Goal: Information Seeking & Learning: Learn about a topic

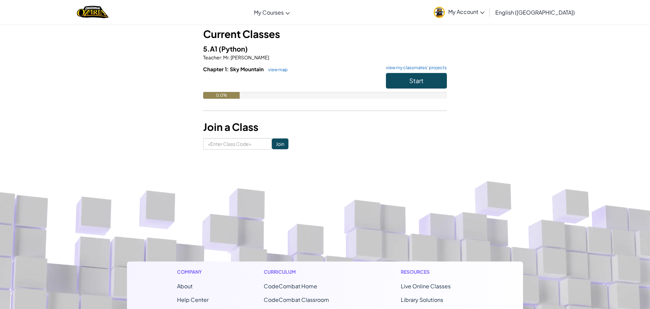
scroll to position [38, 0]
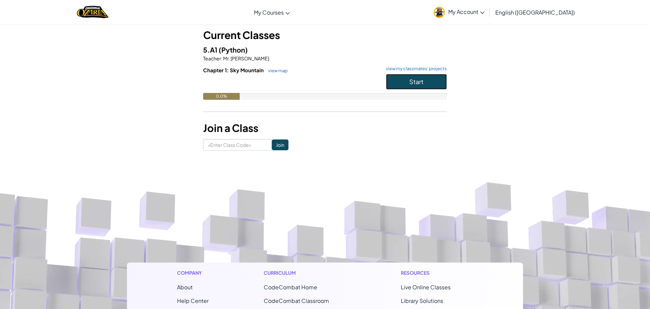
click at [422, 84] on span "Start" at bounding box center [417, 82] width 14 height 8
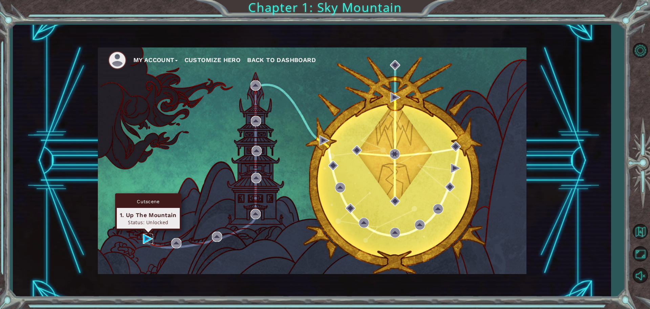
click at [144, 237] on img at bounding box center [148, 238] width 10 height 10
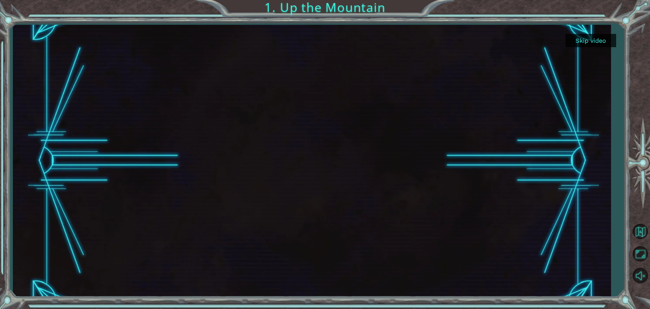
click at [621, 126] on div "Skip video 1. Up the Mountain" at bounding box center [325, 154] width 650 height 309
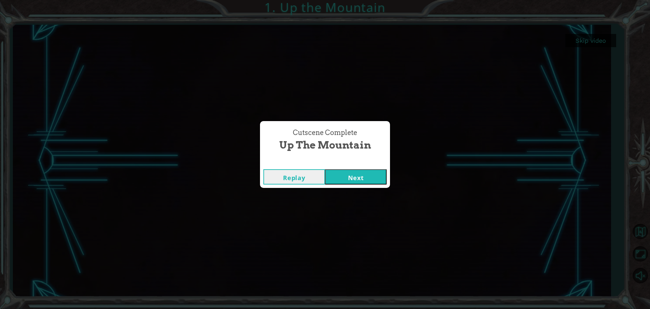
click at [362, 179] on button "Next" at bounding box center [356, 176] width 62 height 15
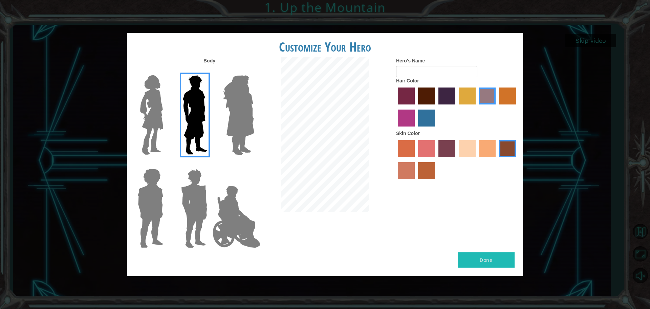
drag, startPoint x: 181, startPoint y: 198, endPoint x: 175, endPoint y: 186, distance: 12.6
click at [180, 197] on img at bounding box center [195, 208] width 32 height 85
click at [210, 164] on input "Hero Garnet" at bounding box center [210, 164] width 0 height 0
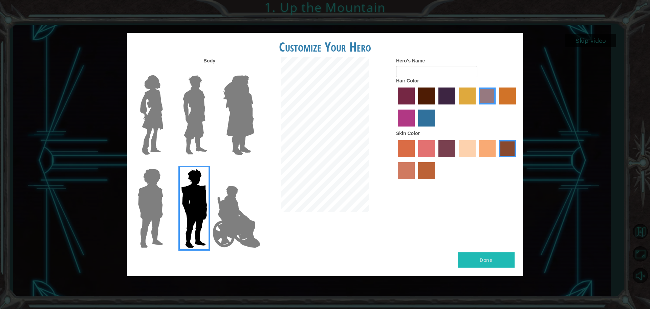
click at [196, 96] on img at bounding box center [195, 114] width 30 height 85
click at [210, 71] on input "Hero Lars" at bounding box center [210, 71] width 0 height 0
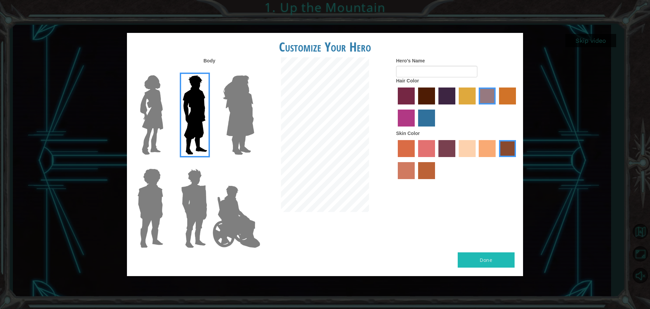
click at [236, 88] on img at bounding box center [238, 114] width 37 height 85
click at [254, 71] on input "Hero Amethyst" at bounding box center [254, 71] width 0 height 0
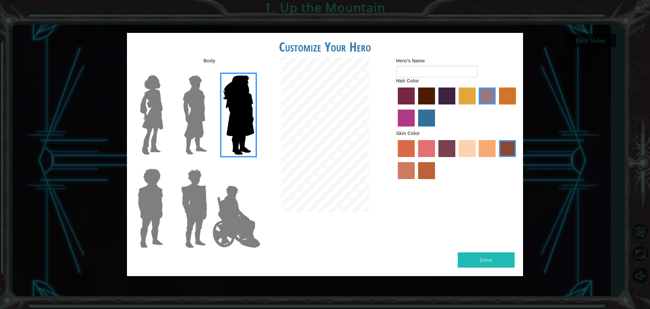
drag, startPoint x: 128, startPoint y: 184, endPoint x: 147, endPoint y: 203, distance: 27.8
click at [139, 199] on div at bounding box center [149, 205] width 44 height 93
click at [147, 203] on img at bounding box center [150, 208] width 31 height 85
click at [166, 164] on input "Hero Steven" at bounding box center [166, 164] width 0 height 0
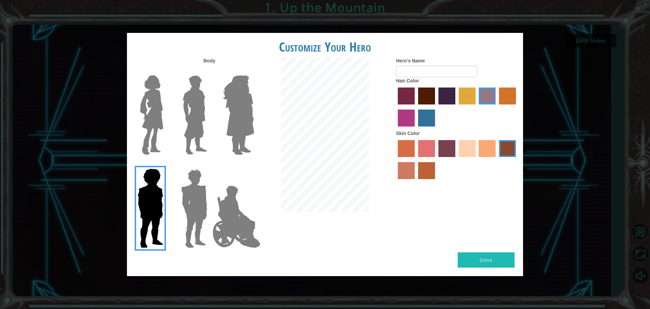
click at [189, 207] on img at bounding box center [195, 208] width 32 height 85
click at [210, 164] on input "Hero Garnet" at bounding box center [210, 164] width 0 height 0
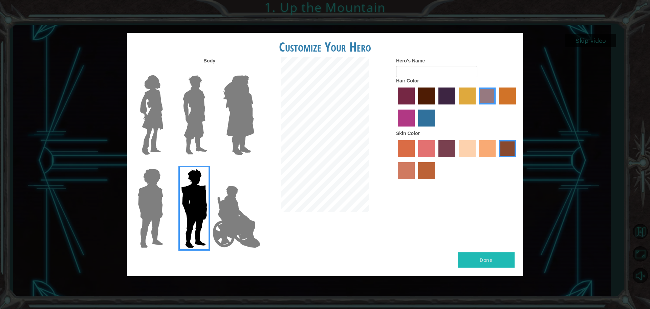
click at [205, 129] on img at bounding box center [195, 114] width 30 height 85
click at [210, 71] on input "Hero Lars" at bounding box center [210, 71] width 0 height 0
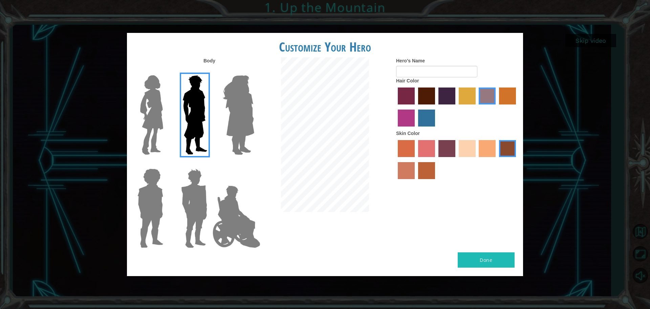
drag, startPoint x: 192, startPoint y: 207, endPoint x: 187, endPoint y: 182, distance: 24.8
click at [191, 208] on img at bounding box center [195, 208] width 32 height 85
click at [210, 164] on input "Hero Garnet" at bounding box center [210, 164] width 0 height 0
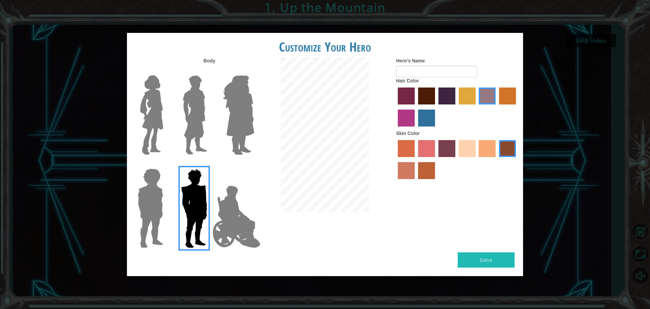
click at [183, 103] on img at bounding box center [195, 114] width 30 height 85
click at [210, 71] on input "Hero Lars" at bounding box center [210, 71] width 0 height 0
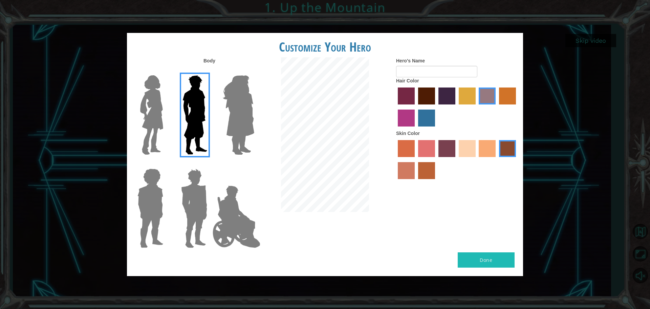
click at [484, 145] on label "tacao skin color" at bounding box center [487, 148] width 17 height 17
click at [477, 159] on input "tacao skin color" at bounding box center [477, 159] width 0 height 0
click at [404, 168] on label "burning sand skin color" at bounding box center [406, 170] width 17 height 17
click at [517, 159] on input "burning sand skin color" at bounding box center [517, 159] width 0 height 0
click at [420, 117] on label "lachmara hair color" at bounding box center [426, 117] width 17 height 17
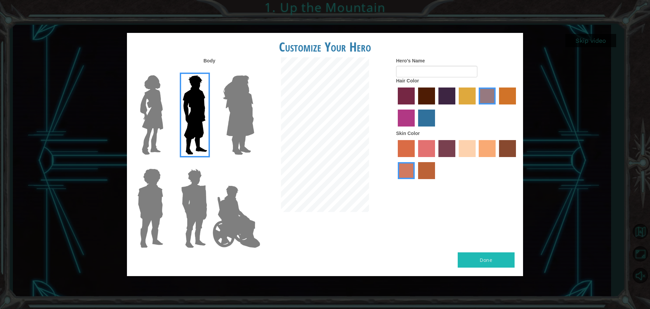
click at [416, 129] on input "lachmara hair color" at bounding box center [416, 129] width 0 height 0
click at [496, 91] on label "bazaar hair color" at bounding box center [487, 95] width 17 height 17
click at [477, 107] on input "bazaar hair color" at bounding box center [477, 107] width 0 height 0
click at [515, 98] on label "gold drop hair color" at bounding box center [507, 95] width 17 height 17
click at [497, 107] on input "gold drop hair color" at bounding box center [497, 107] width 0 height 0
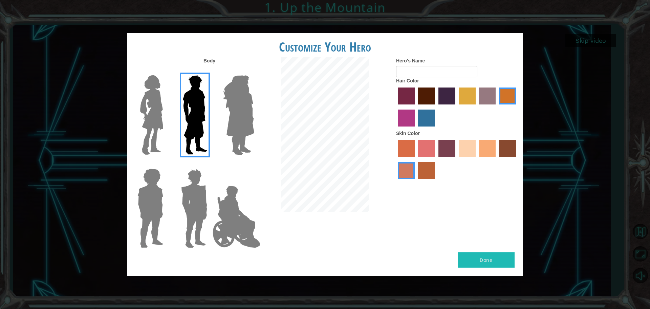
click at [431, 93] on label "maroon hair color" at bounding box center [426, 95] width 17 height 17
click at [416, 107] on input "maroon hair color" at bounding box center [416, 107] width 0 height 0
drag, startPoint x: 489, startPoint y: 92, endPoint x: 473, endPoint y: 90, distance: 16.5
click at [489, 92] on label "bazaar hair color" at bounding box center [487, 95] width 17 height 17
click at [477, 107] on input "bazaar hair color" at bounding box center [477, 107] width 0 height 0
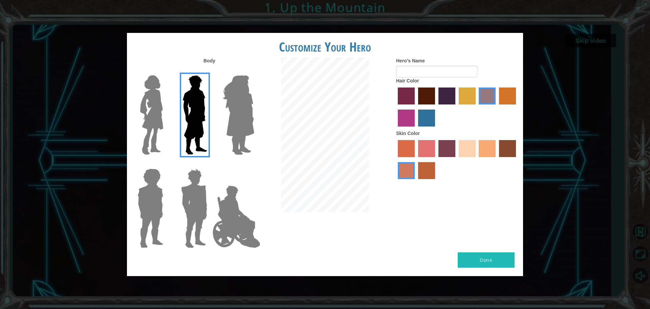
click at [191, 216] on img at bounding box center [195, 208] width 32 height 85
click at [210, 164] on input "Hero Garnet" at bounding box center [210, 164] width 0 height 0
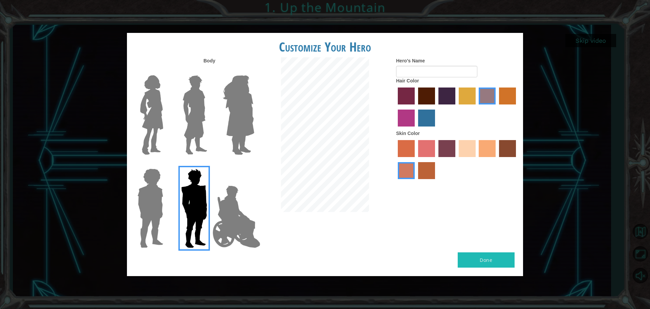
click at [200, 139] on img at bounding box center [195, 114] width 30 height 85
click at [210, 71] on input "Hero Lars" at bounding box center [210, 71] width 0 height 0
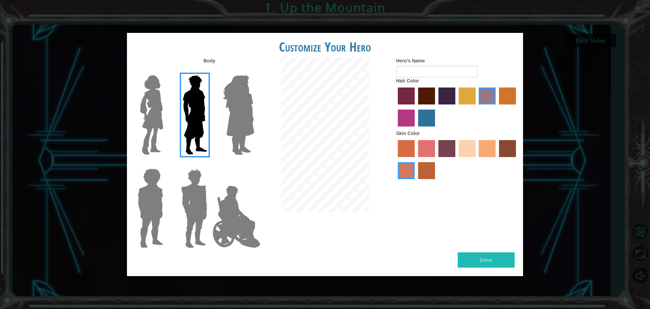
click at [440, 91] on label "hot purple hair color" at bounding box center [447, 95] width 17 height 17
click at [436, 107] on input "hot purple hair color" at bounding box center [436, 107] width 0 height 0
click at [426, 119] on label "lachmara hair color" at bounding box center [426, 117] width 17 height 17
click at [416, 129] on input "lachmara hair color" at bounding box center [416, 129] width 0 height 0
click at [430, 167] on label "smoke tree skin color" at bounding box center [426, 170] width 17 height 17
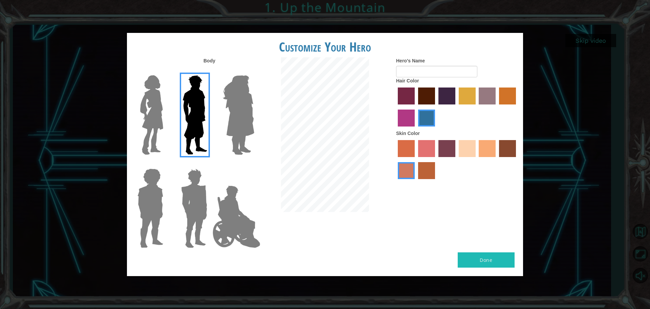
click at [416, 181] on input "smoke tree skin color" at bounding box center [416, 181] width 0 height 0
click at [403, 175] on label "burning sand skin color" at bounding box center [406, 170] width 17 height 17
click at [517, 159] on input "burning sand skin color" at bounding box center [517, 159] width 0 height 0
click at [427, 95] on label "maroon hair color" at bounding box center [426, 95] width 17 height 17
click at [416, 107] on input "maroon hair color" at bounding box center [416, 107] width 0 height 0
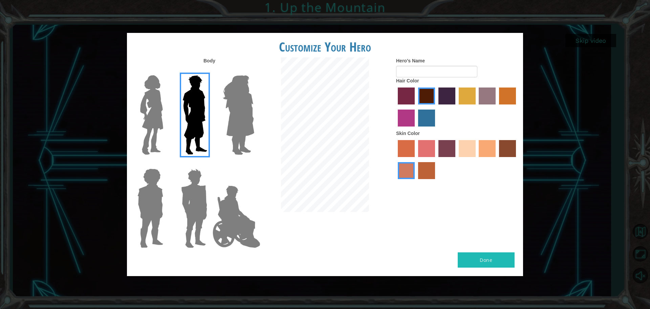
click at [428, 171] on label "smoke tree skin color" at bounding box center [426, 170] width 17 height 17
click at [416, 181] on input "smoke tree skin color" at bounding box center [416, 181] width 0 height 0
click at [409, 70] on input "Hero's Name" at bounding box center [436, 72] width 81 height 12
click at [427, 121] on label "lachmara hair color" at bounding box center [426, 117] width 17 height 17
click at [416, 129] on input "lachmara hair color" at bounding box center [416, 129] width 0 height 0
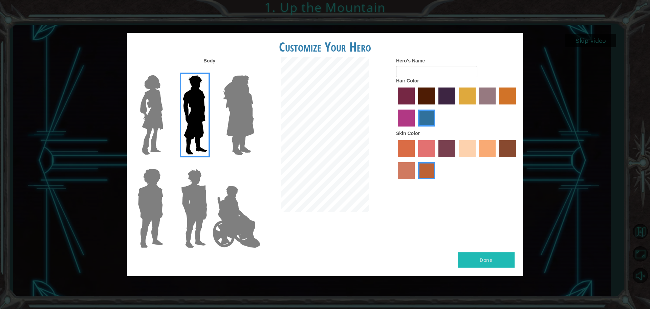
click at [426, 101] on label "maroon hair color" at bounding box center [426, 95] width 17 height 17
click at [416, 107] on input "maroon hair color" at bounding box center [416, 107] width 0 height 0
click at [446, 95] on label "hot purple hair color" at bounding box center [447, 95] width 17 height 17
click at [436, 107] on input "hot purple hair color" at bounding box center [436, 107] width 0 height 0
drag, startPoint x: 495, startPoint y: 93, endPoint x: 477, endPoint y: 91, distance: 18.0
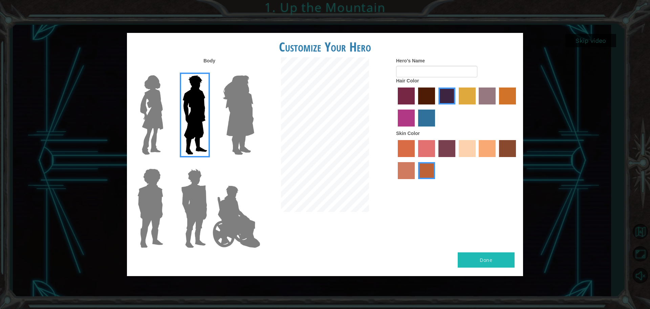
click at [491, 92] on label "bazaar hair color" at bounding box center [487, 95] width 17 height 17
click at [477, 107] on input "bazaar hair color" at bounding box center [477, 107] width 0 height 0
drag, startPoint x: 473, startPoint y: 91, endPoint x: 467, endPoint y: 91, distance: 6.4
click at [473, 91] on label "tulip tree hair color" at bounding box center [467, 95] width 17 height 17
click at [457, 107] on input "tulip tree hair color" at bounding box center [457, 107] width 0 height 0
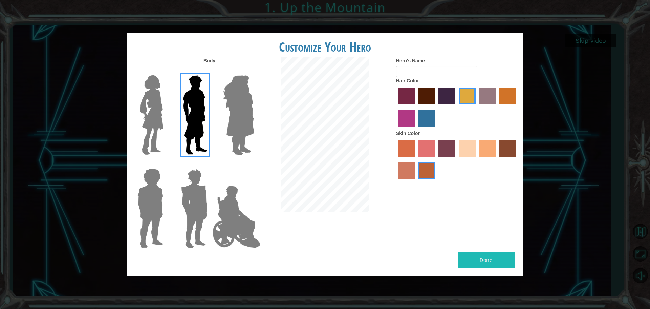
click at [453, 96] on label "hot purple hair color" at bounding box center [447, 95] width 17 height 17
click at [436, 107] on input "hot purple hair color" at bounding box center [436, 107] width 0 height 0
click at [428, 97] on label "maroon hair color" at bounding box center [426, 95] width 17 height 17
click at [416, 107] on input "maroon hair color" at bounding box center [416, 107] width 0 height 0
click at [501, 94] on label "gold drop hair color" at bounding box center [507, 95] width 17 height 17
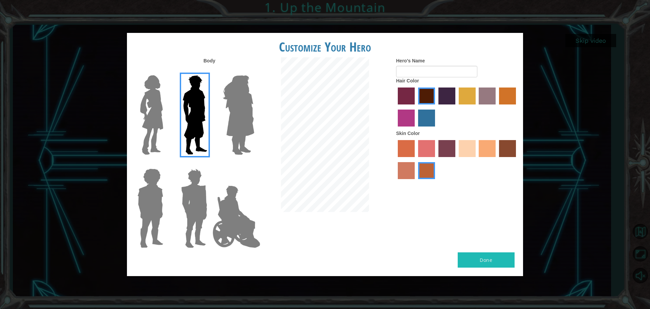
click at [497, 107] on input "gold drop hair color" at bounding box center [497, 107] width 0 height 0
click at [486, 95] on label "bazaar hair color" at bounding box center [487, 95] width 17 height 17
click at [477, 107] on input "bazaar hair color" at bounding box center [477, 107] width 0 height 0
click at [443, 72] on input "Hero's Name" at bounding box center [436, 72] width 81 height 12
click at [403, 72] on input "Hero's Name" at bounding box center [436, 72] width 81 height 12
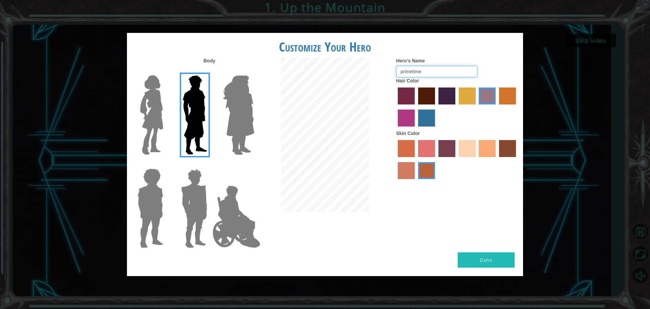
type input "primetime"
click at [491, 260] on button "Done" at bounding box center [486, 259] width 57 height 15
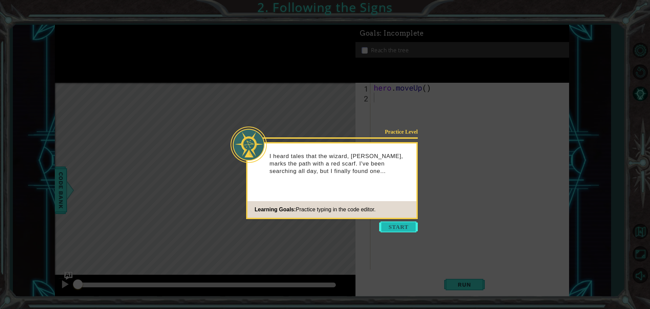
click at [405, 226] on button "Start" at bounding box center [398, 226] width 39 height 11
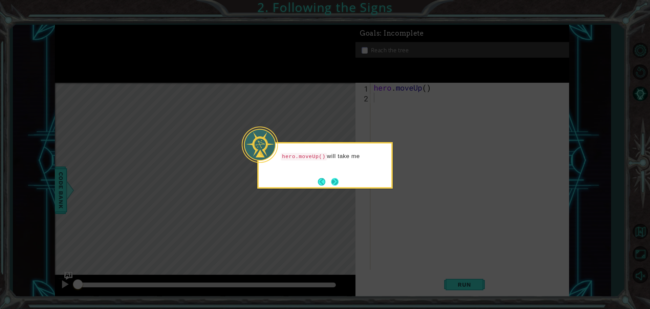
click at [338, 184] on button "Next" at bounding box center [334, 181] width 7 height 7
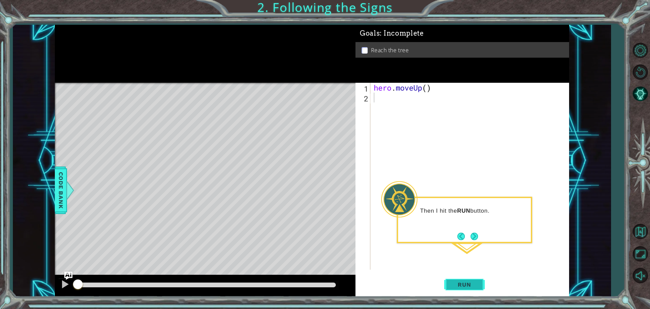
click at [470, 283] on span "Run" at bounding box center [464, 284] width 27 height 7
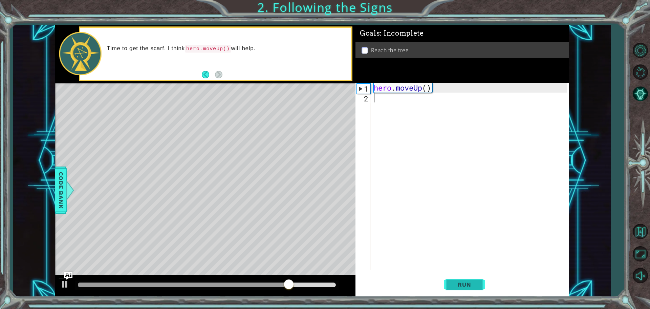
click at [468, 278] on button "Run" at bounding box center [464, 283] width 41 height 21
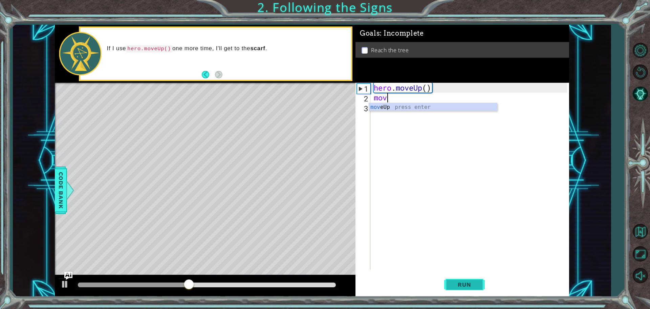
type textarea "move"
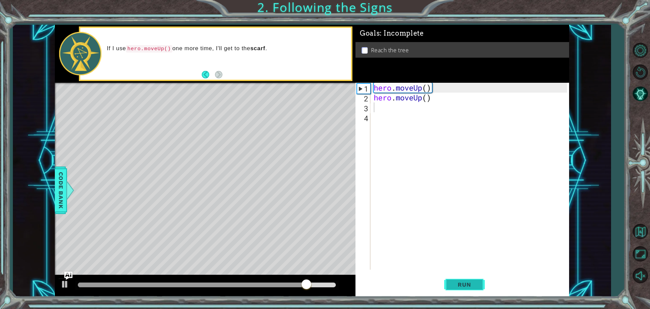
click at [477, 282] on span "Run" at bounding box center [464, 284] width 27 height 7
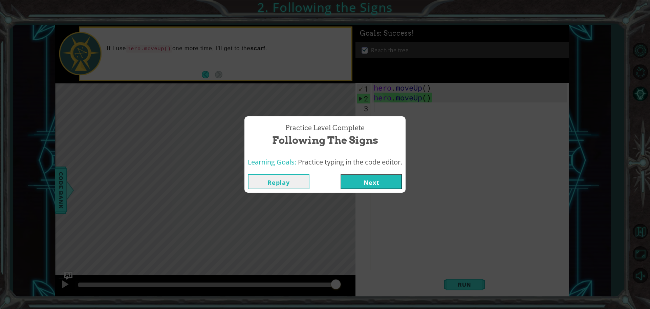
click at [394, 177] on button "Next" at bounding box center [372, 181] width 62 height 15
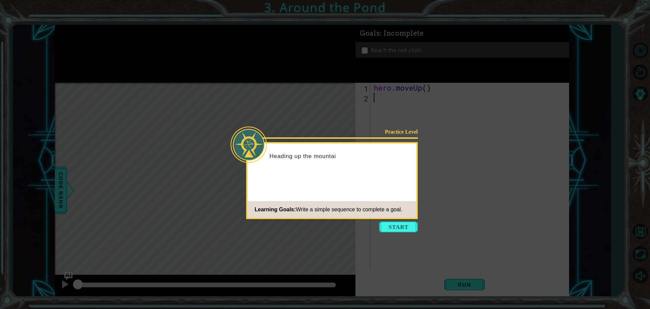
click at [403, 218] on div "Practice Level Heading up the mountai Learning Goals: Write a simple sequence t…" at bounding box center [332, 180] width 172 height 77
click at [398, 228] on button "Start" at bounding box center [398, 226] width 39 height 11
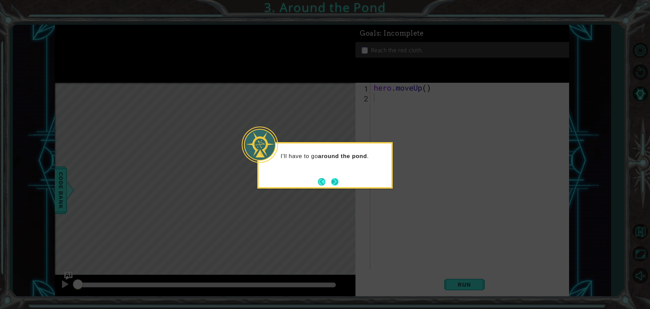
click at [332, 185] on button "Next" at bounding box center [334, 181] width 7 height 7
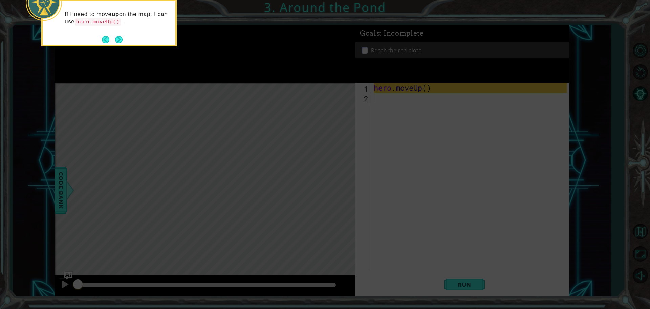
click at [117, 36] on button "Next" at bounding box center [118, 39] width 7 height 7
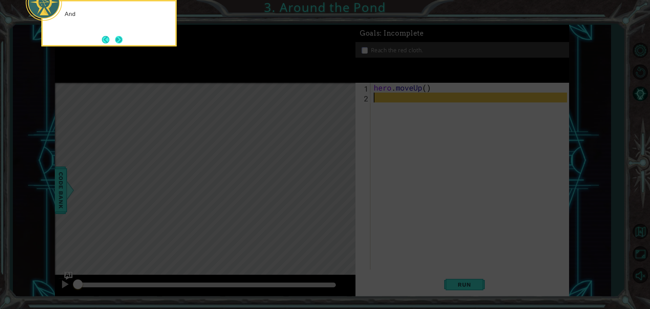
click at [118, 38] on button "Next" at bounding box center [119, 40] width 8 height 8
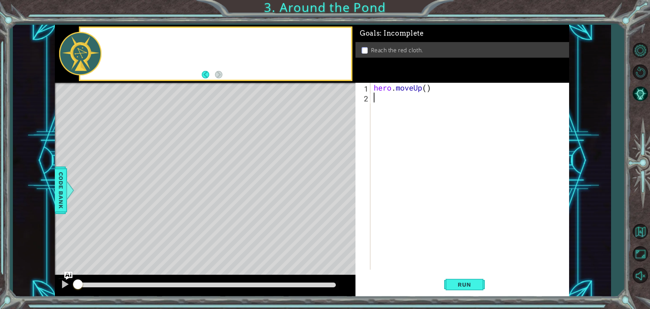
click at [118, 38] on div at bounding box center [215, 54] width 271 height 52
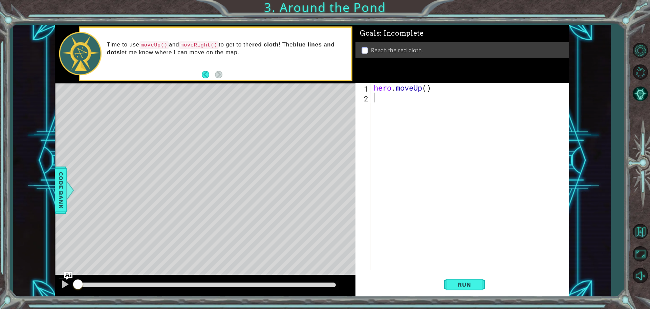
click at [381, 100] on div "hero . moveUp ( )" at bounding box center [472, 186] width 198 height 206
type textarea "m"
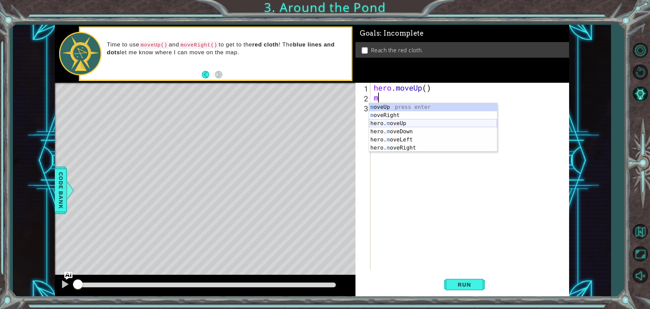
click at [408, 122] on div "m oveUp press enter m oveRight press enter hero. m oveUp press enter hero. m ov…" at bounding box center [433, 135] width 128 height 65
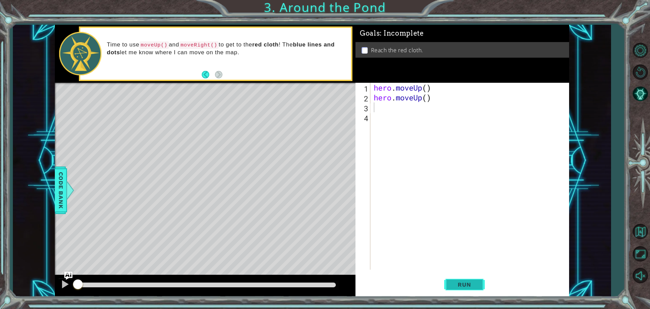
click at [461, 280] on button "Run" at bounding box center [464, 283] width 41 height 21
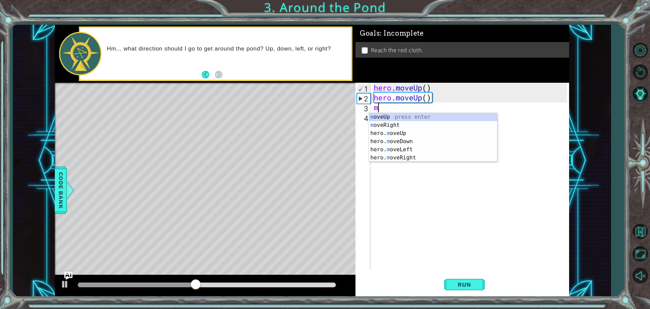
type textarea "mo"
click at [395, 121] on div "mo veUp press enter mo veRight press enter hero. mo veUp press enter hero. mo v…" at bounding box center [433, 145] width 128 height 65
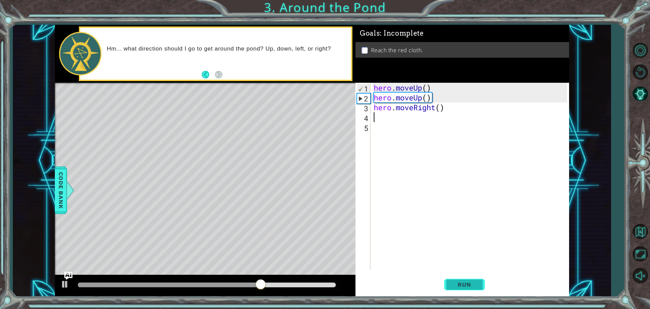
click at [458, 279] on button "Run" at bounding box center [464, 283] width 41 height 21
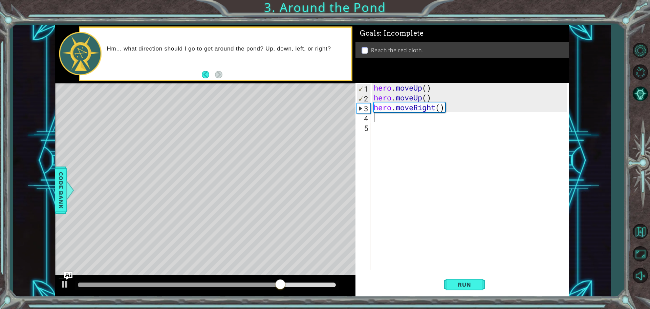
type textarea "m"
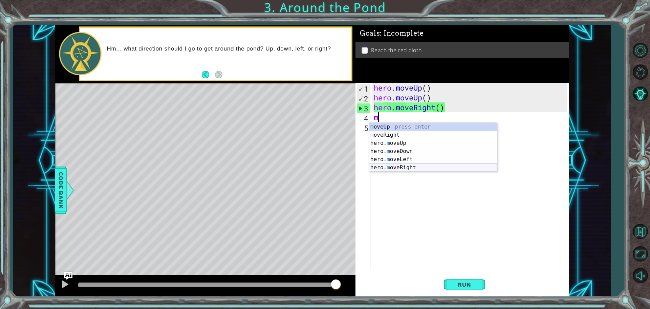
click at [408, 166] on div "m oveUp press enter m oveRight press enter hero. m oveUp press enter hero. m ov…" at bounding box center [433, 155] width 128 height 65
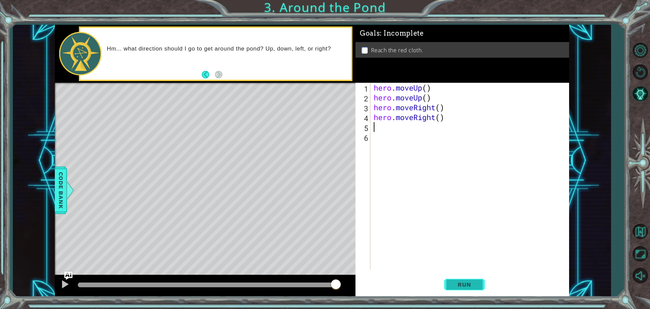
click at [454, 289] on button "Run" at bounding box center [464, 283] width 41 height 21
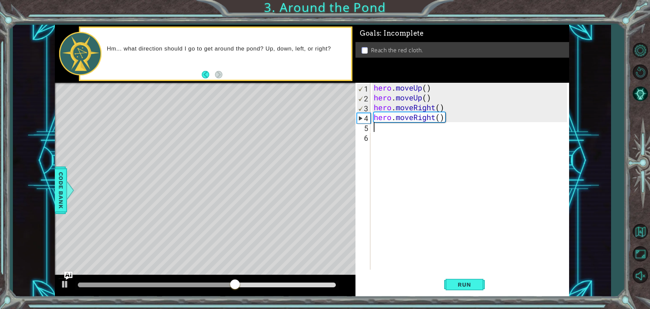
click at [392, 117] on div "hero . moveUp ( ) hero . moveUp ( ) hero . moveRight ( ) hero . moveRight ( )" at bounding box center [472, 186] width 198 height 206
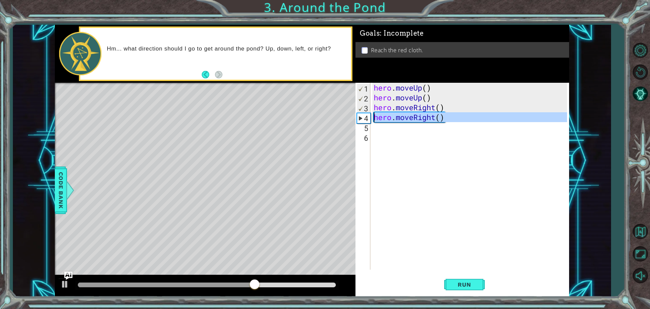
click at [366, 117] on div "4" at bounding box center [363, 118] width 13 height 10
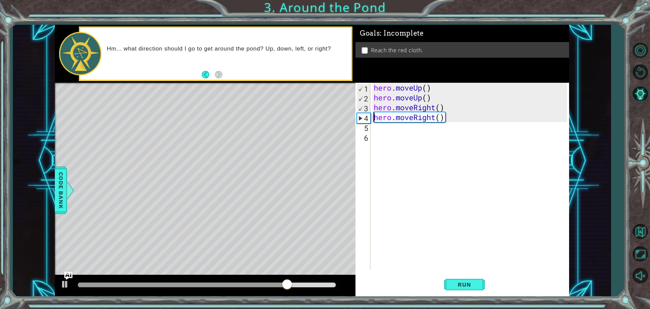
click at [446, 118] on div "hero . moveUp ( ) hero . moveUp ( ) hero . moveRight ( ) hero . moveRight ( )" at bounding box center [472, 186] width 198 height 206
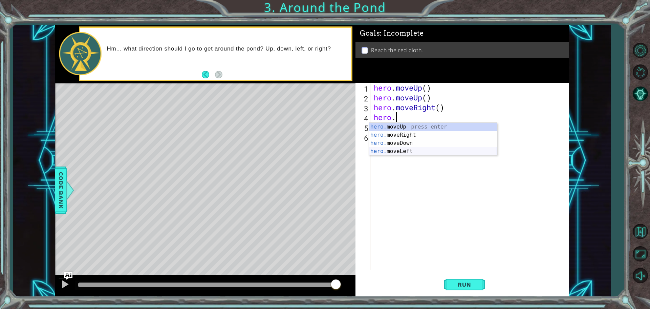
click at [405, 149] on div "hero. moveUp press enter hero. moveRight press enter hero. moveDown press enter…" at bounding box center [433, 147] width 128 height 49
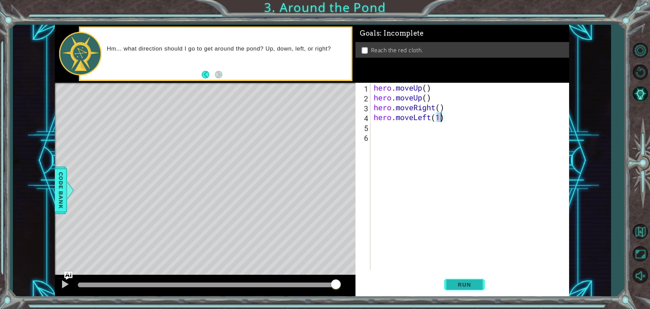
click at [454, 287] on span "Run" at bounding box center [464, 284] width 27 height 7
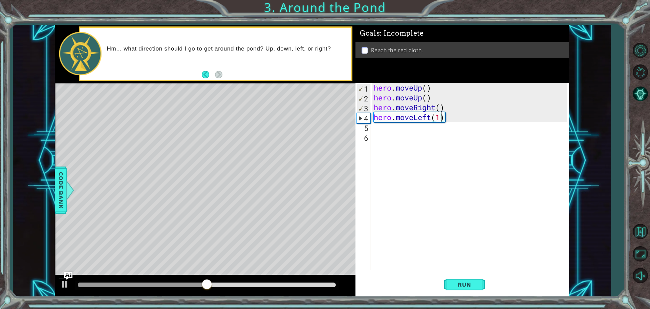
click at [444, 116] on div "hero . moveUp ( ) hero . moveUp ( ) hero . moveRight ( ) hero . moveLeft ( 1 )" at bounding box center [472, 186] width 198 height 206
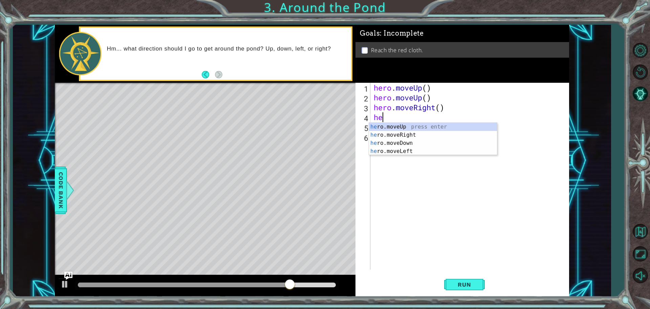
type textarea "h"
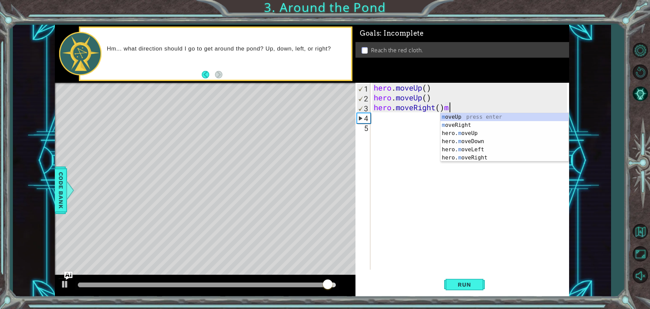
scroll to position [0, 3]
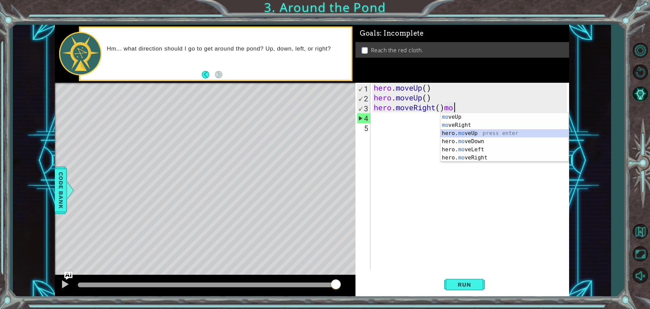
click at [465, 132] on div "mo veUp press enter mo veRight press enter hero. mo veUp press enter hero. mo v…" at bounding box center [505, 145] width 128 height 65
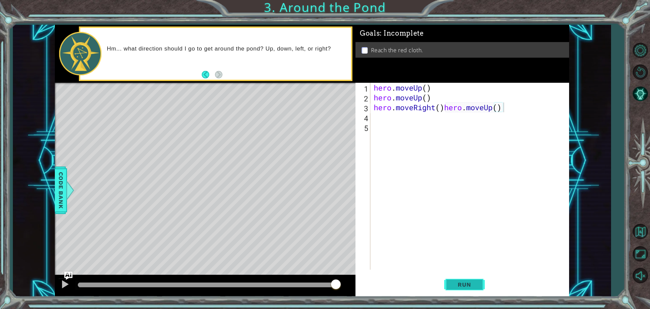
click at [469, 291] on button "Run" at bounding box center [464, 283] width 41 height 21
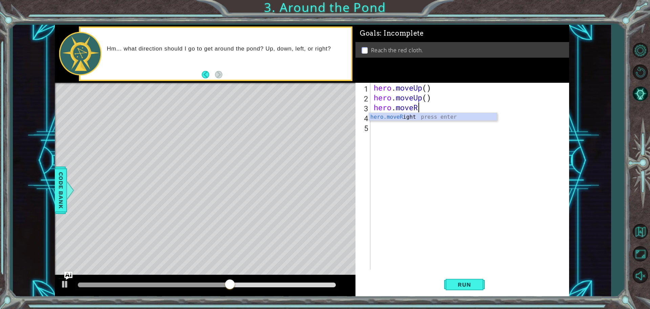
type textarea "hero.move"
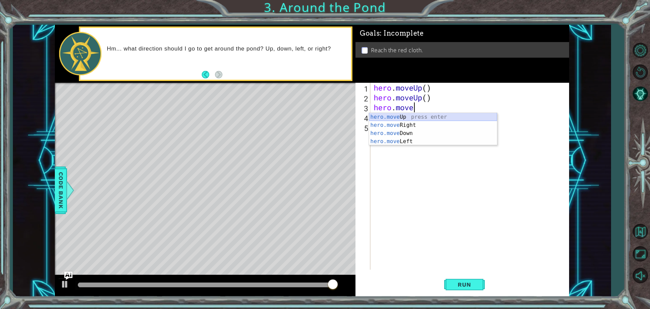
click at [418, 114] on div "hero.move Up press enter hero.move Right press enter hero.move Down press enter…" at bounding box center [433, 137] width 128 height 49
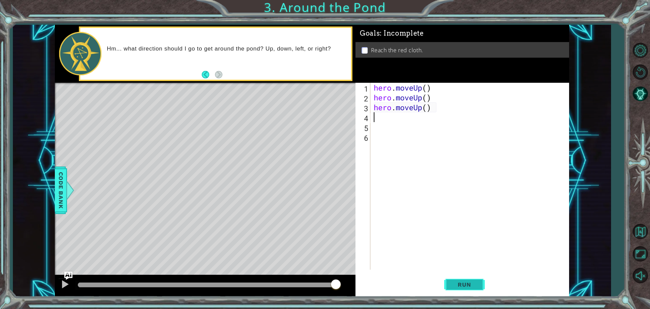
click at [477, 286] on span "Run" at bounding box center [464, 284] width 27 height 7
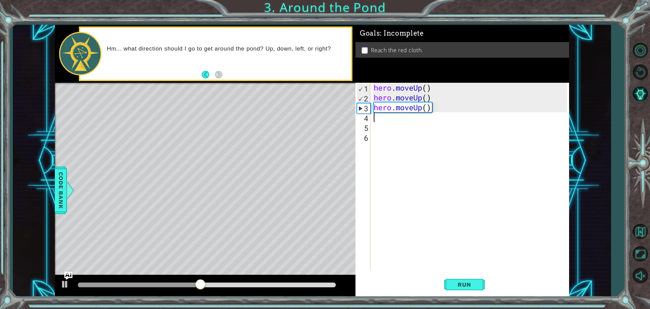
click at [417, 107] on div "hero . moveUp ( ) hero . moveUp ( ) hero . moveUp ( )" at bounding box center [472, 186] width 198 height 206
click at [421, 112] on div "hero . moveUp ( ) hero . moveUp ( ) hero . moveUp ( )" at bounding box center [472, 186] width 198 height 206
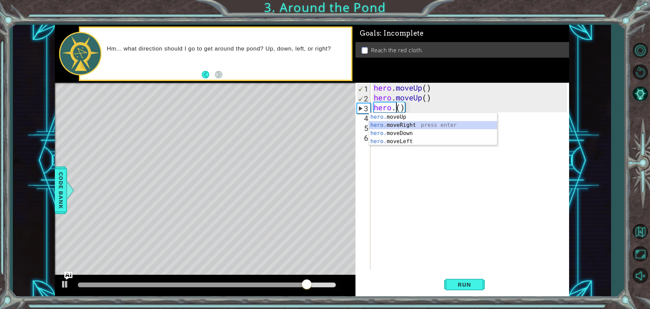
drag, startPoint x: 413, startPoint y: 122, endPoint x: 408, endPoint y: 121, distance: 4.9
click at [411, 121] on div "hero. moveUp press enter hero. moveRight press enter hero. moveDown press enter…" at bounding box center [433, 137] width 128 height 49
type textarea "hero.moveRight"
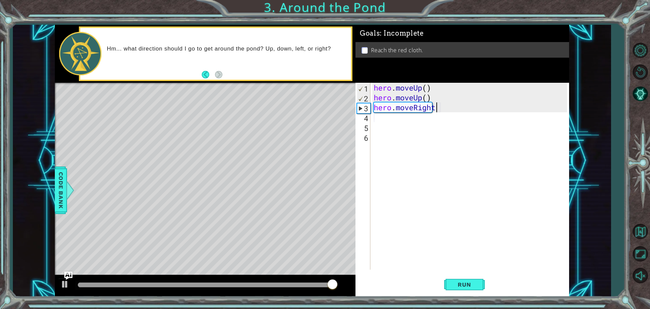
click at [383, 122] on div "hero . moveUp ( ) hero . moveUp ( ) hero . moveRight" at bounding box center [472, 186] width 198 height 206
type textarea "mo"
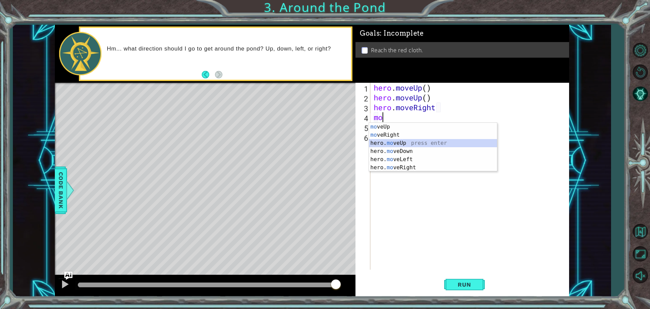
click at [401, 145] on div "mo veUp press enter mo veRight press enter hero. mo veUp press enter hero. mo v…" at bounding box center [433, 155] width 128 height 65
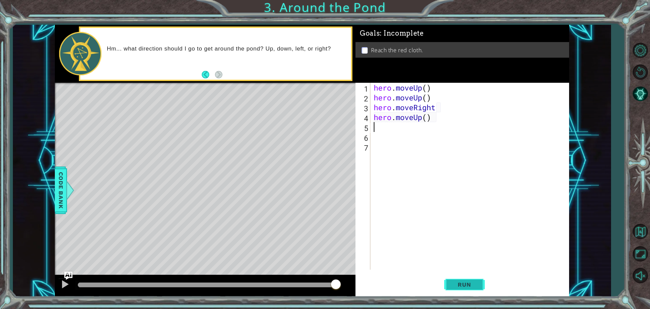
click at [460, 285] on span "Run" at bounding box center [464, 284] width 27 height 7
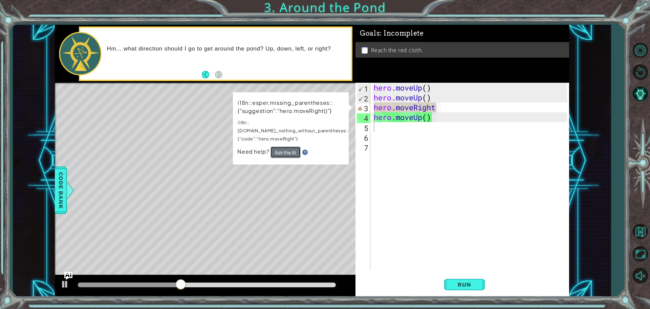
click at [285, 148] on button "Ask the AI" at bounding box center [286, 152] width 30 height 12
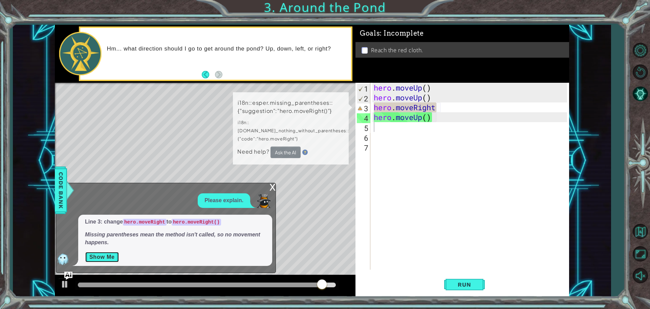
click at [106, 253] on button "Show Me" at bounding box center [102, 256] width 34 height 11
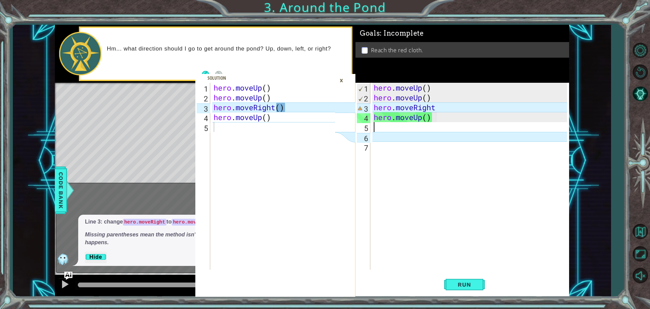
click at [343, 83] on div "×" at bounding box center [341, 81] width 11 height 12
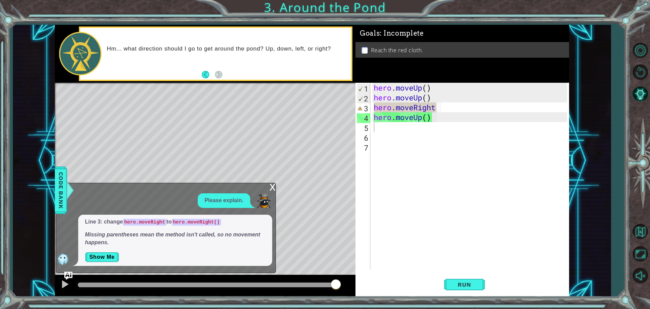
click at [271, 187] on div "x" at bounding box center [273, 186] width 6 height 7
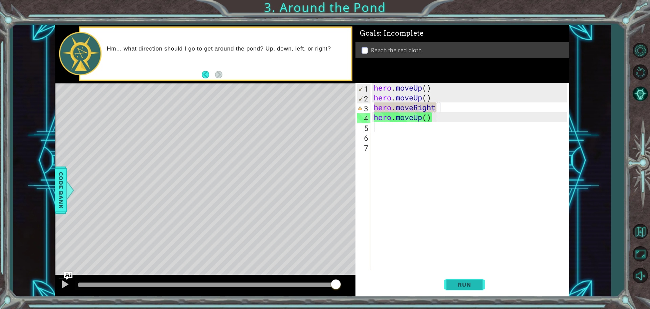
click at [477, 290] on button "Run" at bounding box center [464, 283] width 41 height 21
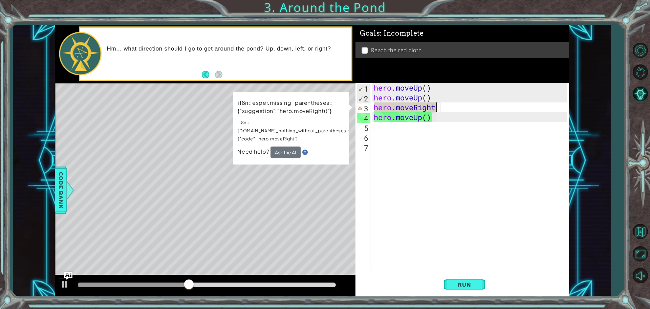
click at [438, 105] on div "hero . moveUp ( ) hero . moveUp ( ) hero . moveRight hero . moveUp ( )" at bounding box center [472, 186] width 198 height 206
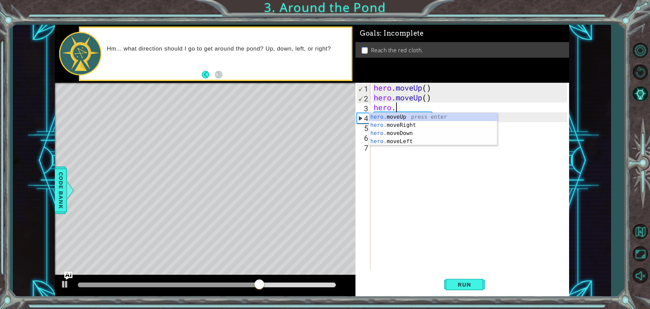
type textarea "h"
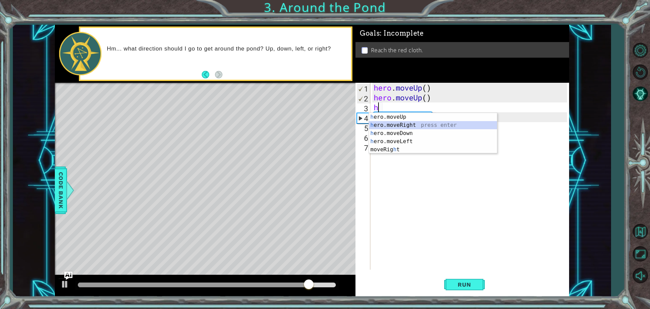
click at [386, 125] on div "h ero.moveUp press enter h ero.moveRight press enter h ero.moveDown press enter…" at bounding box center [433, 141] width 128 height 57
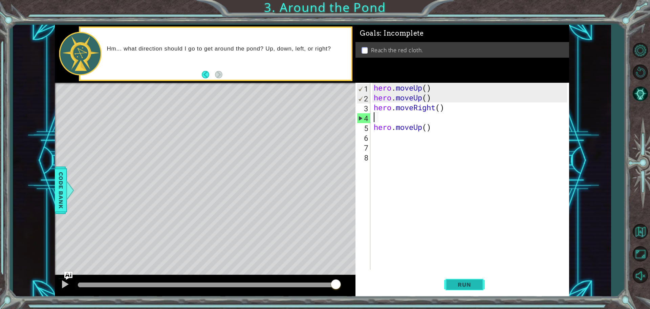
click at [461, 284] on span "Run" at bounding box center [464, 284] width 27 height 7
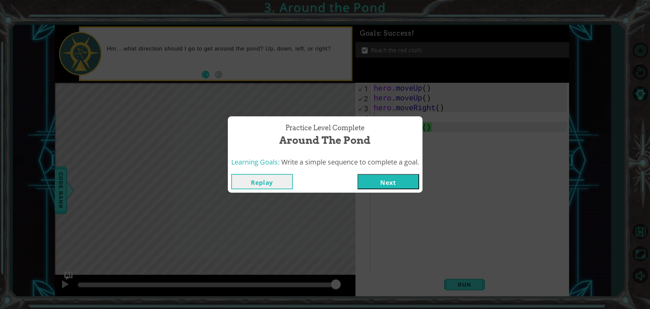
click at [410, 188] on button "Next" at bounding box center [389, 181] width 62 height 15
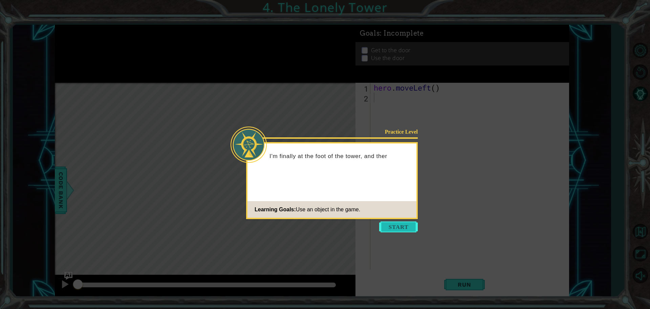
click at [402, 225] on button "Start" at bounding box center [398, 226] width 39 height 11
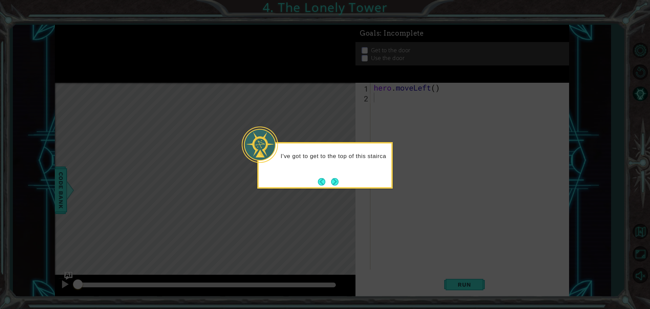
click at [340, 173] on div "I've got to get to the top of this stairca" at bounding box center [325, 159] width 133 height 27
click at [340, 179] on div "I've got to get to the top of this staircase! I can use hero" at bounding box center [325, 163] width 133 height 35
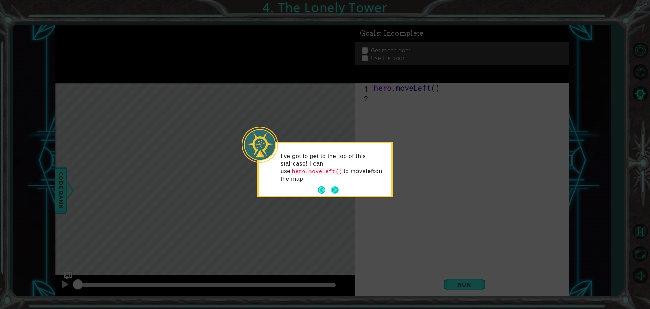
click at [333, 190] on button "Next" at bounding box center [334, 189] width 7 height 7
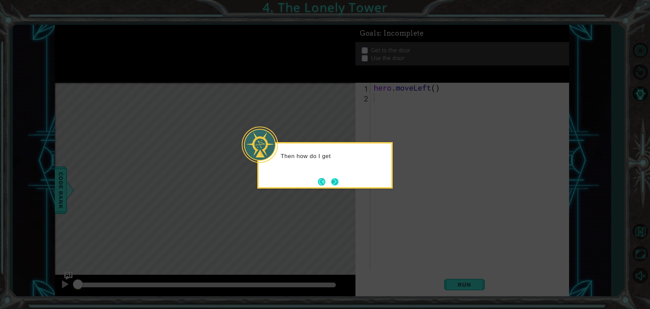
click at [332, 179] on button "Next" at bounding box center [335, 182] width 10 height 10
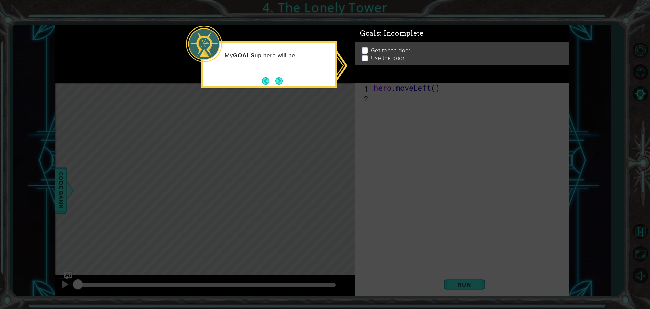
click at [400, 134] on icon at bounding box center [325, 154] width 650 height 309
click at [285, 80] on div "My GOALS up here will help me figure out what to do next." at bounding box center [270, 64] width 136 height 46
click at [283, 81] on button "Next" at bounding box center [279, 81] width 10 height 10
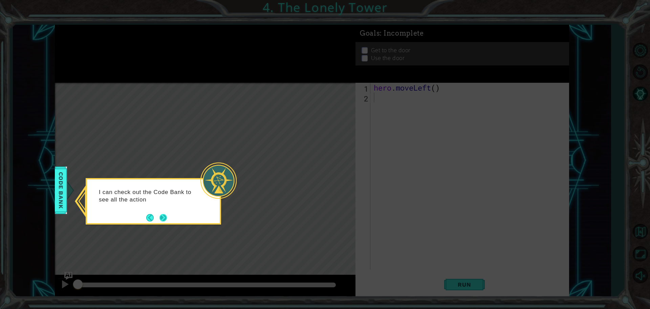
click at [163, 217] on button "Next" at bounding box center [163, 217] width 13 height 13
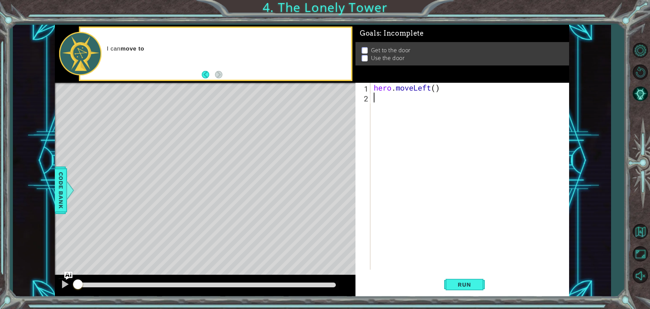
click at [261, 122] on div "Level Map" at bounding box center [211, 183] width 313 height 200
drag, startPoint x: 256, startPoint y: 122, endPoint x: 302, endPoint y: 116, distance: 46.2
click at [258, 120] on div "Level Map" at bounding box center [211, 183] width 313 height 200
click at [369, 102] on div "2" at bounding box center [364, 99] width 14 height 10
click at [209, 72] on button "Back" at bounding box center [208, 74] width 13 height 7
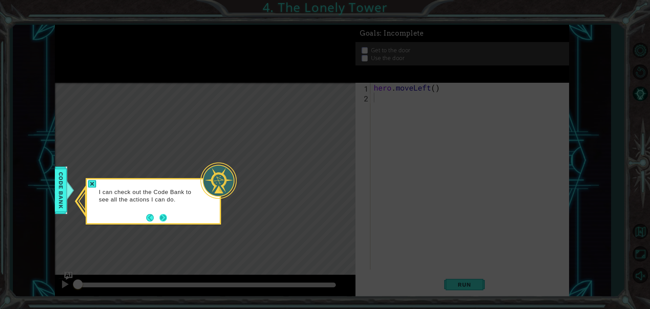
click at [163, 214] on button "Next" at bounding box center [163, 217] width 10 height 10
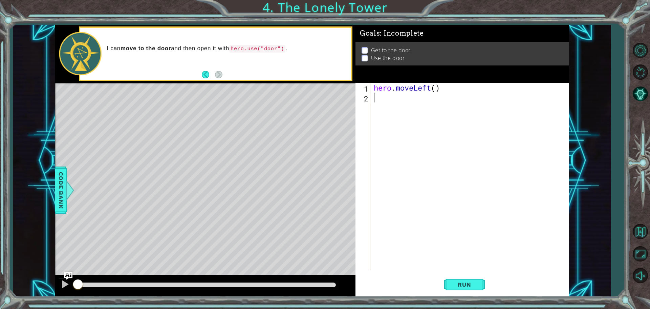
click at [382, 102] on div "hero . moveLeft ( )" at bounding box center [472, 186] width 198 height 206
drag, startPoint x: 369, startPoint y: 56, endPoint x: 363, endPoint y: 47, distance: 10.5
click at [369, 56] on li "Use the door" at bounding box center [464, 58] width 204 height 8
click at [362, 44] on div "Get to the door Use the door" at bounding box center [463, 53] width 214 height 23
click at [459, 286] on span "Run" at bounding box center [464, 284] width 27 height 7
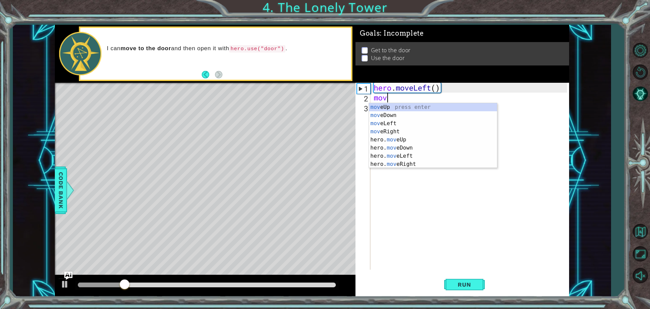
type textarea "move"
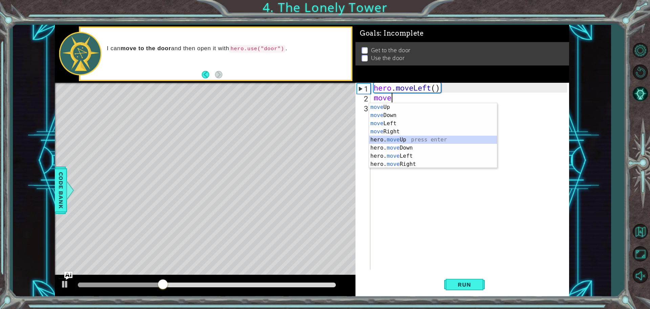
click at [412, 140] on div "move Up press enter move Down press enter move Left press enter move Right pres…" at bounding box center [433, 143] width 128 height 81
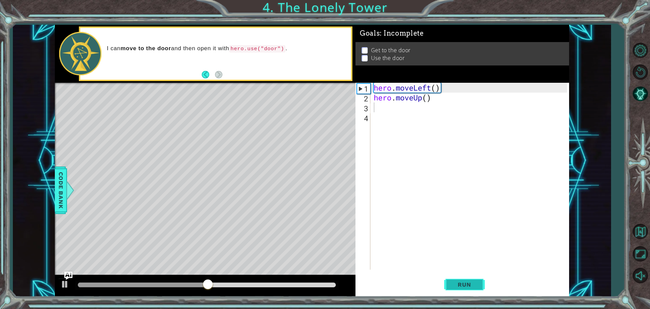
click at [469, 284] on span "Run" at bounding box center [464, 284] width 27 height 7
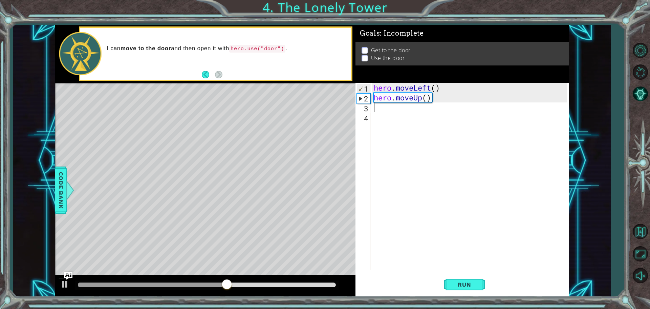
click at [434, 95] on div "hero . moveLeft ( ) hero . moveUp ( )" at bounding box center [472, 186] width 198 height 206
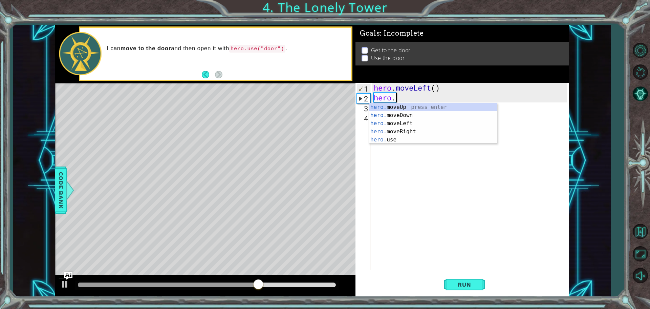
type textarea "hero"
click at [412, 122] on div "hero .moveUp press enter hero .moveDown press enter hero .moveLeft press enter …" at bounding box center [433, 131] width 128 height 57
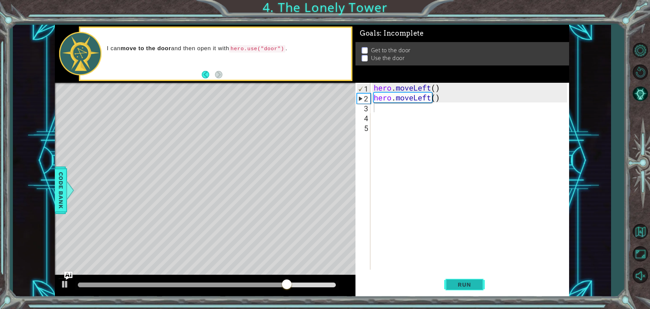
click at [452, 281] on span "Run" at bounding box center [464, 284] width 27 height 7
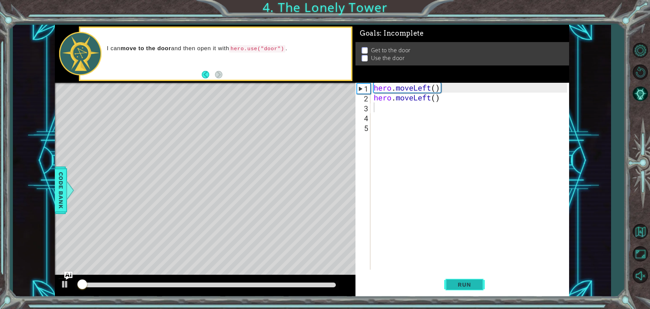
click at [451, 281] on span "Run" at bounding box center [464, 284] width 27 height 7
click at [446, 280] on button "Run" at bounding box center [464, 283] width 41 height 21
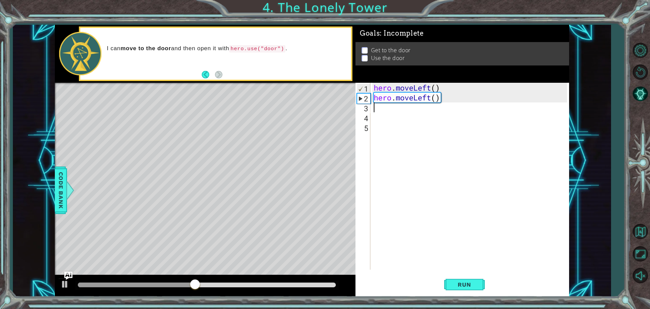
click at [379, 108] on div "hero . moveLeft ( ) hero . moveLeft ( )" at bounding box center [472, 186] width 198 height 206
type textarea "m"
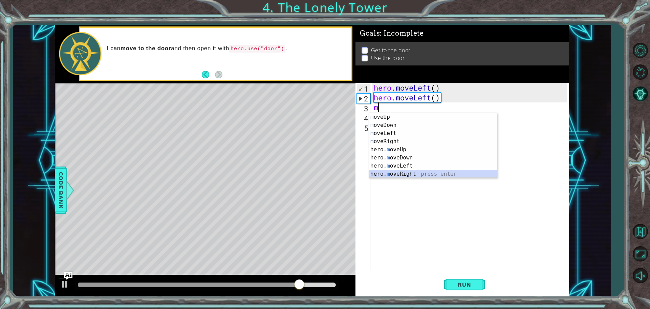
click at [410, 172] on div "m oveUp press enter m oveDown press enter m oveLeft press enter m oveRight pres…" at bounding box center [433, 153] width 128 height 81
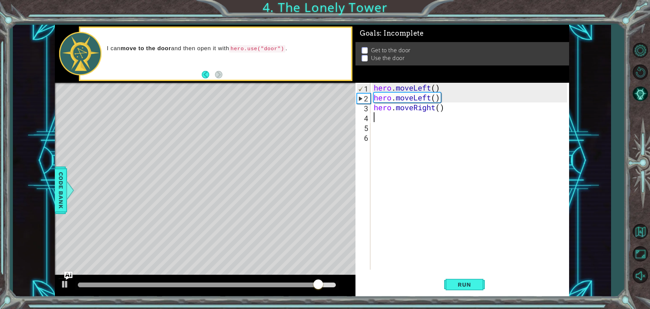
type textarea "m"
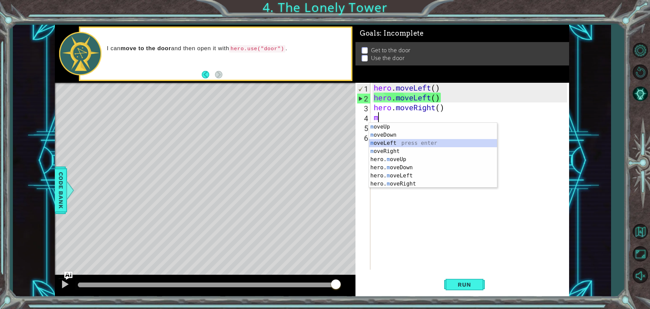
click at [397, 146] on div "m oveUp press enter m oveDown press enter m oveLeft press enter m oveRight pres…" at bounding box center [433, 163] width 128 height 81
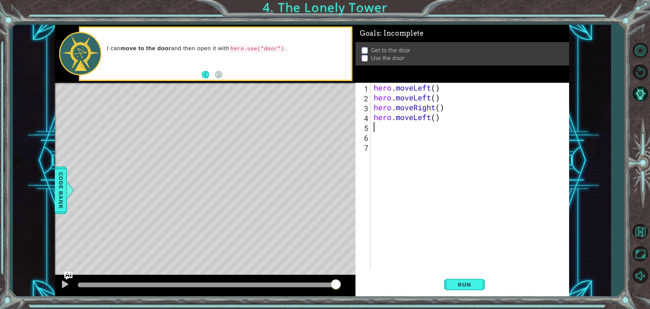
type textarea "m"
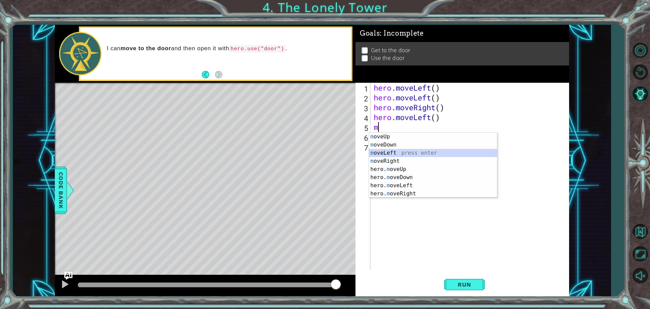
click at [395, 151] on div "m oveUp press enter m oveDown press enter m oveLeft press enter m oveRight pres…" at bounding box center [433, 172] width 128 height 81
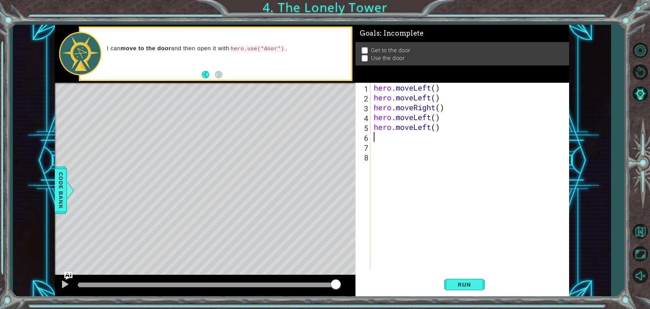
type textarea "m"
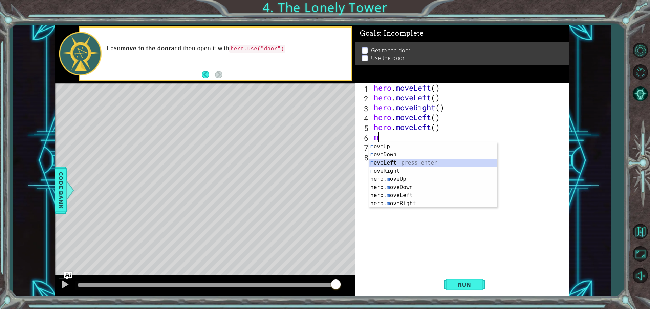
click at [398, 161] on div "m oveUp press enter m oveDown press enter m oveLeft press enter m oveRight pres…" at bounding box center [433, 182] width 128 height 81
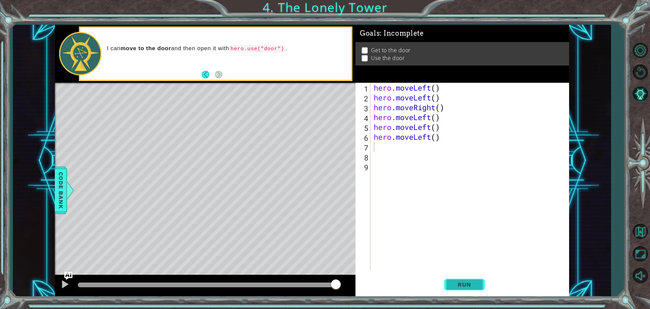
click at [470, 289] on button "Run" at bounding box center [464, 283] width 41 height 21
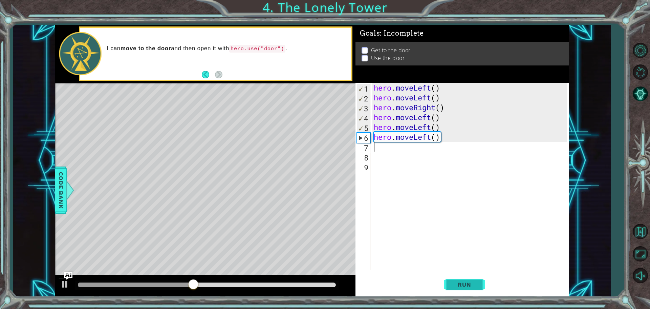
click at [464, 284] on span "Run" at bounding box center [464, 284] width 27 height 7
click at [436, 104] on div "hero . moveLeft ( ) hero . moveLeft ( ) hero . moveRight ( ) hero . moveLeft ( …" at bounding box center [472, 186] width 198 height 206
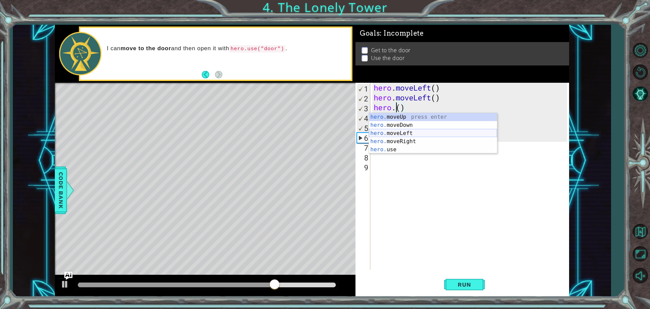
click at [418, 135] on div "hero. moveUp press enter hero. moveDown press enter hero. moveLeft press enter …" at bounding box center [433, 141] width 128 height 57
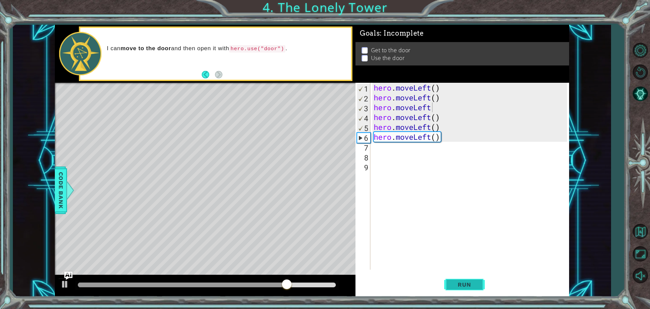
click at [460, 286] on span "Run" at bounding box center [464, 284] width 27 height 7
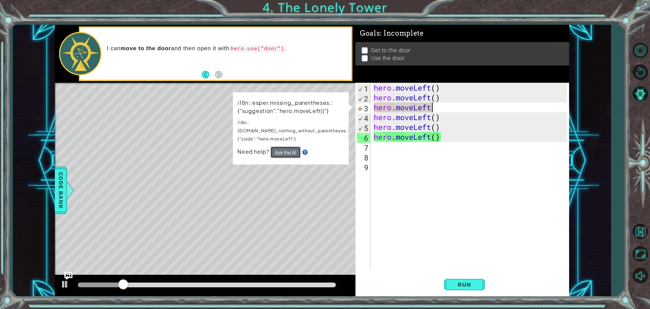
drag, startPoint x: 287, startPoint y: 144, endPoint x: 282, endPoint y: 143, distance: 5.8
click at [287, 146] on button "Ask the AI" at bounding box center [286, 152] width 30 height 12
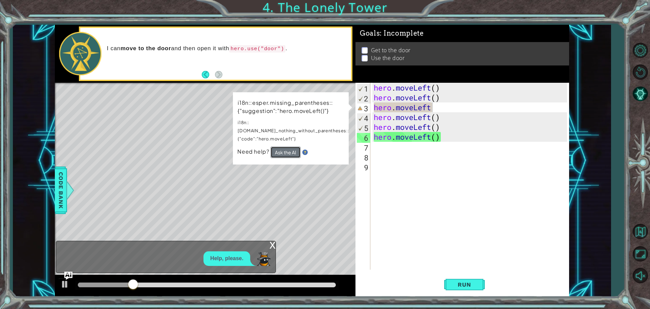
click at [279, 146] on button "Ask the AI" at bounding box center [286, 152] width 30 height 12
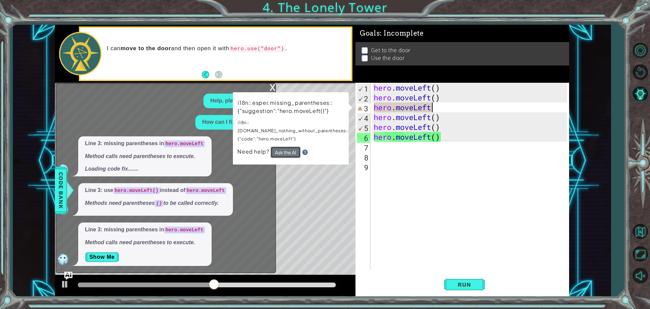
drag, startPoint x: 275, startPoint y: 141, endPoint x: 279, endPoint y: 142, distance: 3.6
click at [275, 146] on button "Ask the AI" at bounding box center [286, 152] width 30 height 12
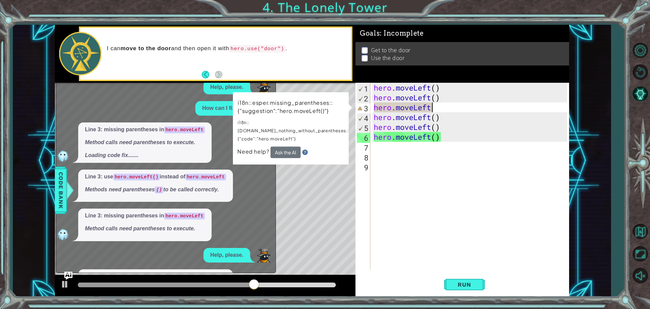
scroll to position [48, 0]
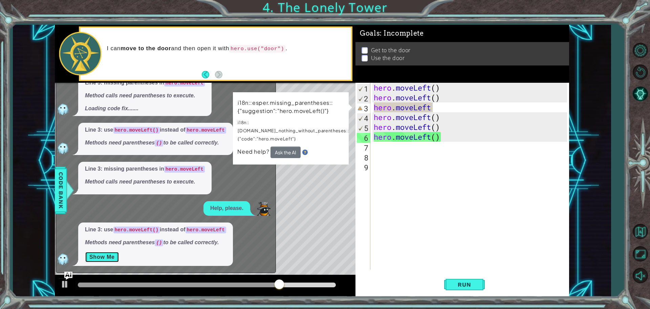
click at [109, 253] on button "Show Me" at bounding box center [102, 256] width 34 height 11
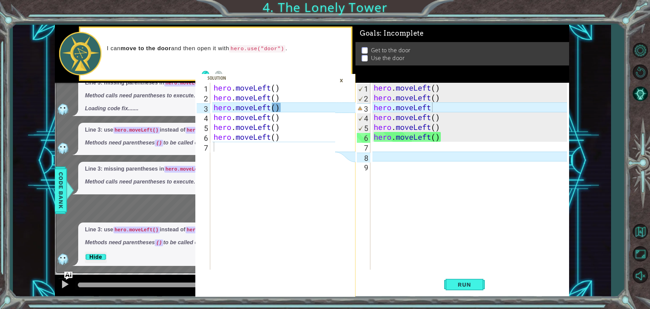
click at [344, 79] on div "×" at bounding box center [341, 81] width 11 height 12
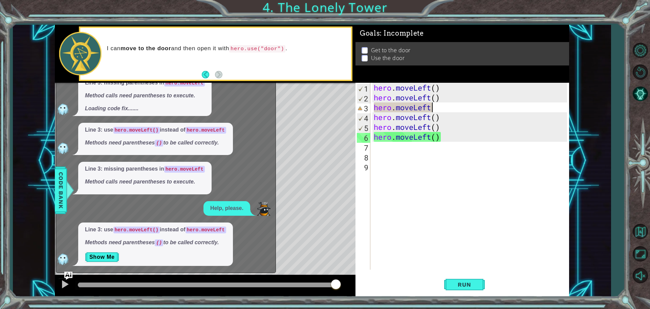
click at [444, 106] on div "hero . moveLeft ( ) hero . moveLeft ( ) hero . moveLeft hero . moveLeft ( ) her…" at bounding box center [472, 186] width 198 height 206
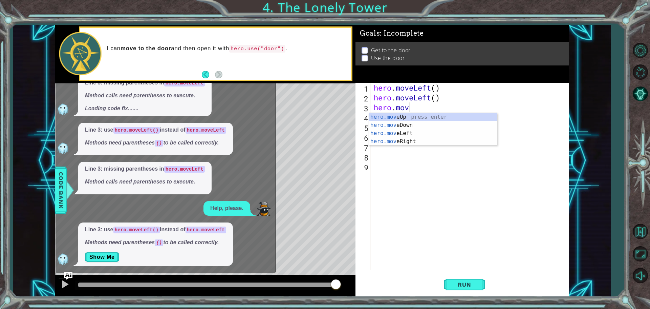
type textarea "[DOMAIN_NAME]"
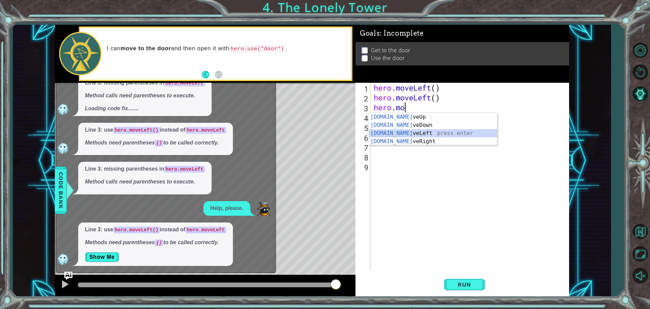
click at [417, 137] on div "[DOMAIN_NAME] veUp press enter [DOMAIN_NAME] veDown press enter [DOMAIN_NAME] v…" at bounding box center [433, 137] width 128 height 49
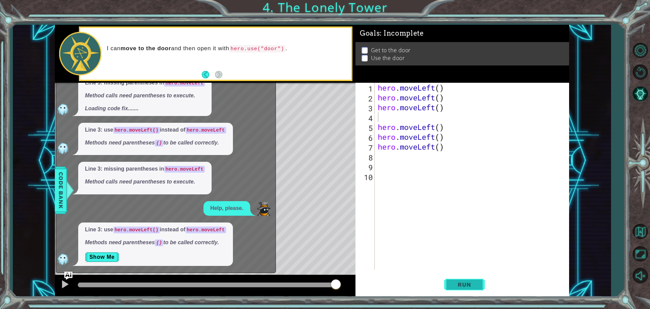
click at [455, 291] on button "Run" at bounding box center [464, 283] width 41 height 21
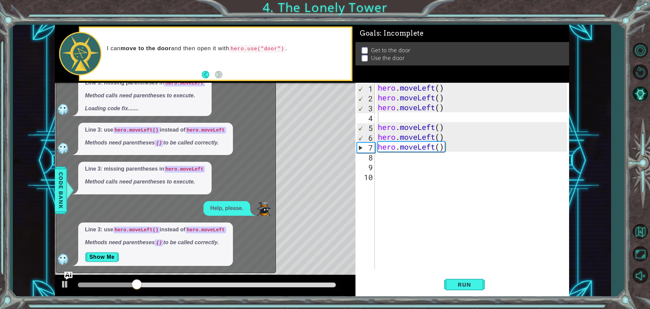
click at [62, 72] on div at bounding box center [80, 53] width 42 height 43
click at [319, 136] on div "Level Map" at bounding box center [211, 183] width 313 height 200
click at [416, 119] on div "hero . moveLeft ( ) hero . moveLeft ( ) hero . moveLeft ( ) hero . moveLeft ( )…" at bounding box center [474, 186] width 194 height 206
type textarea "m"
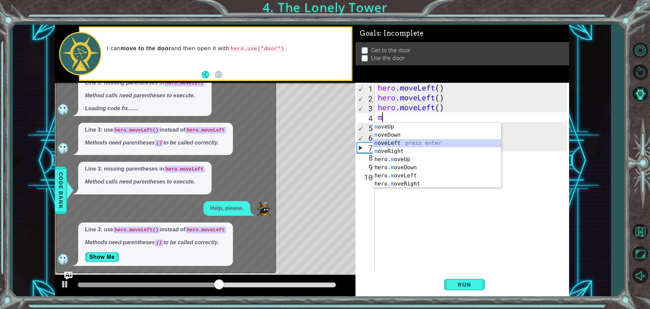
click at [398, 140] on div "m oveUp press enter m oveDown press enter m oveLeft press enter m oveRight pres…" at bounding box center [437, 163] width 128 height 81
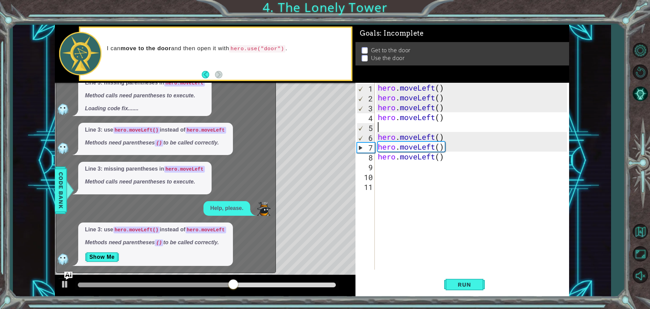
click at [428, 123] on div "hero . moveLeft ( ) hero . moveLeft ( ) hero . moveLeft ( ) hero . moveLeft ( )…" at bounding box center [474, 186] width 194 height 206
click at [429, 114] on div "hero . moveLeft ( ) hero . moveLeft ( ) hero . moveLeft ( ) hero . moveLeft ( )…" at bounding box center [474, 186] width 194 height 206
type textarea "hero.moveLeft()"
click at [390, 128] on div "hero . moveLeft ( ) hero . moveLeft ( ) hero . moveLeft ( ) hero . moveLeft ( )…" at bounding box center [474, 186] width 194 height 206
type textarea ","
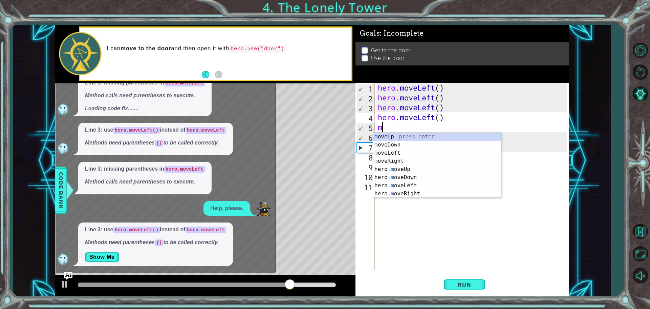
type textarea "mo"
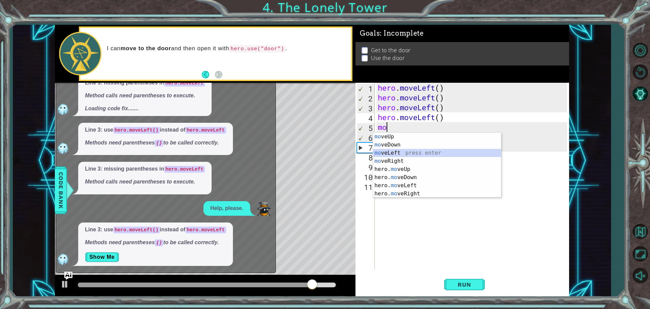
click at [398, 153] on div "mo veUp press enter mo veDown press enter mo veLeft press enter mo veRight pres…" at bounding box center [437, 172] width 128 height 81
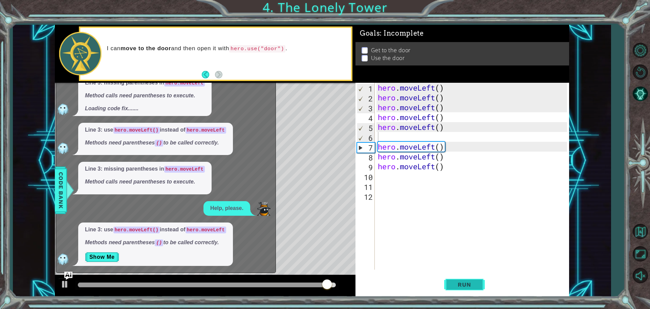
click at [468, 288] on button "Run" at bounding box center [464, 283] width 41 height 21
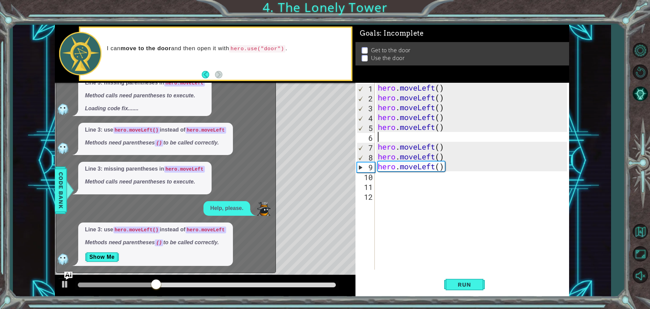
type textarea "m"
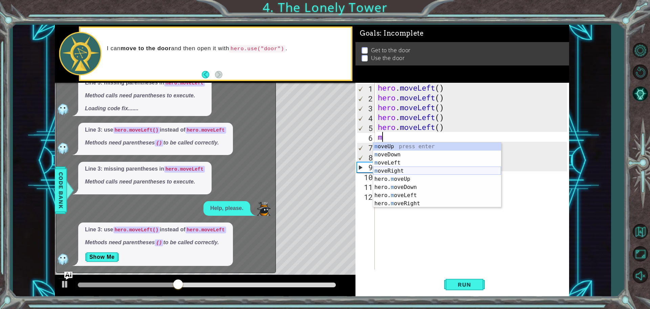
click at [408, 171] on div "m oveUp press enter m oveDown press enter m oveLeft press enter m oveRight pres…" at bounding box center [437, 182] width 128 height 81
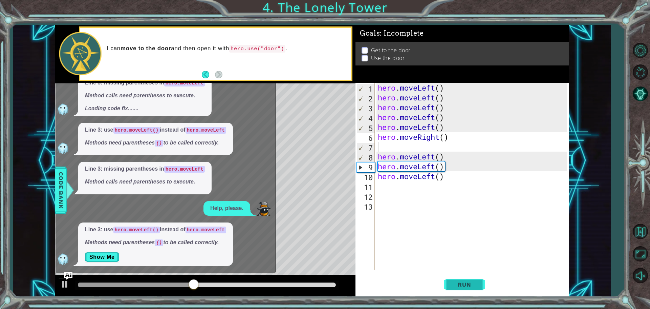
click at [476, 281] on span "Run" at bounding box center [464, 284] width 27 height 7
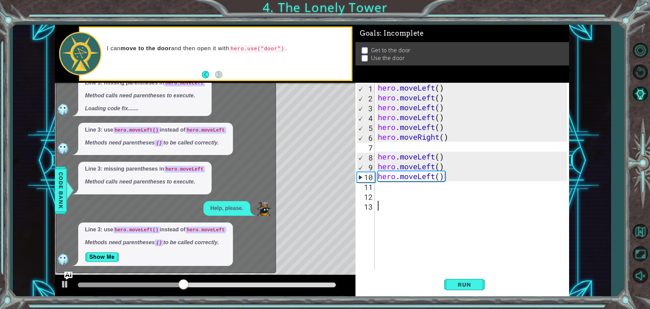
click at [477, 243] on div "hero . moveLeft ( ) hero . moveLeft ( ) hero . moveLeft ( ) hero . moveLeft ( )…" at bounding box center [474, 186] width 194 height 206
click at [476, 242] on div "hero . moveLeft ( ) hero . moveLeft ( ) hero . moveLeft ( ) hero . moveLeft ( )…" at bounding box center [474, 186] width 194 height 206
click at [60, 181] on span "Code Bank" at bounding box center [61, 189] width 11 height 41
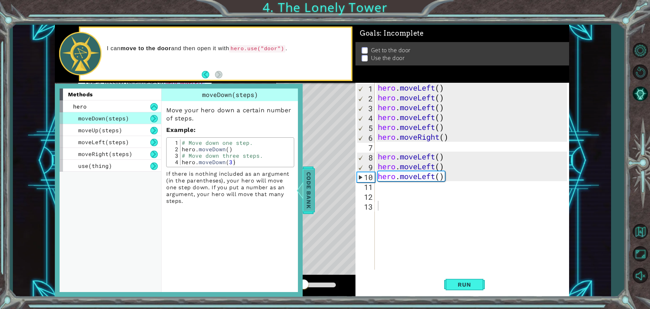
click at [299, 189] on div at bounding box center [295, 190] width 8 height 20
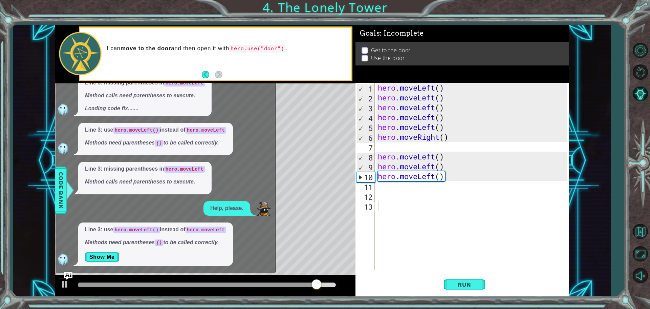
click at [288, 148] on div "Level Map" at bounding box center [211, 183] width 313 height 200
click at [206, 76] on button "Back" at bounding box center [208, 74] width 13 height 7
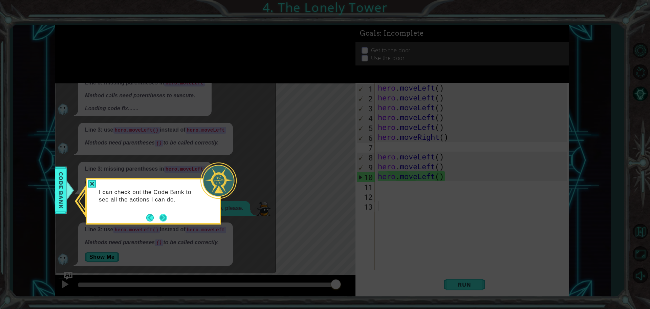
click at [165, 219] on button "Next" at bounding box center [163, 217] width 13 height 13
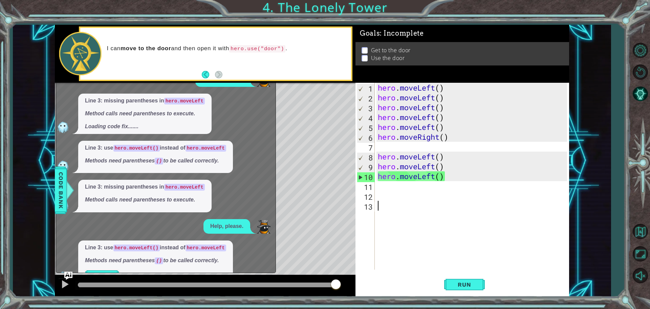
click at [186, 224] on div "Help, please. How can I fix it? Line 3: missing parentheses in hero.moveLeft Me…" at bounding box center [164, 167] width 216 height 232
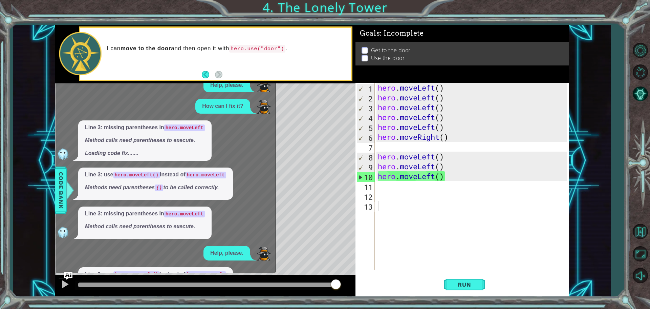
scroll to position [0, 0]
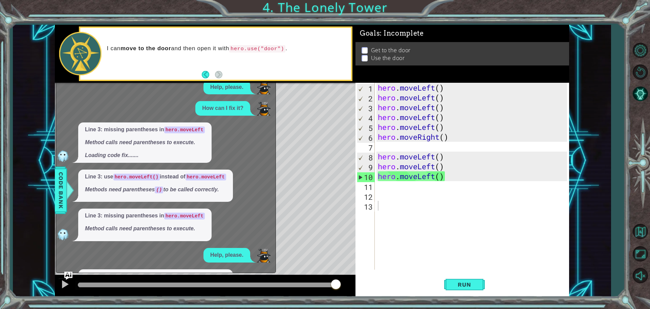
click at [240, 267] on div "Help, please. How can I fix it? Line 3: missing parentheses in hero.moveLeft Me…" at bounding box center [164, 196] width 216 height 232
drag, startPoint x: 313, startPoint y: 220, endPoint x: 242, endPoint y: 201, distance: 73.6
click at [229, 192] on div "1 2 3 4 5 6 7 hero . moveLeft ( ) hero . moveLeft ( ) hero . moveLeft ( ) hero …" at bounding box center [312, 161] width 515 height 272
drag, startPoint x: 202, startPoint y: 267, endPoint x: 204, endPoint y: 296, distance: 29.5
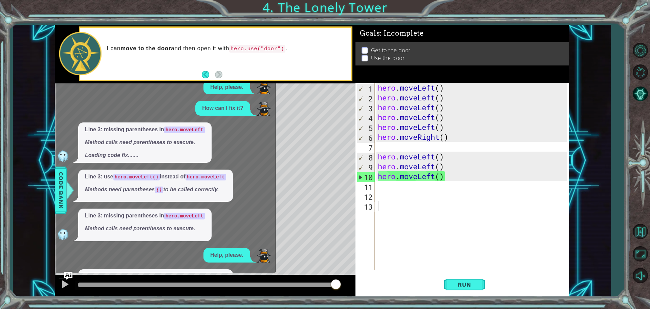
click at [239, 243] on div "Help, please. How can I fix it? Line 3: missing parentheses in hero.moveLeft Me…" at bounding box center [164, 196] width 216 height 232
drag, startPoint x: 239, startPoint y: 243, endPoint x: 195, endPoint y: 189, distance: 69.7
click at [195, 189] on div "Help, please. How can I fix it? Line 3: missing parentheses in hero.moveLeft Me…" at bounding box center [164, 196] width 216 height 232
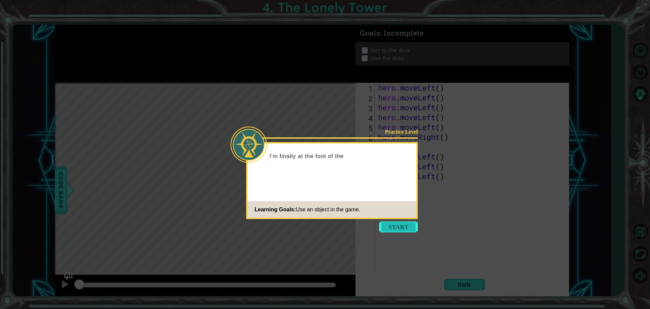
click at [399, 230] on button "Start" at bounding box center [398, 226] width 39 height 11
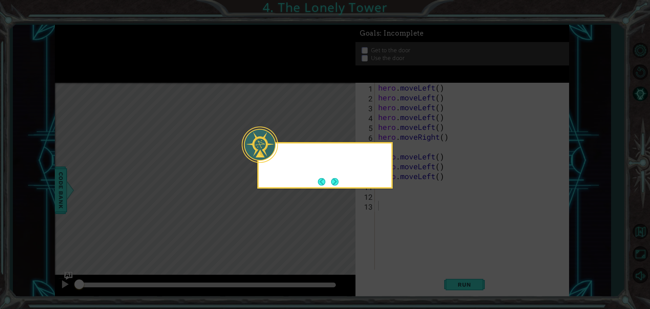
click at [398, 230] on icon at bounding box center [325, 154] width 650 height 309
click at [335, 178] on button "Next" at bounding box center [334, 181] width 7 height 7
click at [334, 179] on button "Next" at bounding box center [334, 181] width 7 height 7
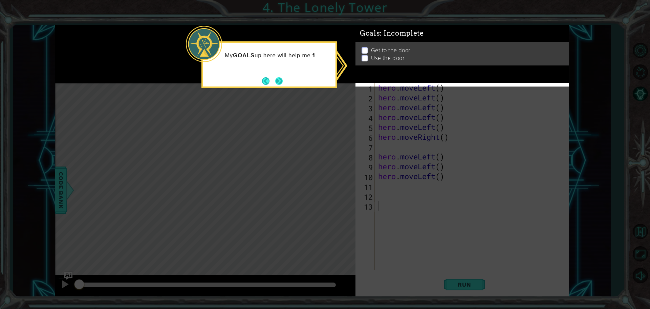
click at [280, 84] on button "Next" at bounding box center [278, 80] width 7 height 7
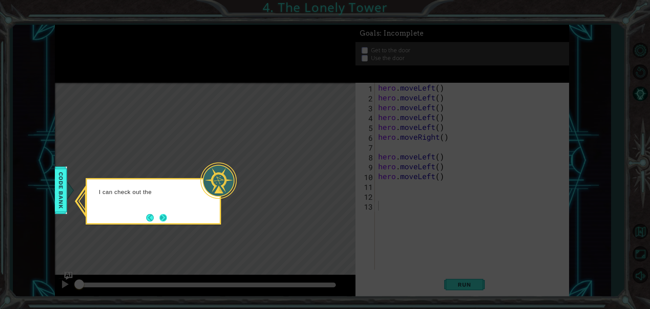
click at [162, 216] on button "Next" at bounding box center [163, 217] width 7 height 7
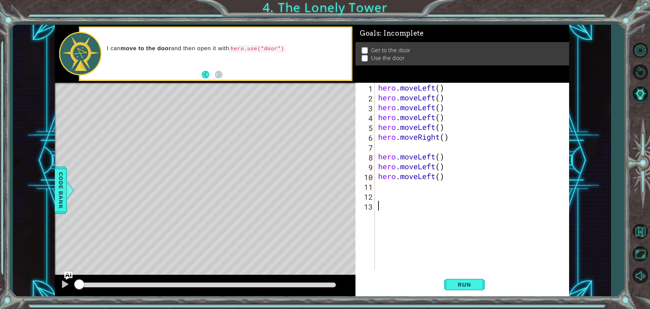
drag, startPoint x: 483, startPoint y: 175, endPoint x: 460, endPoint y: 174, distance: 23.1
click at [474, 174] on div "hero . moveLeft ( ) hero . moveLeft ( ) hero . moveLeft ( ) hero . moveLeft ( )…" at bounding box center [474, 186] width 194 height 206
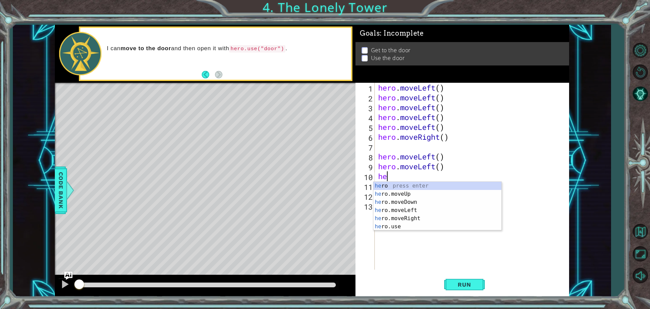
type textarea "h"
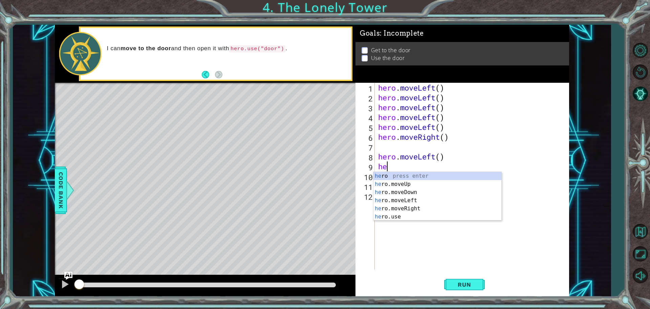
type textarea "h"
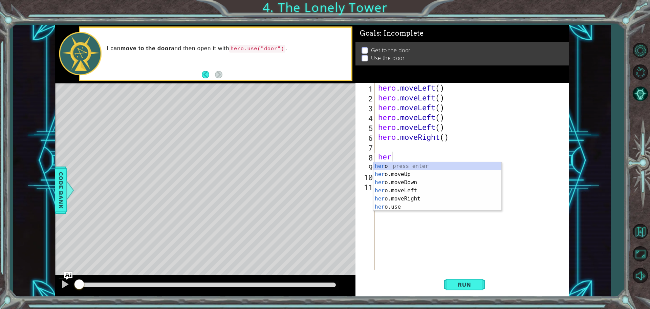
type textarea "h"
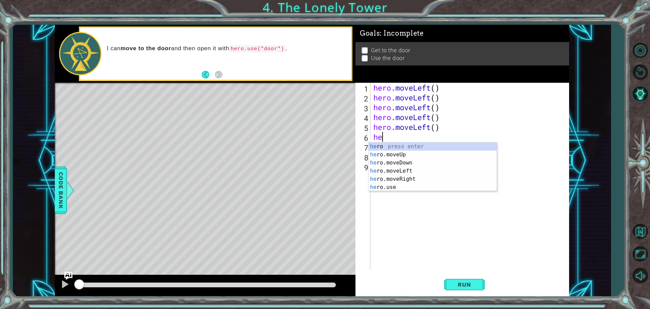
type textarea "h"
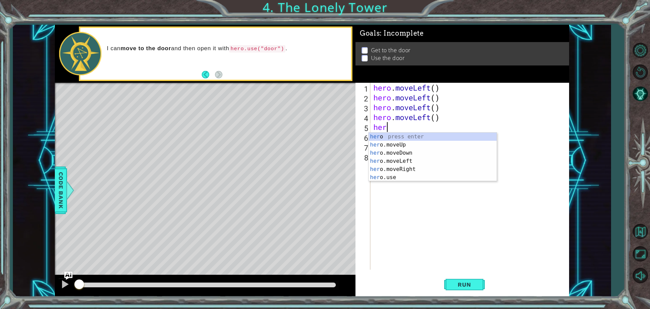
type textarea "h"
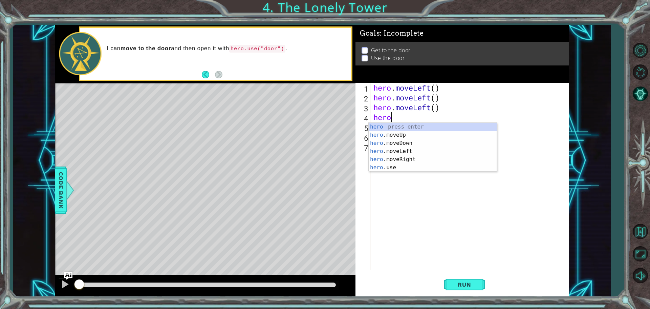
type textarea "h"
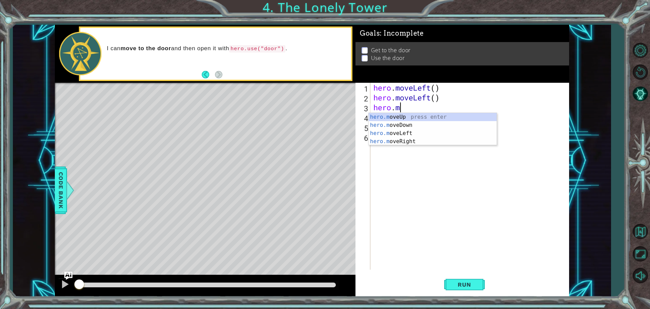
type textarea "h"
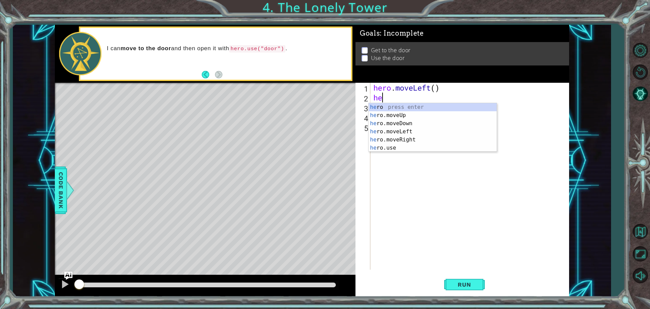
type textarea "h"
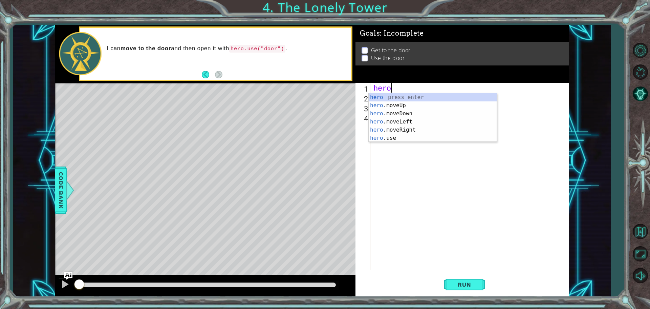
type textarea "h"
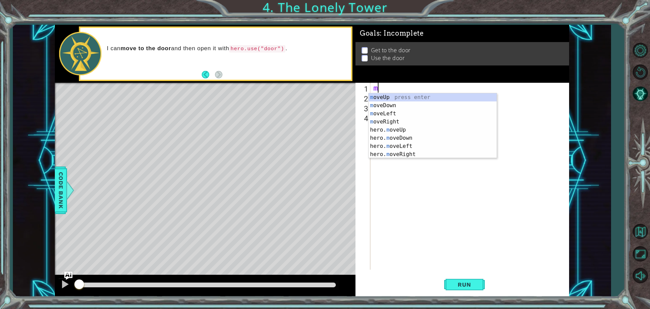
type textarea "mo"
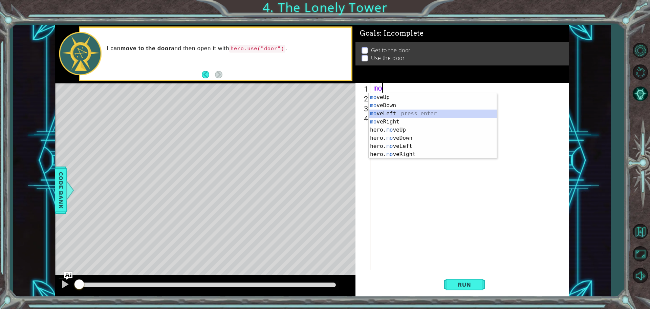
click at [402, 115] on div "mo veUp press enter mo veDown press enter mo veLeft press enter mo veRight pres…" at bounding box center [433, 133] width 128 height 81
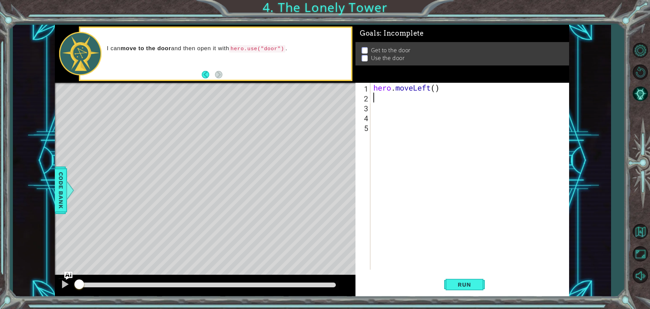
type textarea "m"
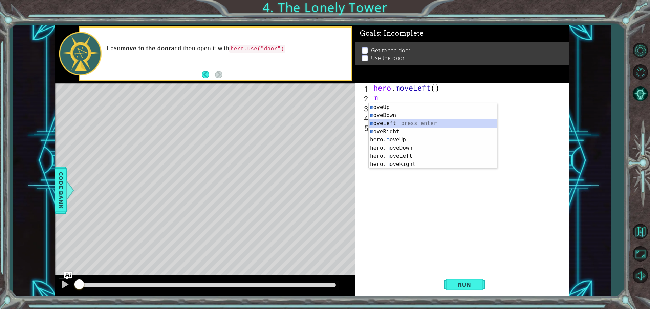
click at [393, 125] on div "m oveUp press enter m oveDown press enter m oveLeft press enter m oveRight pres…" at bounding box center [433, 143] width 128 height 81
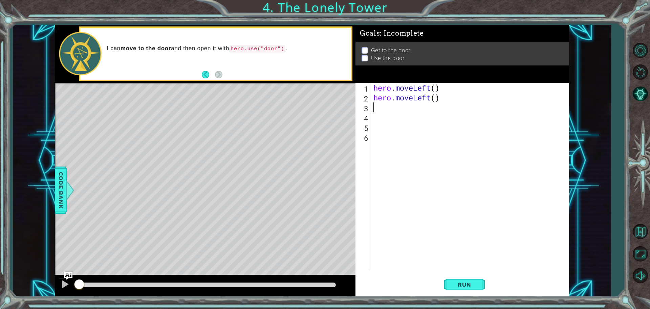
type textarea "m"
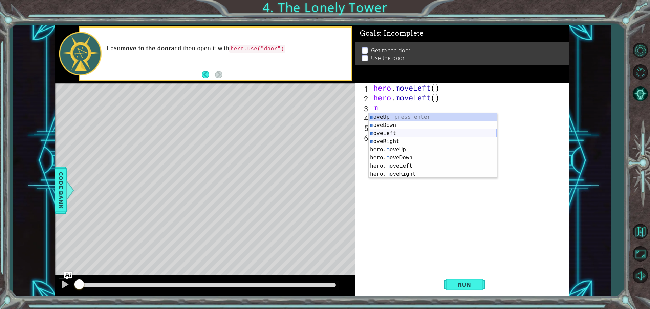
click at [389, 134] on div "m oveUp press enter m oveDown press enter m oveLeft press enter m oveRight pres…" at bounding box center [433, 153] width 128 height 81
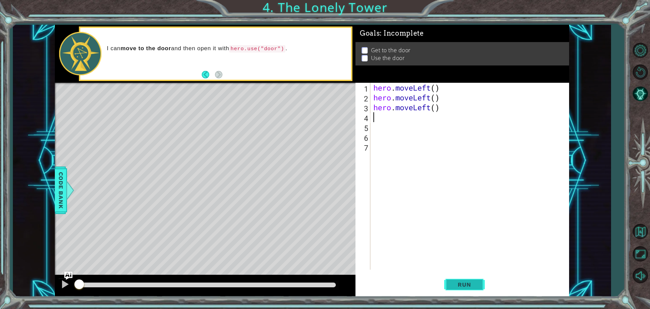
drag, startPoint x: 451, startPoint y: 282, endPoint x: 451, endPoint y: 277, distance: 4.5
click at [451, 277] on button "Run" at bounding box center [464, 283] width 41 height 21
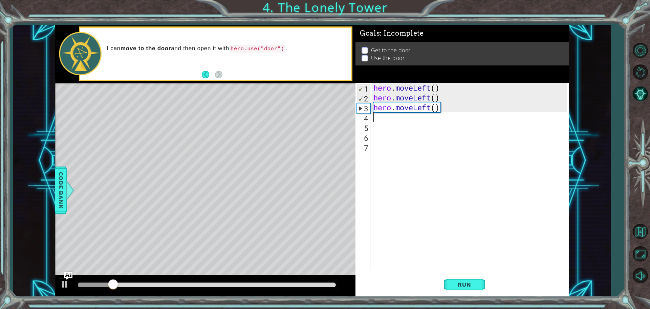
type textarea "m"
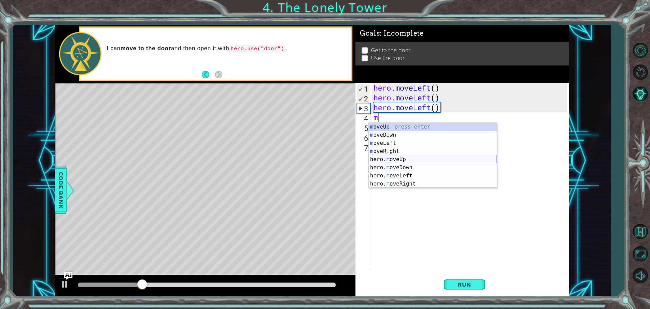
click at [401, 158] on div "m oveUp press enter m oveDown press enter m oveLeft press enter m oveRight pres…" at bounding box center [433, 163] width 128 height 81
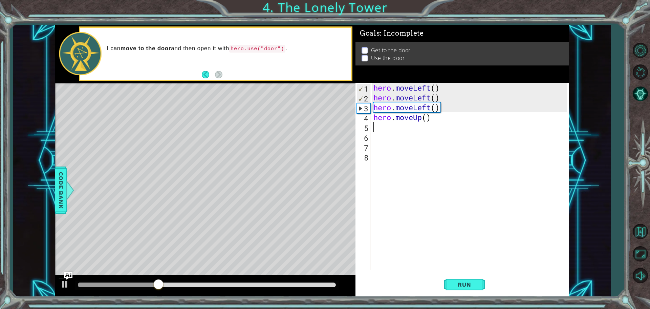
type textarea "m"
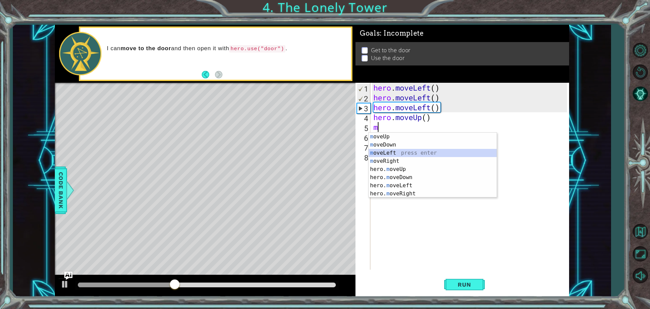
click at [387, 150] on div "m oveUp press enter m oveDown press enter m oveLeft press enter m oveRight pres…" at bounding box center [433, 172] width 128 height 81
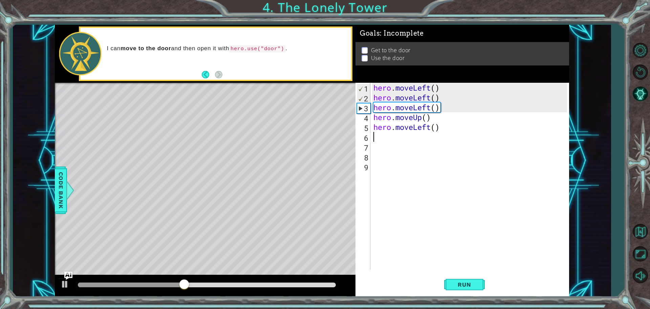
type textarea "m"
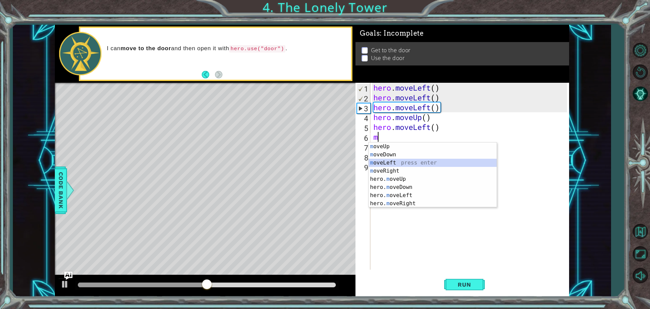
click at [396, 165] on div "m oveUp press enter m oveDown press enter m oveLeft press enter m oveRight pres…" at bounding box center [433, 182] width 128 height 81
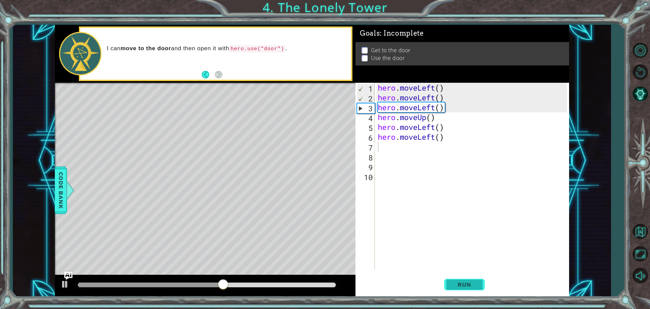
click at [464, 278] on button "Run" at bounding box center [464, 283] width 41 height 21
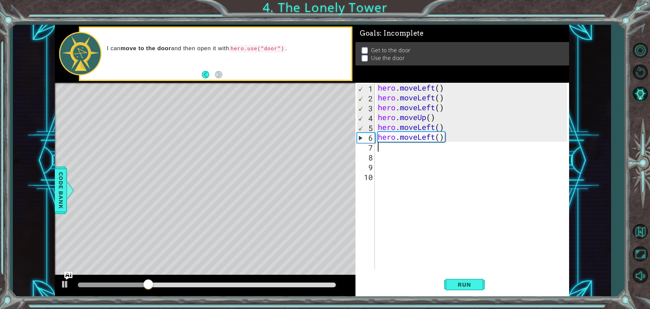
type textarea "m"
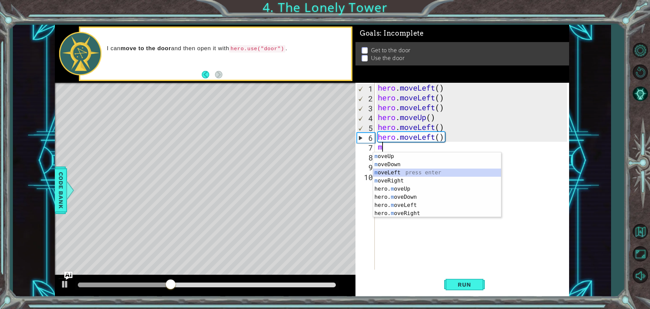
click at [406, 170] on div "m oveUp press enter m oveDown press enter m oveLeft press enter m oveRight pres…" at bounding box center [437, 192] width 128 height 81
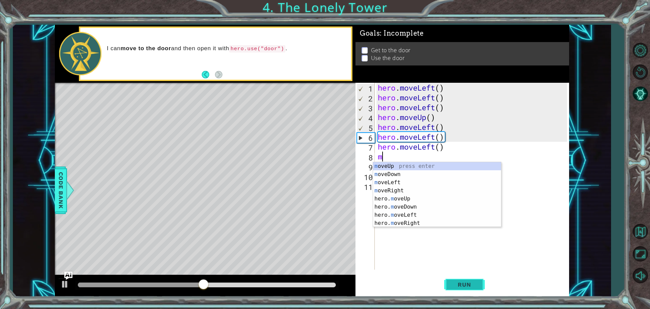
type textarea "m"
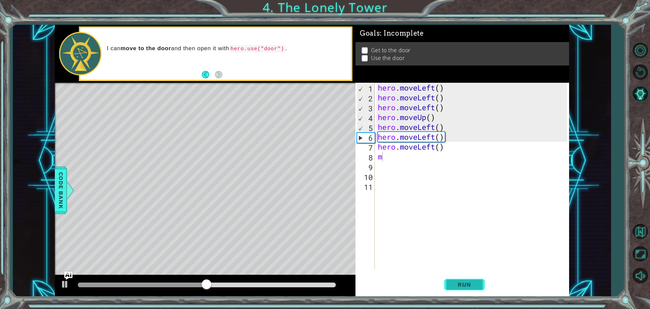
click at [471, 282] on span "Run" at bounding box center [464, 284] width 27 height 7
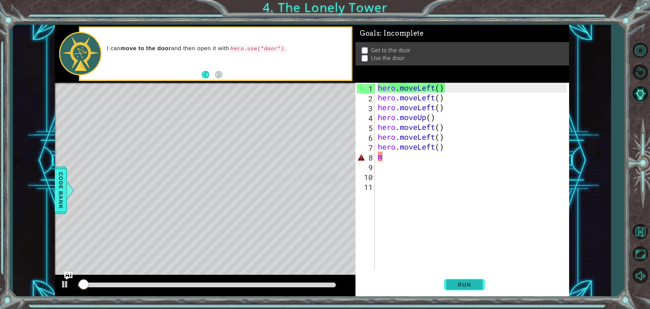
click at [471, 282] on span "Run" at bounding box center [464, 284] width 27 height 7
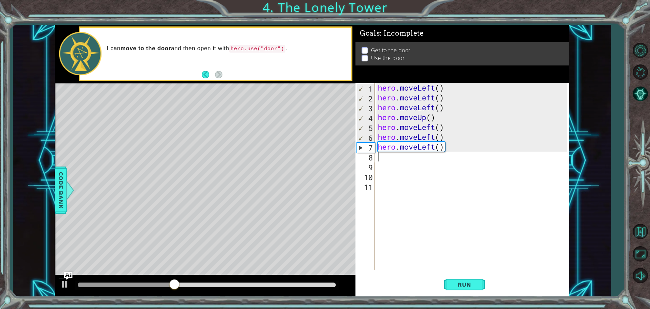
click at [378, 158] on div "hero . moveLeft ( ) hero . moveLeft ( ) hero . moveLeft ( ) hero . moveUp ( ) h…" at bounding box center [474, 186] width 194 height 206
type textarea "m"
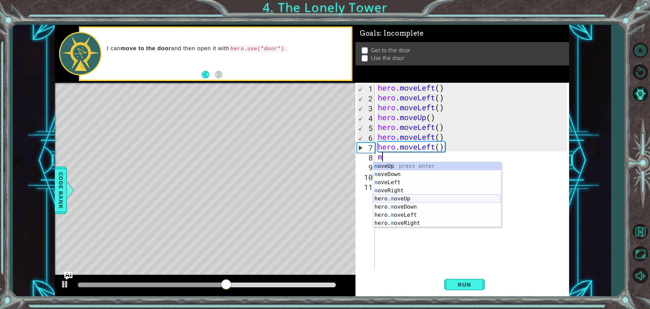
click at [409, 199] on div "m oveUp press enter m oveDown press enter m oveLeft press enter m oveRight pres…" at bounding box center [437, 202] width 128 height 81
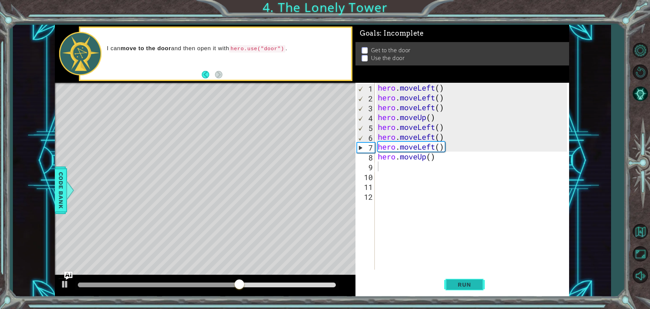
click at [455, 287] on span "Run" at bounding box center [464, 284] width 27 height 7
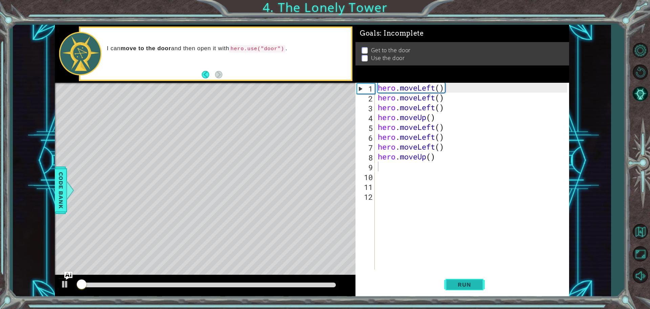
click at [455, 287] on span "Run" at bounding box center [464, 284] width 27 height 7
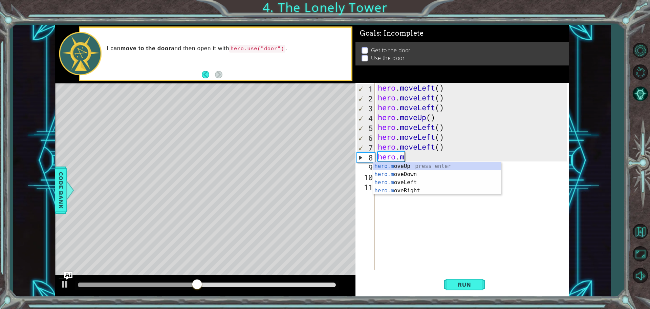
type textarea "hero."
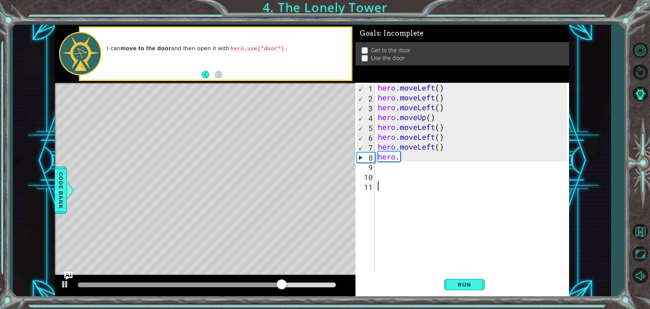
click at [405, 203] on div "hero . moveLeft ( ) hero . moveLeft ( ) hero . moveLeft ( ) hero . moveUp ( ) h…" at bounding box center [474, 186] width 194 height 206
click at [391, 156] on div "hero . moveLeft ( ) hero . moveLeft ( ) hero . moveLeft ( ) hero . moveUp ( ) h…" at bounding box center [474, 186] width 194 height 206
click at [405, 160] on div "hero . moveLeft ( ) hero . moveLeft ( ) hero . moveLeft ( ) hero . moveUp ( ) h…" at bounding box center [474, 186] width 194 height 206
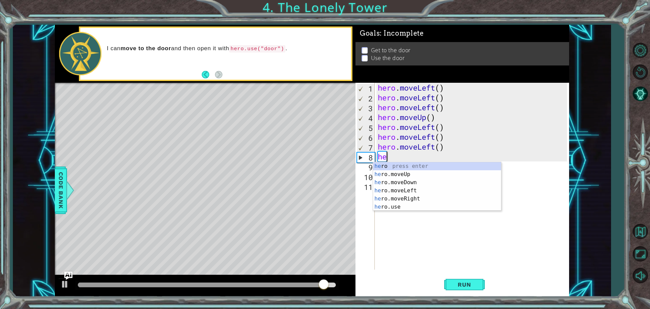
type textarea "h"
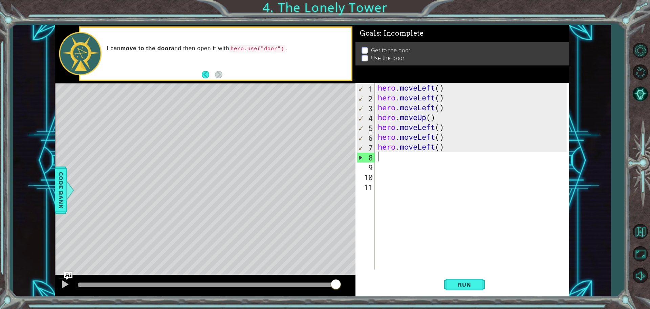
type textarea ","
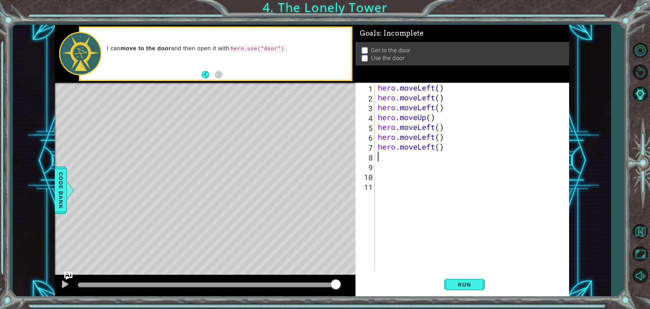
type textarea "m"
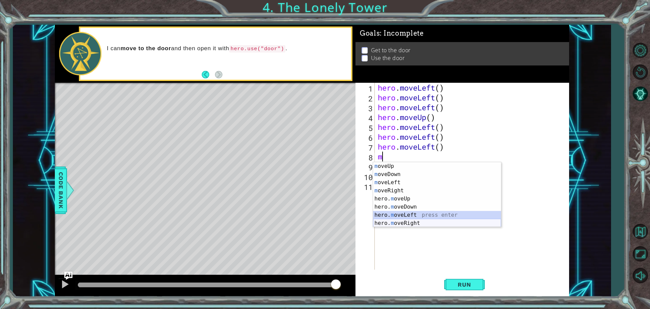
drag, startPoint x: 416, startPoint y: 218, endPoint x: 418, endPoint y: 226, distance: 7.6
click at [418, 226] on div "m oveUp press enter m oveDown press enter m oveLeft press enter m oveRight pres…" at bounding box center [437, 202] width 128 height 81
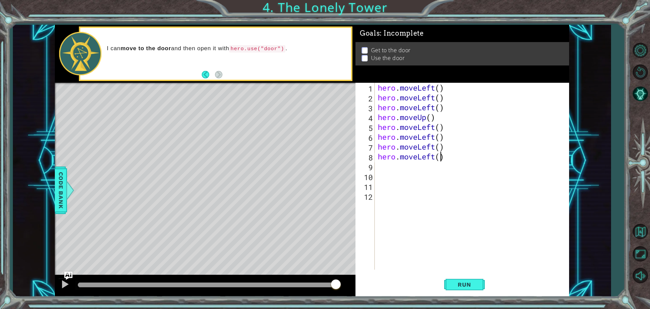
click at [442, 160] on div "hero . moveLeft ( ) hero . moveLeft ( ) hero . moveLeft ( ) hero . moveUp ( ) h…" at bounding box center [474, 186] width 194 height 206
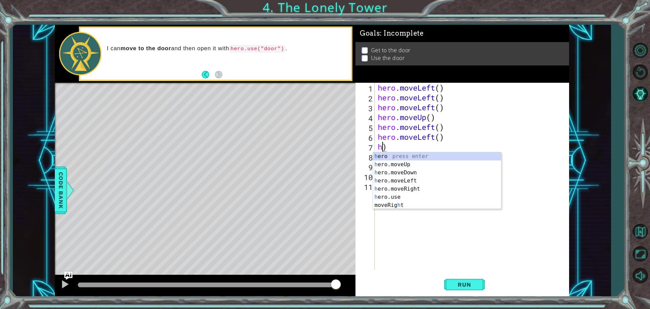
type textarea ")"
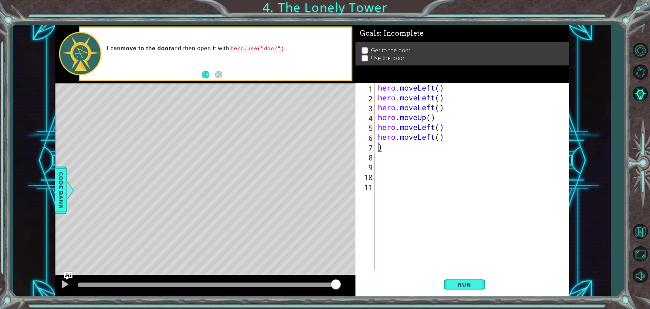
click at [393, 148] on div "hero . moveLeft ( ) hero . moveLeft ( ) hero . moveLeft ( ) hero . moveUp ( ) h…" at bounding box center [474, 186] width 194 height 206
type textarea "m"
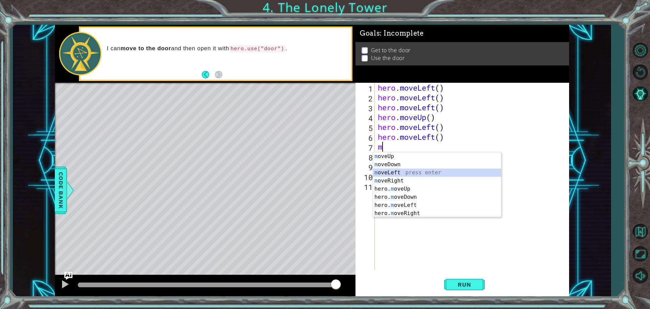
click at [394, 173] on div "m oveUp press enter m oveDown press enter m oveLeft press enter m oveRight pres…" at bounding box center [437, 192] width 128 height 81
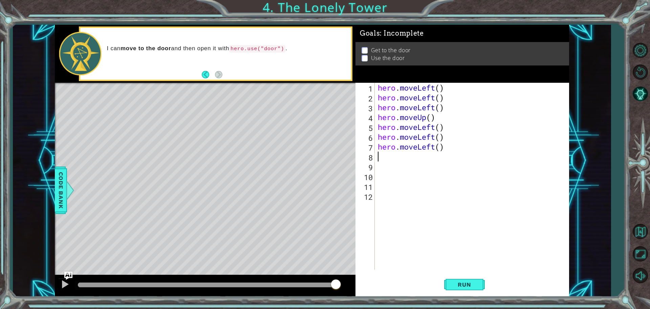
type textarea "m"
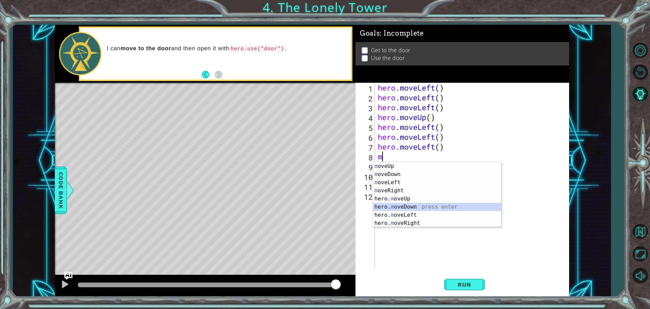
click at [423, 208] on div "m oveUp press enter m oveDown press enter m oveLeft press enter m oveRight pres…" at bounding box center [437, 202] width 128 height 81
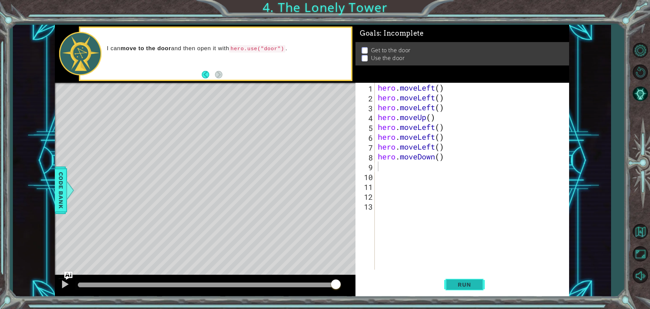
click at [463, 277] on button "Run" at bounding box center [464, 283] width 41 height 21
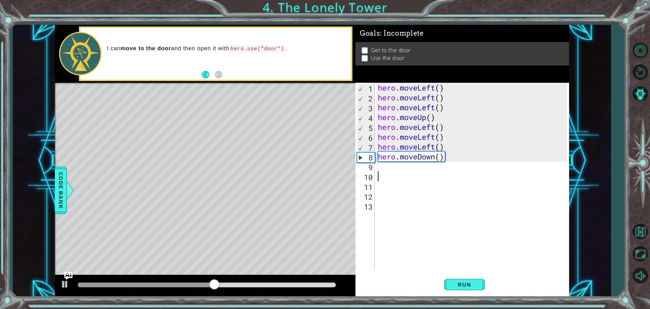
click at [393, 173] on div "hero . moveLeft ( ) hero . moveLeft ( ) hero . moveLeft ( ) hero . moveUp ( ) h…" at bounding box center [474, 186] width 194 height 206
click at [443, 160] on div "hero . moveLeft ( ) hero . moveLeft ( ) hero . moveLeft ( ) hero . moveUp ( ) h…" at bounding box center [474, 186] width 194 height 206
click at [448, 150] on div "hero . moveLeft ( ) hero . moveLeft ( ) hero . moveLeft ( ) hero . moveUp ( ) h…" at bounding box center [474, 186] width 194 height 206
click at [452, 161] on div "hero . moveLeft ( ) hero . moveLeft ( ) hero . moveLeft ( ) hero . moveUp ( ) h…" at bounding box center [474, 186] width 194 height 206
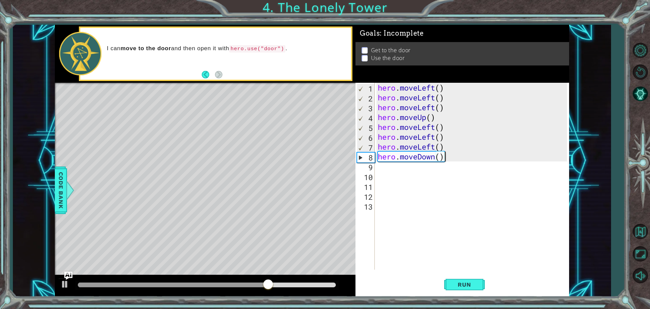
click at [449, 159] on div "hero . moveLeft ( ) hero . moveLeft ( ) hero . moveLeft ( ) hero . moveUp ( ) h…" at bounding box center [474, 186] width 194 height 206
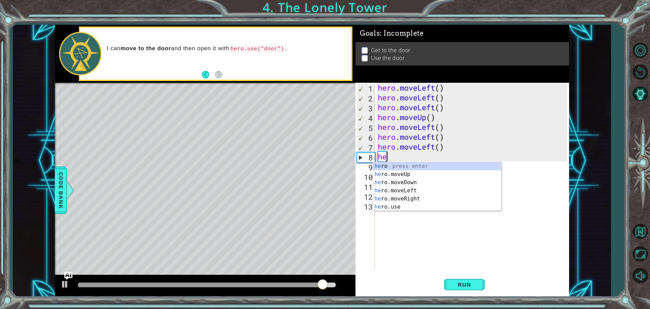
type textarea "h"
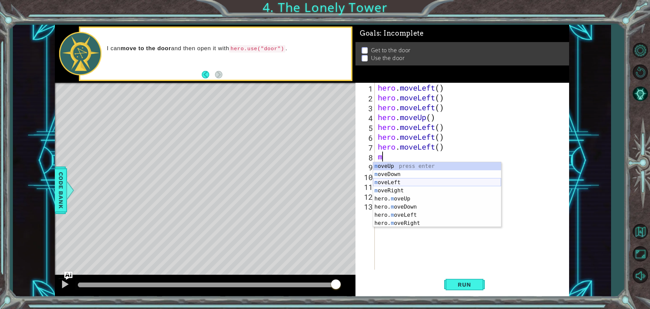
type textarea "m"
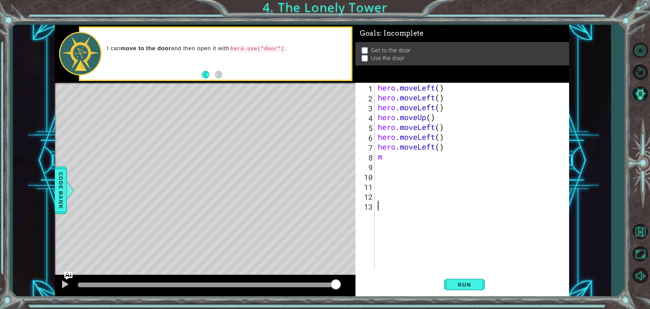
click at [425, 265] on div "hero . moveLeft ( ) hero . moveLeft ( ) hero . moveLeft ( ) hero . moveUp ( ) h…" at bounding box center [474, 186] width 194 height 206
click at [383, 153] on div "hero . moveLeft ( ) hero . moveLeft ( ) hero . moveLeft ( ) hero . moveUp ( ) h…" at bounding box center [474, 186] width 194 height 206
type textarea "m"
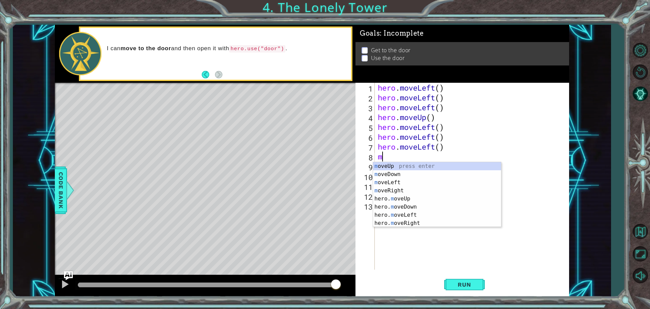
type textarea "m"
click at [68, 275] on img "Ask AI" at bounding box center [68, 275] width 9 height 9
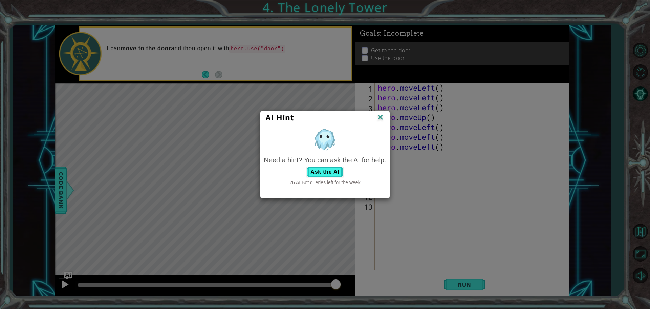
click at [65, 282] on div "AI Hint Need a hint? You can ask the AI for help. Ask the AI 26 AI Bot queries …" at bounding box center [325, 154] width 650 height 309
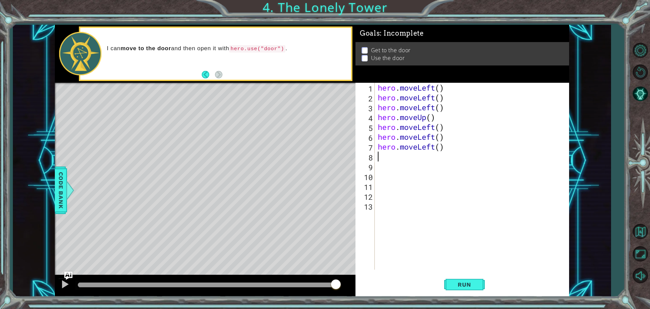
type textarea "m"
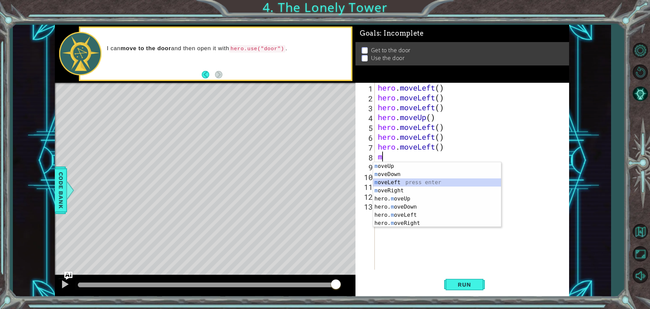
click at [407, 183] on div "m oveUp press enter m oveDown press enter m oveLeft press enter m oveRight pres…" at bounding box center [437, 202] width 128 height 81
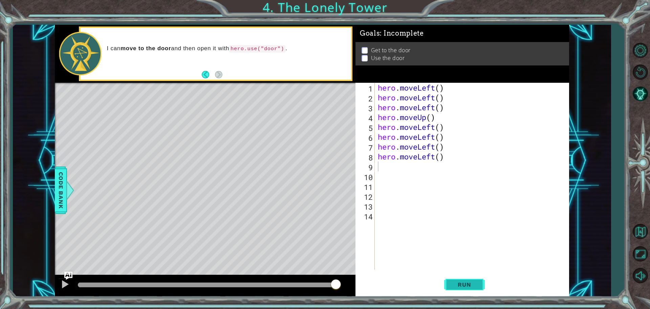
click at [460, 284] on span "Run" at bounding box center [464, 284] width 27 height 7
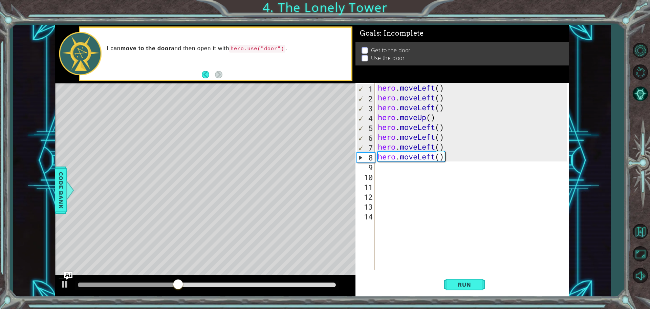
click at [457, 157] on div "hero . moveLeft ( ) hero . moveLeft ( ) hero . moveLeft ( ) hero . moveUp ( ) h…" at bounding box center [474, 186] width 194 height 206
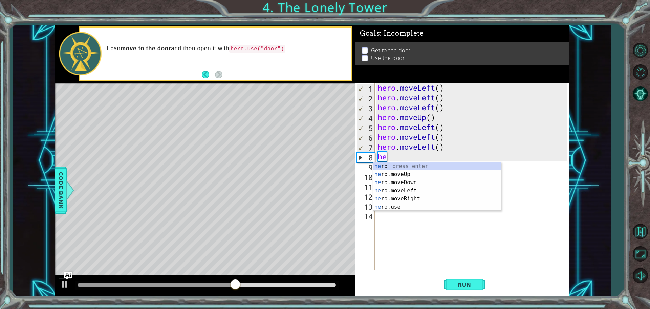
type textarea "h"
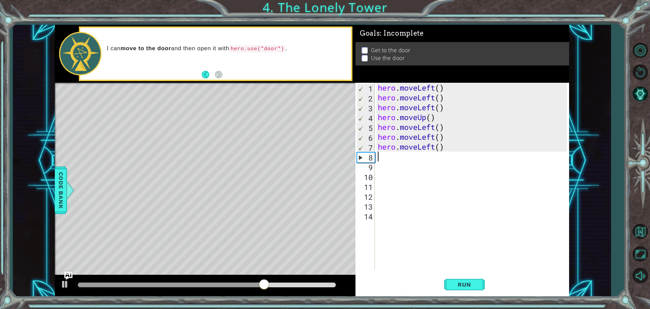
click at [382, 156] on div "hero . moveLeft ( ) hero . moveLeft ( ) hero . moveLeft ( ) hero . moveUp ( ) h…" at bounding box center [474, 186] width 194 height 206
type textarea "m"
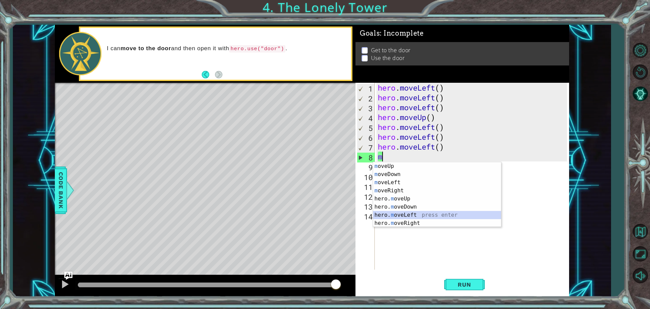
click at [398, 215] on div "m oveUp press enter m oveDown press enter m oveLeft press enter m oveRight pres…" at bounding box center [437, 202] width 128 height 81
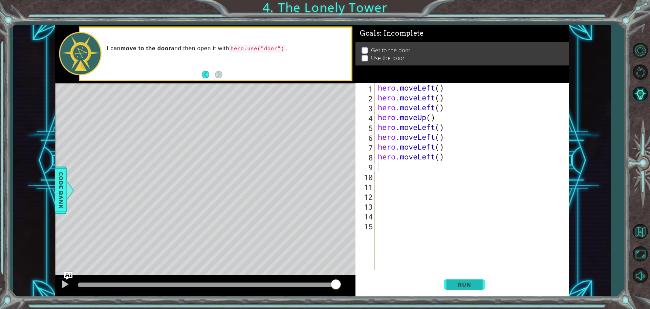
click at [473, 285] on span "Run" at bounding box center [464, 284] width 27 height 7
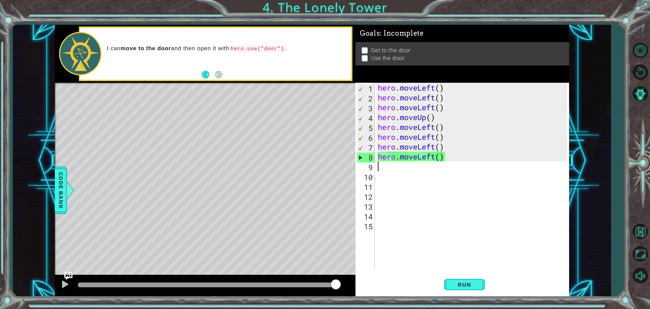
type textarea "hero.moveLeft()"
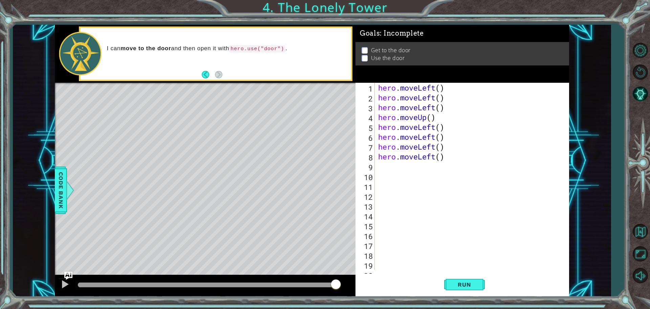
click at [381, 165] on div "hero . moveLeft ( ) hero . moveLeft ( ) hero . moveLeft ( ) hero . moveUp ( ) h…" at bounding box center [474, 186] width 194 height 206
click at [458, 291] on button "Run" at bounding box center [464, 283] width 41 height 21
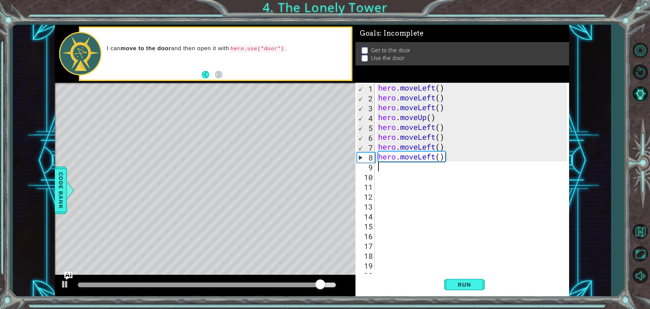
drag, startPoint x: 351, startPoint y: 203, endPoint x: 349, endPoint y: 207, distance: 4.5
click at [70, 273] on img "Ask AI" at bounding box center [68, 275] width 9 height 9
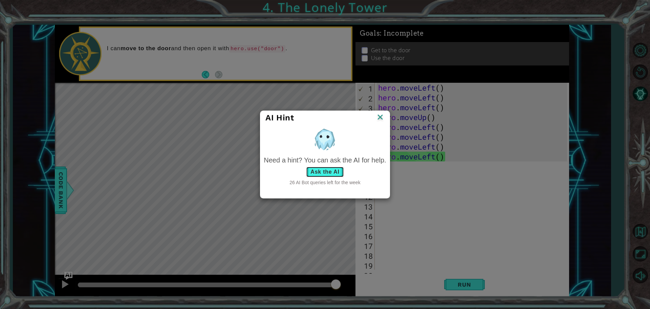
click at [316, 167] on button "Ask the AI" at bounding box center [325, 171] width 38 height 11
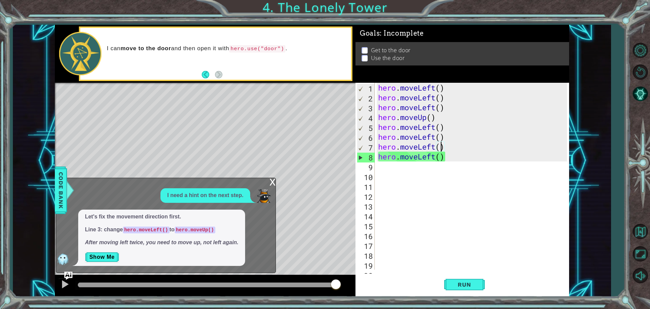
click at [443, 149] on div "hero . moveLeft ( ) hero . moveLeft ( ) hero . moveLeft ( ) hero . moveUp ( ) h…" at bounding box center [474, 186] width 194 height 206
click at [445, 150] on div "hero . moveLeft ( ) hero . moveLeft ( ) hero . moveLeft ( ) hero . moveUp ( ) h…" at bounding box center [474, 186] width 194 height 206
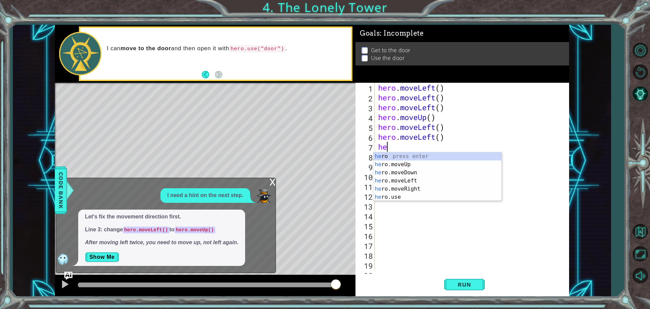
type textarea "h"
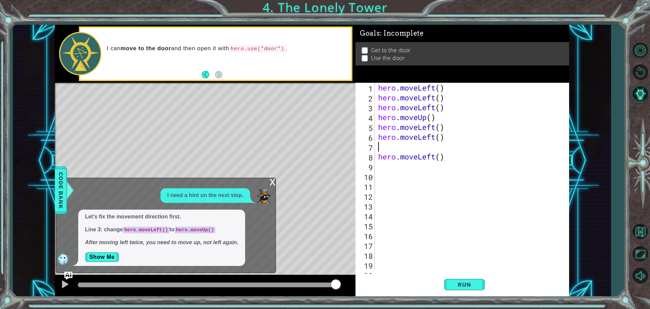
click at [462, 160] on div "hero . moveLeft ( ) hero . moveLeft ( ) hero . moveLeft ( ) hero . moveUp ( ) h…" at bounding box center [474, 186] width 194 height 206
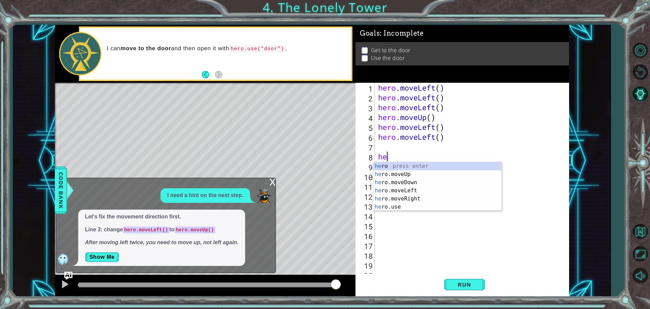
type textarea "h"
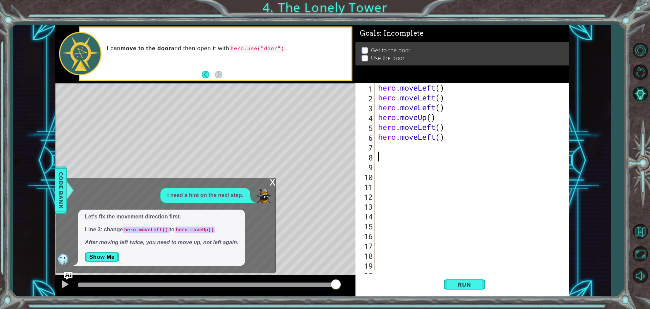
click at [375, 144] on div "1 2 3 4 5 6 7 8 9 10 11 12 13 14 15 16 17 18 19 20 hero . moveLeft ( ) hero . m…" at bounding box center [462, 176] width 212 height 187
type textarea "m"
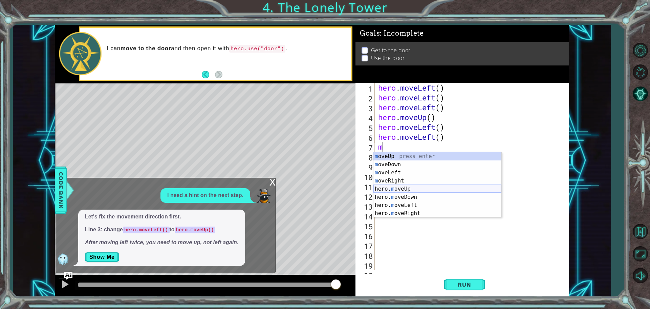
click at [424, 186] on div "m oveUp press enter m oveDown press enter m oveLeft press enter m oveRight pres…" at bounding box center [438, 192] width 128 height 81
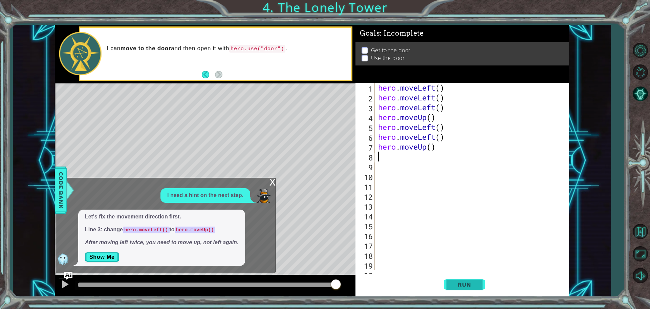
click at [452, 289] on button "Run" at bounding box center [464, 283] width 41 height 21
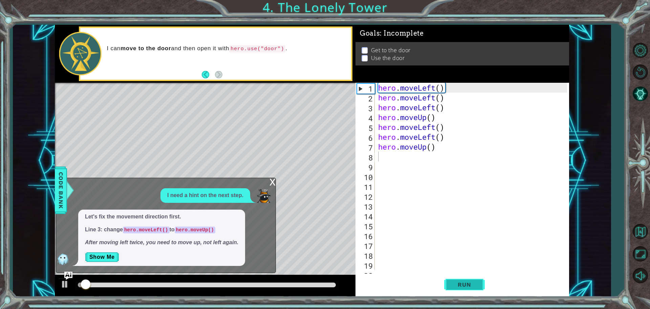
click at [452, 289] on button "Run" at bounding box center [464, 283] width 41 height 21
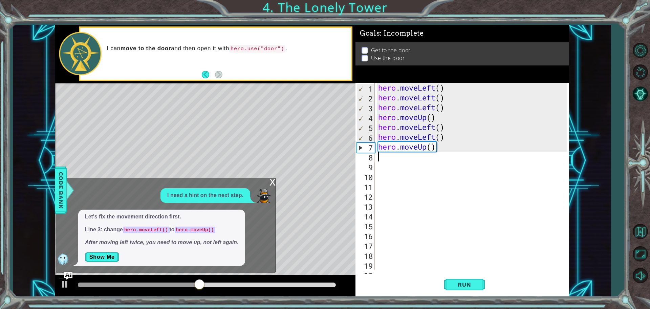
click at [447, 105] on div "hero . moveLeft ( ) hero . moveLeft ( ) hero . moveLeft ( ) hero . moveUp ( ) h…" at bounding box center [474, 186] width 194 height 206
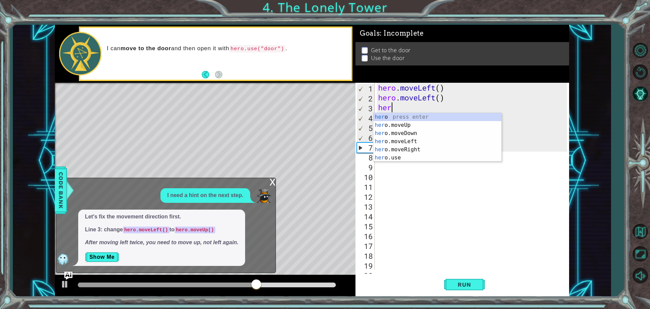
type textarea "h"
type textarea "="
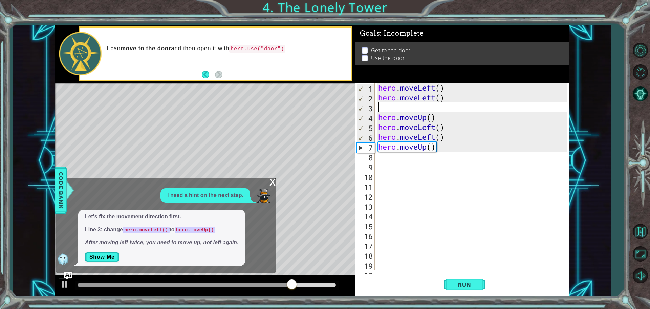
type textarea "m"
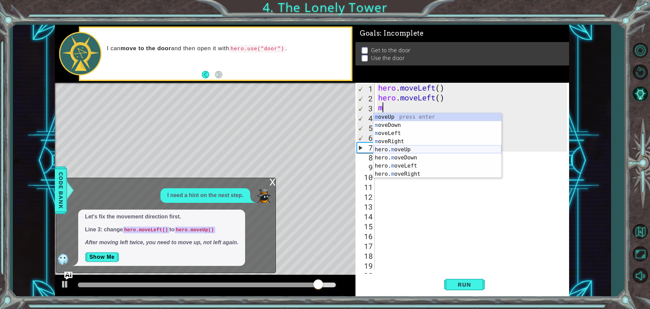
click at [401, 149] on div "m oveUp press enter m oveDown press enter m oveLeft press enter m oveRight pres…" at bounding box center [438, 153] width 128 height 81
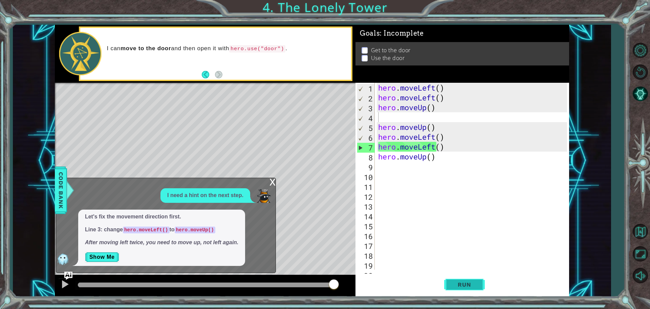
click at [468, 287] on span "Run" at bounding box center [464, 284] width 27 height 7
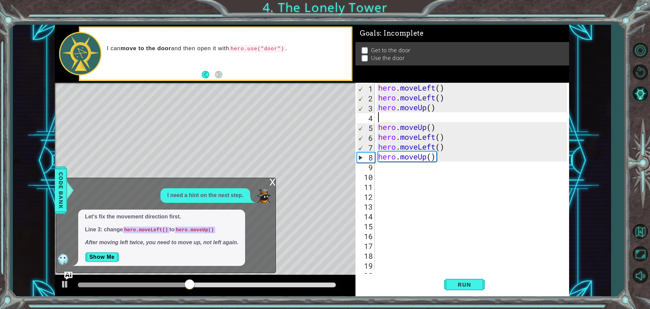
click at [380, 169] on div "hero . moveLeft ( ) hero . moveLeft ( ) hero . moveUp ( ) hero . moveUp ( ) her…" at bounding box center [474, 186] width 194 height 206
type textarea "m"
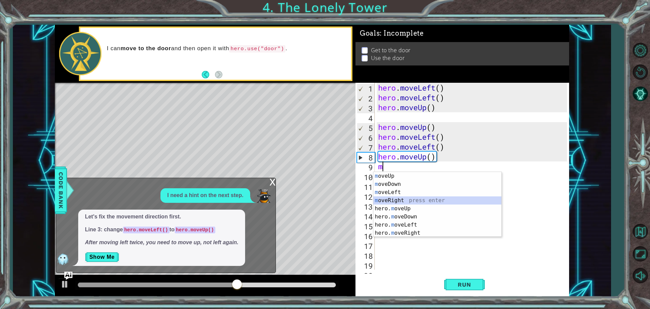
click at [405, 204] on div "m oveUp press enter m oveDown press enter m oveLeft press enter m oveRight pres…" at bounding box center [438, 212] width 128 height 81
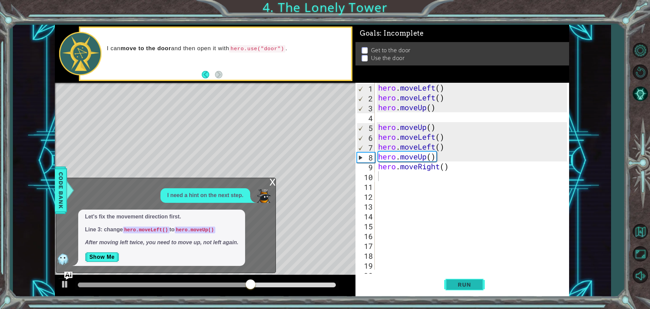
click at [467, 287] on span "Run" at bounding box center [464, 284] width 27 height 7
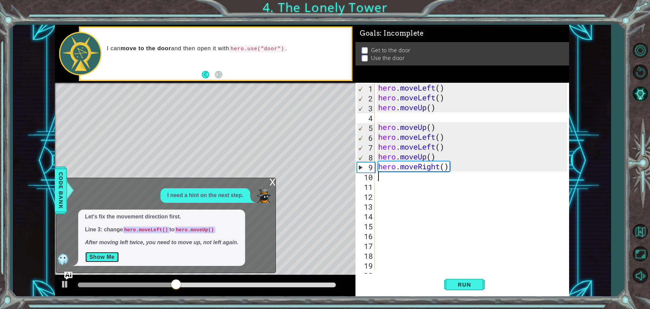
click at [101, 254] on button "Show Me" at bounding box center [102, 256] width 34 height 11
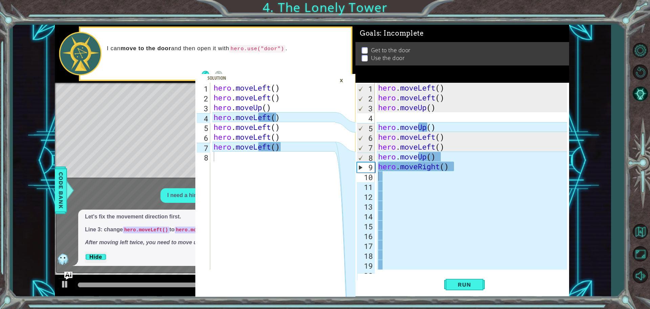
click at [344, 78] on div "×" at bounding box center [341, 81] width 11 height 12
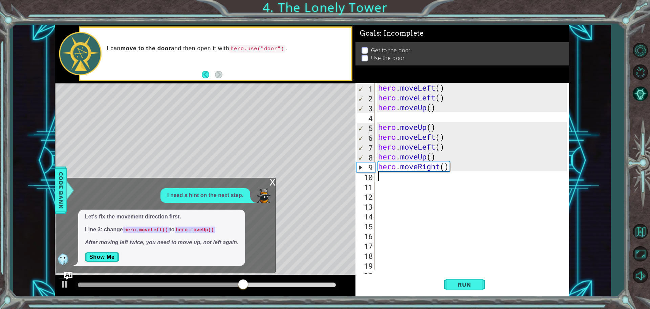
click at [382, 178] on div "hero . moveLeft ( ) hero . moveLeft ( ) hero . moveUp ( ) hero . moveUp ( ) her…" at bounding box center [474, 186] width 194 height 206
click at [273, 178] on div "x" at bounding box center [273, 181] width 6 height 7
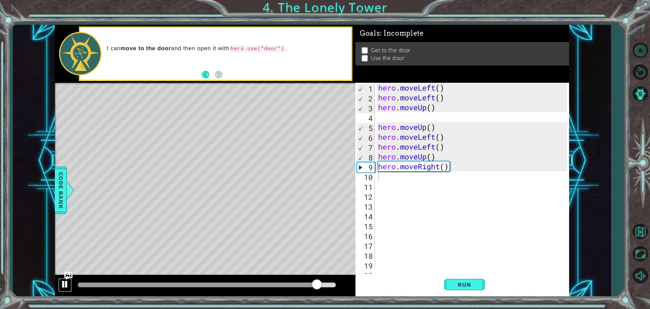
click at [59, 278] on button at bounding box center [65, 285] width 14 height 14
click at [68, 275] on img "Ask AI" at bounding box center [68, 275] width 9 height 9
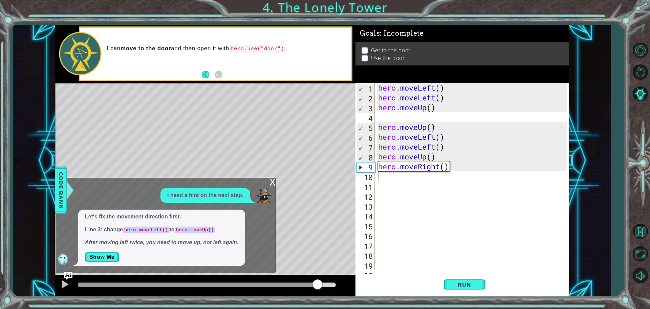
click at [137, 234] on span "Let's fix the movement direction first. Line 3: change hero.moveLeft() to hero.…" at bounding box center [161, 230] width 153 height 34
click at [106, 246] on div "Let's fix the movement direction first. Line 3: change hero.moveLeft() to hero.…" at bounding box center [161, 237] width 167 height 56
click at [112, 251] on button "Show Me" at bounding box center [102, 256] width 34 height 11
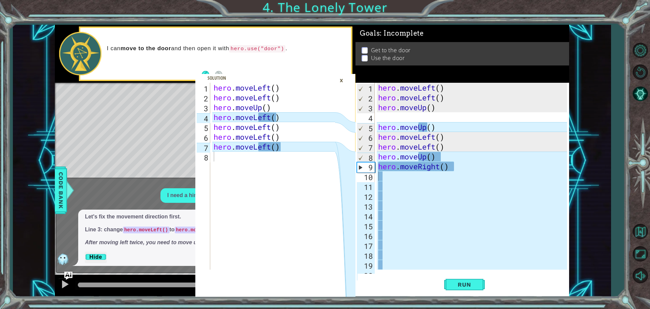
click at [343, 80] on div "×" at bounding box center [341, 81] width 11 height 12
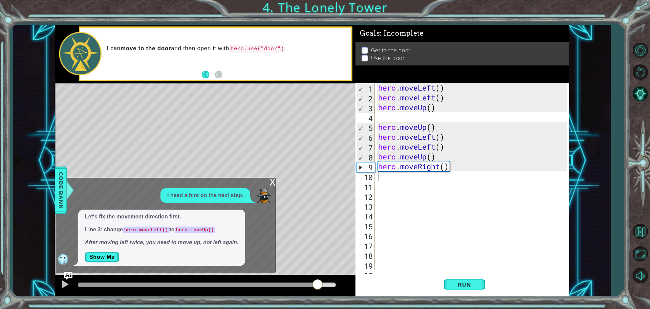
click at [272, 182] on div "x" at bounding box center [273, 181] width 6 height 7
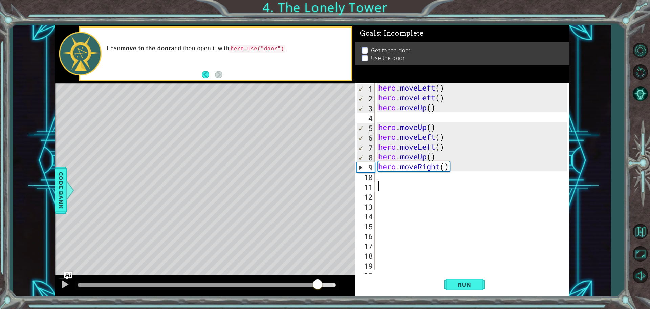
click at [381, 181] on div "hero . moveLeft ( ) hero . moveLeft ( ) hero . moveUp ( ) hero . moveUp ( ) her…" at bounding box center [474, 186] width 194 height 206
click at [379, 175] on div "hero . moveLeft ( ) hero . moveLeft ( ) hero . moveUp ( ) hero . moveUp ( ) her…" at bounding box center [474, 186] width 194 height 206
type textarea "m"
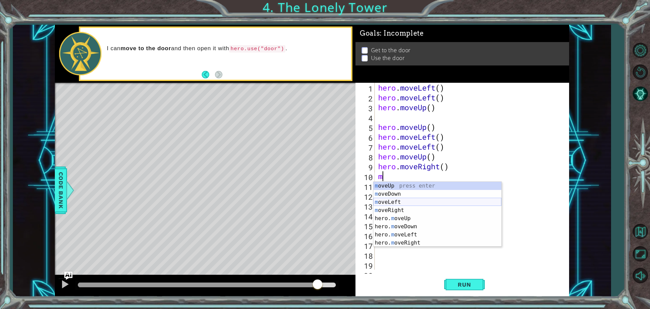
click at [397, 203] on div "m oveUp press enter m oveDown press enter m oveLeft press enter m oveRight pres…" at bounding box center [438, 222] width 128 height 81
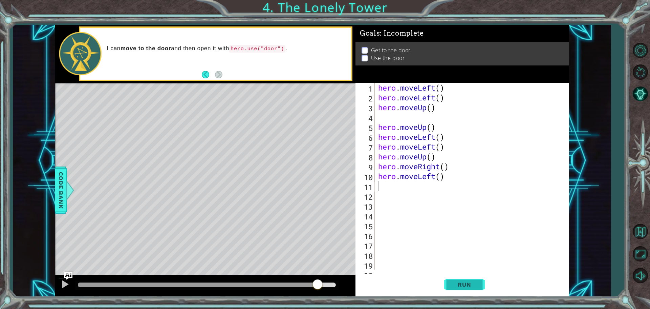
click at [471, 284] on span "Run" at bounding box center [464, 284] width 27 height 7
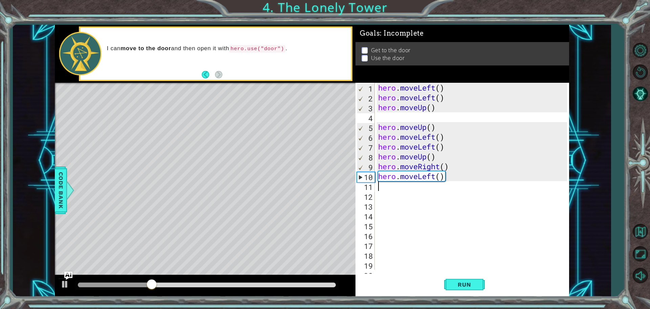
type textarea "m"
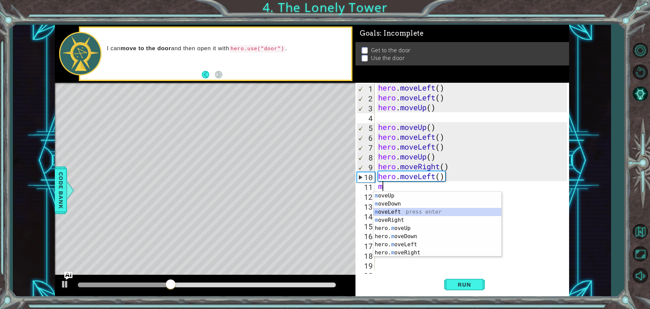
click at [377, 210] on div "m oveUp press enter m oveDown press enter m oveLeft press enter m oveRight pres…" at bounding box center [438, 231] width 128 height 81
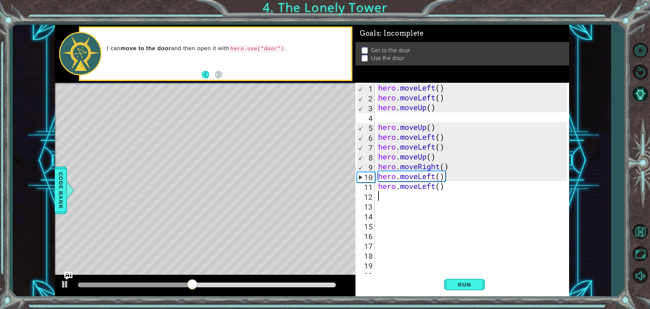
click at [383, 195] on div "hero . moveLeft ( ) hero . moveLeft ( ) hero . moveUp ( ) hero . moveUp ( ) her…" at bounding box center [474, 186] width 194 height 206
type textarea "m"
type textarea "\"
click at [385, 183] on div "hero. use press enter" at bounding box center [438, 195] width 128 height 24
type textarea "hero.use("name")"
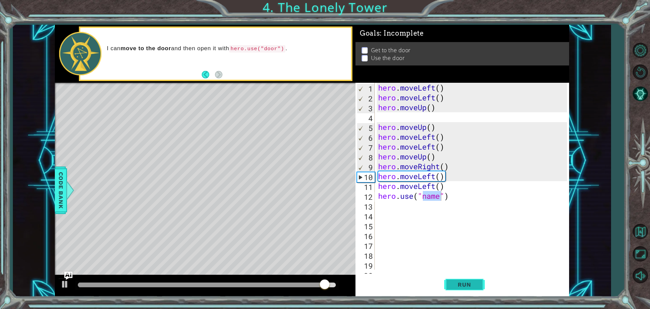
click at [462, 281] on span "Run" at bounding box center [464, 284] width 27 height 7
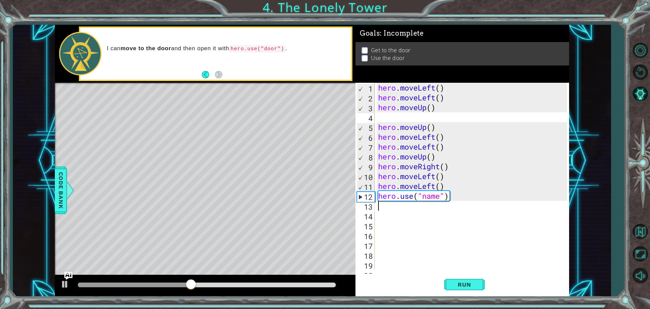
click at [454, 201] on div "hero . moveLeft ( ) hero . moveLeft ( ) hero . moveUp ( ) hero . moveUp ( ) her…" at bounding box center [474, 186] width 194 height 206
drag, startPoint x: 446, startPoint y: 191, endPoint x: 448, endPoint y: 195, distance: 4.3
click at [446, 194] on div "hero . moveLeft ( ) hero . moveLeft ( ) hero . moveUp ( ) hero . moveUp ( ) her…" at bounding box center [474, 186] width 194 height 206
click at [451, 197] on div "hero . moveLeft ( ) hero . moveLeft ( ) hero . moveUp ( ) hero . moveUp ( ) her…" at bounding box center [474, 186] width 194 height 206
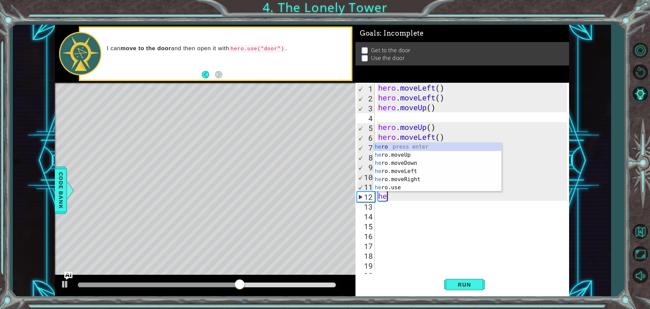
type textarea "h"
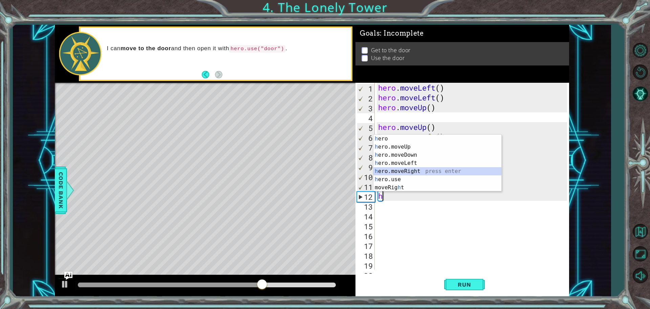
click at [396, 170] on div "h ero press enter h ero.moveUp press enter h ero.moveDown press enter h ero.mov…" at bounding box center [438, 170] width 128 height 73
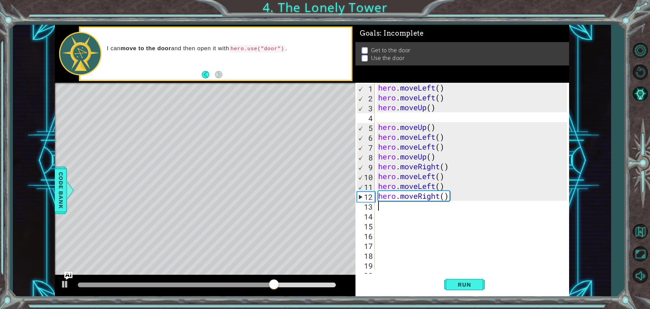
drag, startPoint x: 449, startPoint y: 199, endPoint x: 443, endPoint y: 196, distance: 7.1
click at [447, 197] on div "hero . moveLeft ( ) hero . moveLeft ( ) hero . moveUp ( ) hero . moveUp ( ) her…" at bounding box center [474, 186] width 194 height 206
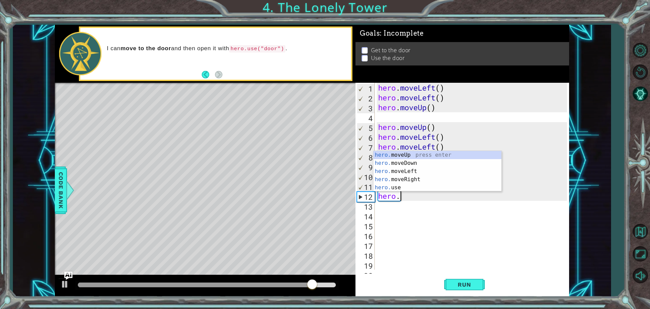
type textarea "hero"
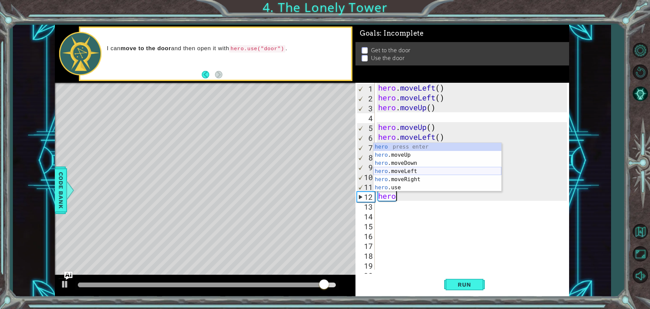
click at [412, 169] on div "hero press enter hero .moveUp press enter hero .moveDown press enter hero .move…" at bounding box center [438, 175] width 128 height 65
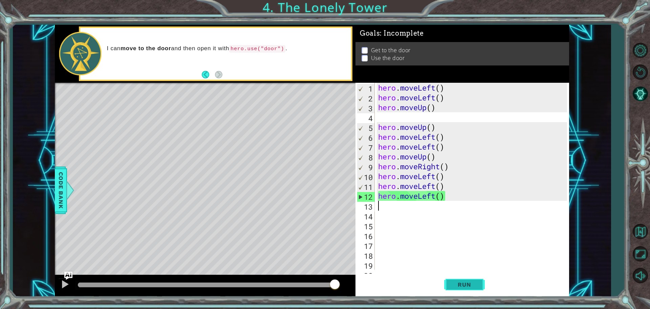
click at [450, 282] on button "Run" at bounding box center [464, 283] width 41 height 21
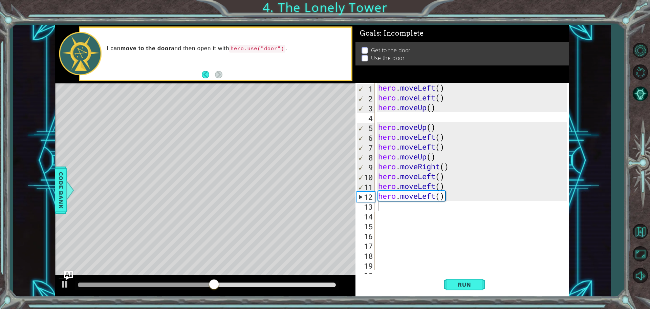
click at [69, 277] on img "Ask AI" at bounding box center [68, 275] width 9 height 9
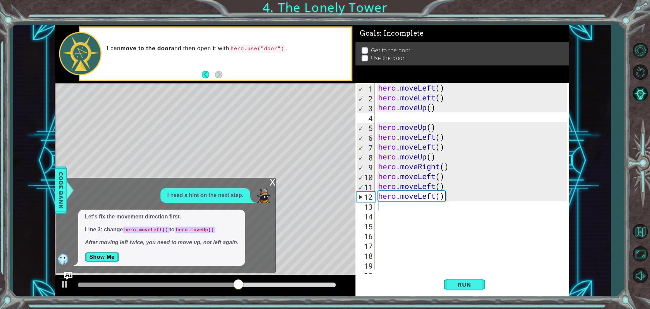
drag, startPoint x: 182, startPoint y: 209, endPoint x: 145, endPoint y: 187, distance: 42.7
click at [67, 183] on div at bounding box center [70, 190] width 8 height 20
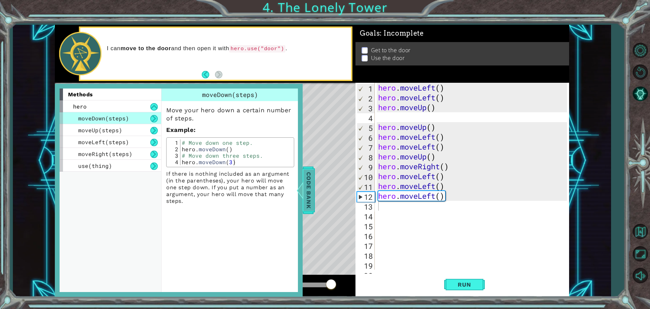
click at [302, 184] on div at bounding box center [299, 190] width 8 height 20
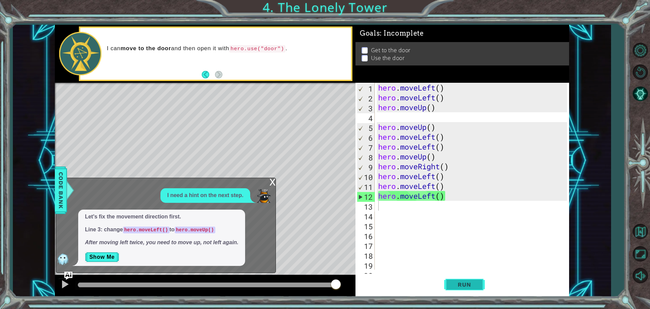
click at [468, 282] on span "Run" at bounding box center [464, 284] width 27 height 7
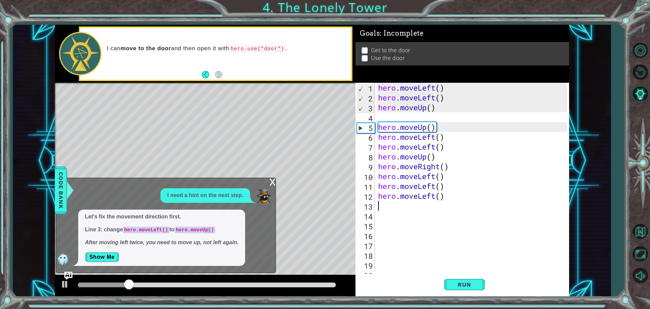
click at [273, 178] on div "x I need a hint on the next step. Let's fix the movement direction first. Line …" at bounding box center [166, 225] width 220 height 95
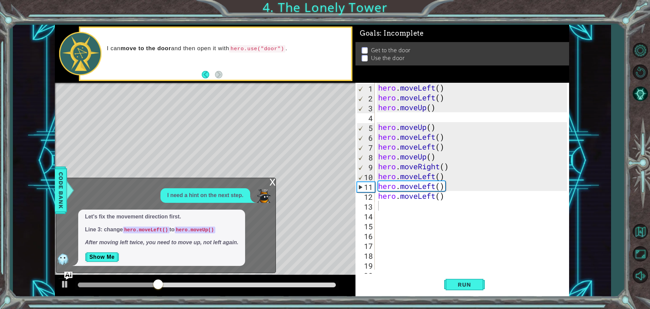
click at [268, 182] on div "x I need a hint on the next step. Let's fix the movement direction first. Line …" at bounding box center [166, 225] width 220 height 95
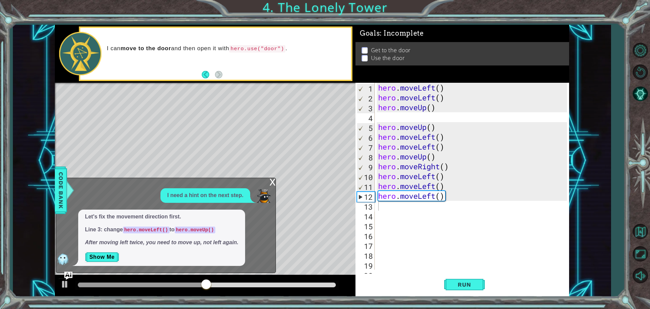
click at [272, 179] on div "x" at bounding box center [273, 181] width 6 height 7
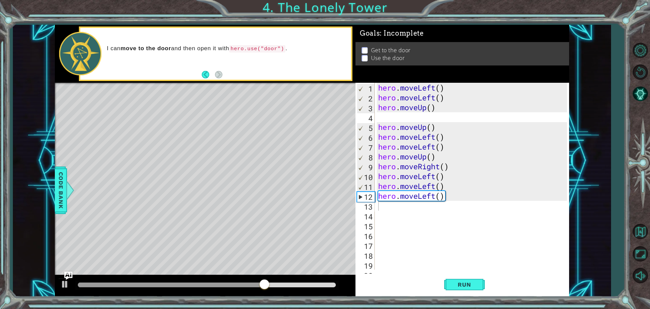
click at [446, 201] on div "hero . moveLeft ( ) hero . moveLeft ( ) hero . moveUp ( ) hero . moveUp ( ) her…" at bounding box center [474, 186] width 194 height 206
click at [447, 196] on div "hero . moveLeft ( ) hero . moveLeft ( ) hero . moveUp ( ) hero . moveUp ( ) her…" at bounding box center [474, 186] width 194 height 206
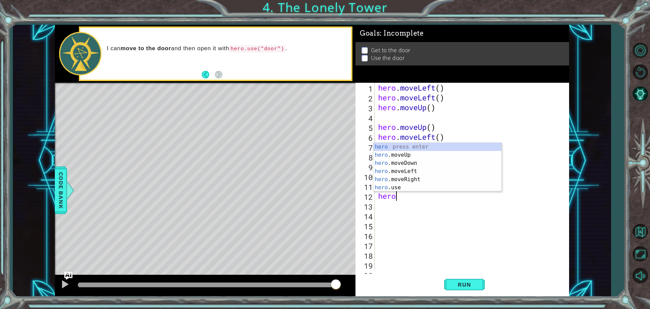
type textarea "her"
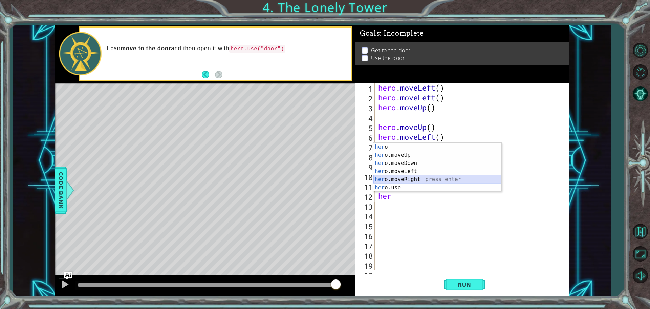
click at [433, 177] on div "her o press enter her o.moveUp press enter her o.moveDown press enter her o.mov…" at bounding box center [438, 175] width 128 height 65
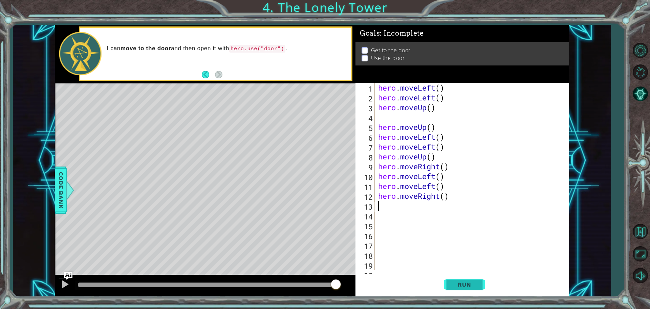
click at [450, 280] on button "Run" at bounding box center [464, 283] width 41 height 21
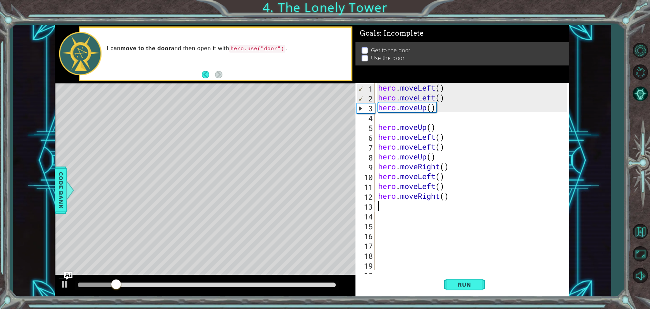
click at [430, 202] on div "hero . moveLeft ( ) hero . moveLeft ( ) hero . moveUp ( ) hero . moveUp ( ) her…" at bounding box center [474, 186] width 194 height 206
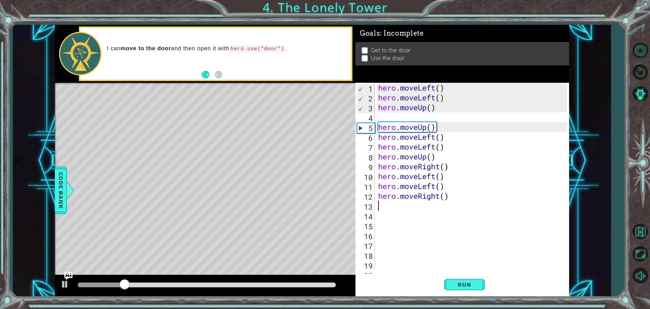
click at [430, 200] on div "hero . moveLeft ( ) hero . moveLeft ( ) hero . moveUp ( ) hero . moveUp ( ) her…" at bounding box center [474, 186] width 194 height 206
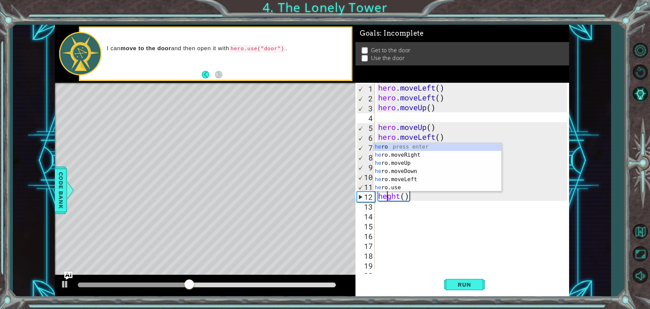
click at [414, 195] on div "hero . moveLeft ( ) hero . moveLeft ( ) hero . moveUp ( ) hero . moveUp ( ) her…" at bounding box center [474, 186] width 194 height 206
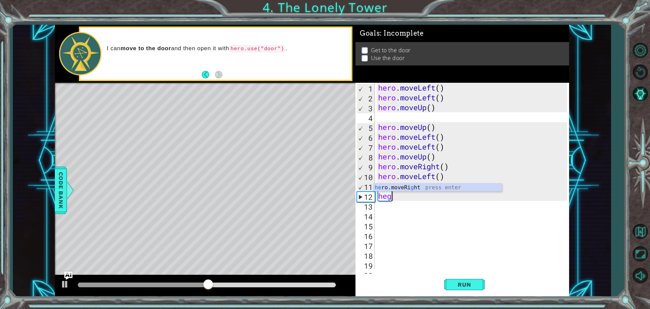
type textarea "h"
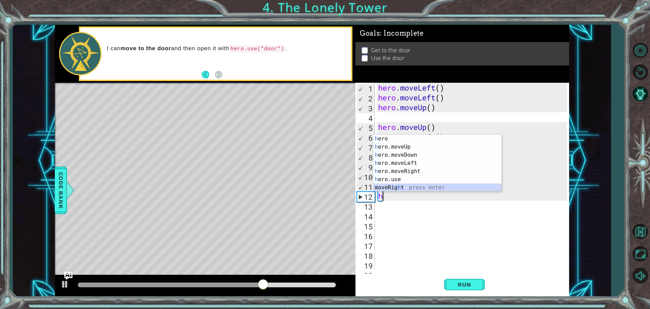
drag, startPoint x: 398, startPoint y: 188, endPoint x: 391, endPoint y: 191, distance: 7.6
click at [398, 188] on div "h ero press enter h ero.moveUp press enter h ero.moveDown press enter h ero.mov…" at bounding box center [438, 170] width 128 height 73
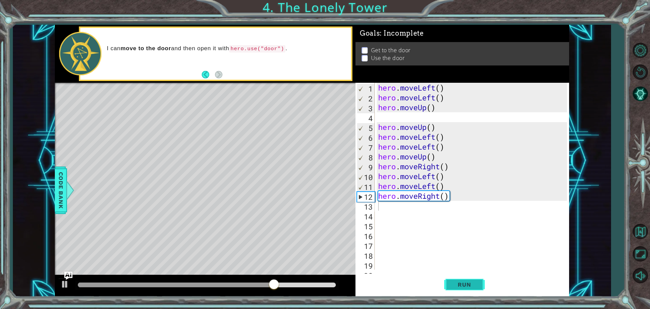
click at [457, 286] on span "Run" at bounding box center [464, 284] width 27 height 7
click at [456, 199] on div "hero . moveLeft ( ) hero . moveLeft ( ) hero . moveUp ( ) hero . moveUp ( ) her…" at bounding box center [474, 186] width 194 height 206
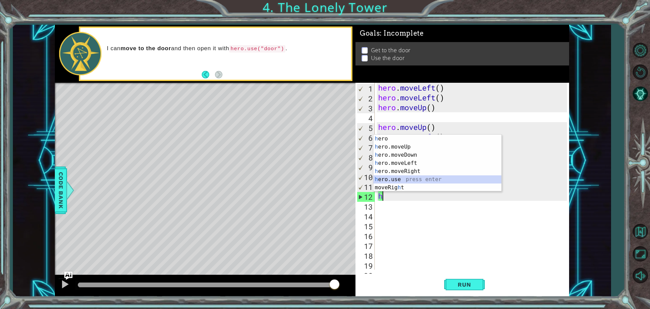
click at [405, 175] on div "h ero press enter h ero.moveUp press enter h ero.moveDown press enter h ero.mov…" at bounding box center [438, 170] width 128 height 73
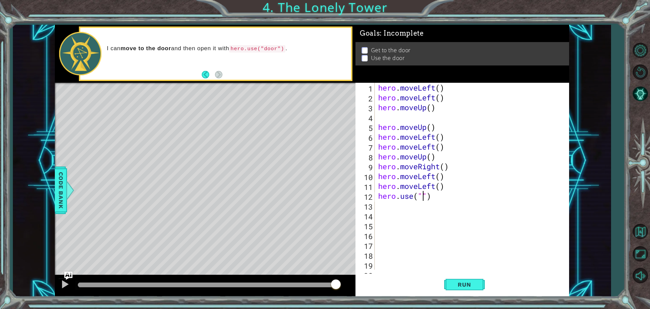
type textarea "hero.use")"
click at [428, 202] on div "hero . moveLeft ( ) hero . moveLeft ( ) hero . moveUp ( ) hero . moveUp ( ) her…" at bounding box center [474, 186] width 194 height 206
click at [425, 198] on div "hero . moveLeft ( ) hero . moveLeft ( ) hero . moveUp ( ) hero . moveUp ( ) her…" at bounding box center [474, 186] width 194 height 206
click at [400, 191] on body "1 2 3 4 5 6 7 8 hero . moveLeft ( ) hero . moveLeft ( ) hero . moveUp ( ) hero …" at bounding box center [325, 154] width 650 height 309
click at [393, 196] on div "hero . moveLeft ( ) hero . moveLeft ( ) hero . moveUp ( ) hero . moveUp ( ) her…" at bounding box center [474, 186] width 194 height 206
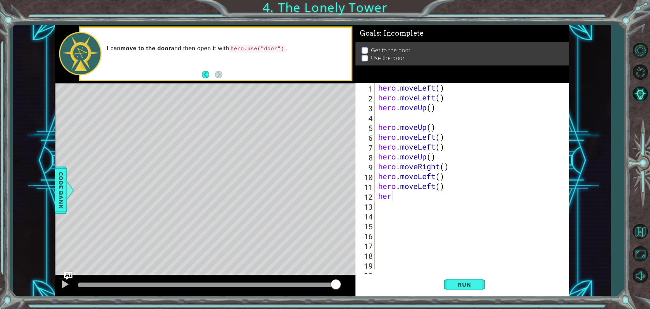
click at [395, 196] on div "hero . moveLeft ( ) hero . moveLeft ( ) hero . moveUp ( ) hero . moveUp ( ) her…" at bounding box center [474, 186] width 194 height 206
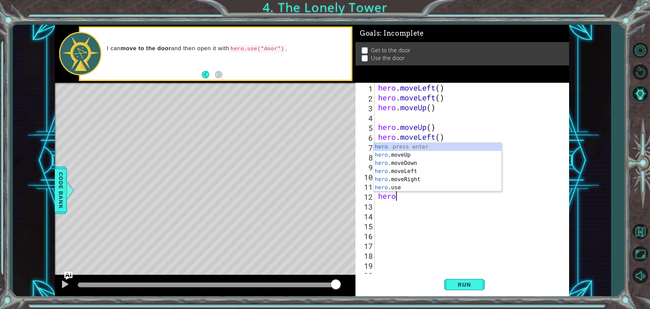
scroll to position [0, 0]
click at [400, 184] on div "hero press enter hero .moveUp press enter hero .moveDown press enter hero .move…" at bounding box center [438, 175] width 128 height 65
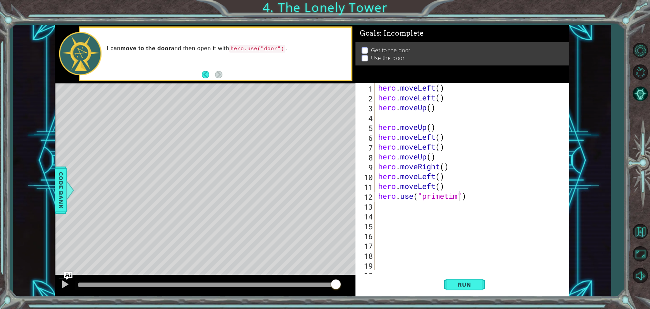
scroll to position [0, 4]
type textarea "hero.use("primetime")"
click at [464, 286] on button "Run" at bounding box center [464, 283] width 41 height 21
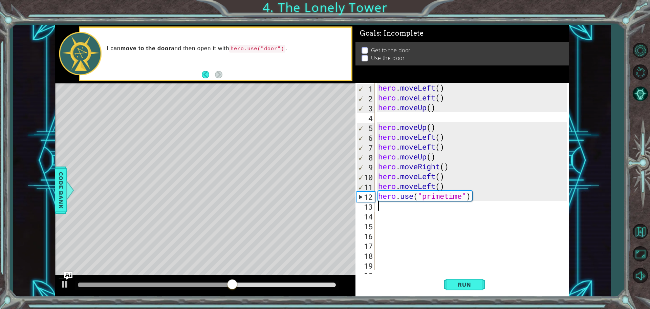
click at [473, 201] on div "hero . moveLeft ( ) hero . moveLeft ( ) hero . moveUp ( ) hero . moveUp ( ) her…" at bounding box center [474, 186] width 194 height 206
click at [478, 191] on div "hero . moveLeft ( ) hero . moveLeft ( ) hero . moveUp ( ) hero . moveUp ( ) her…" at bounding box center [474, 186] width 194 height 206
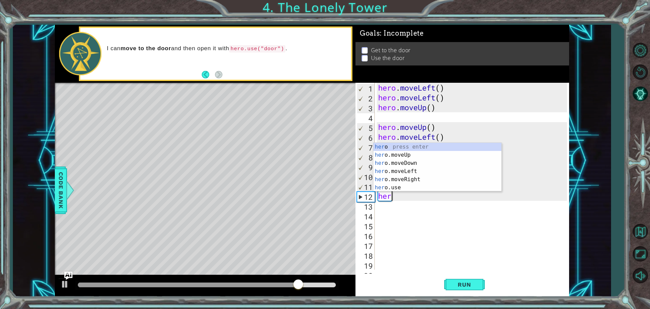
type textarea "h"
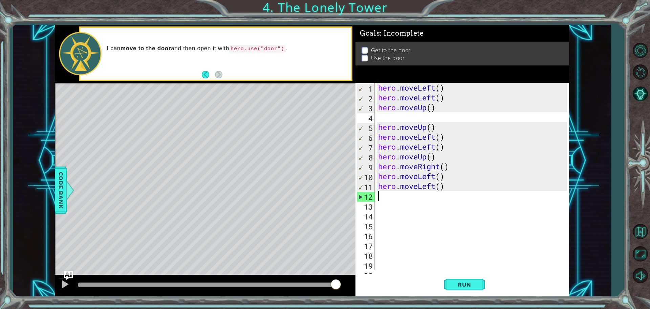
click at [71, 273] on img "Ask AI" at bounding box center [68, 275] width 9 height 9
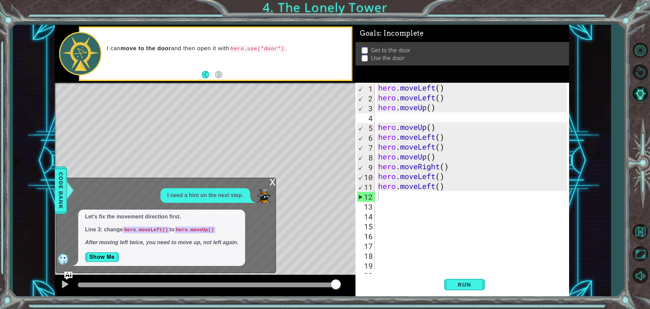
click at [149, 252] on p "Show Me" at bounding box center [161, 256] width 153 height 11
drag, startPoint x: 160, startPoint y: 254, endPoint x: 177, endPoint y: 243, distance: 20.4
click at [173, 245] on div "Let's fix the movement direction first. Line 3: change hero.moveLeft() to hero.…" at bounding box center [161, 237] width 167 height 56
drag, startPoint x: 177, startPoint y: 243, endPoint x: 201, endPoint y: 225, distance: 30.2
click at [177, 242] on em "After moving left twice, you need to move up, not left again." at bounding box center [161, 242] width 153 height 6
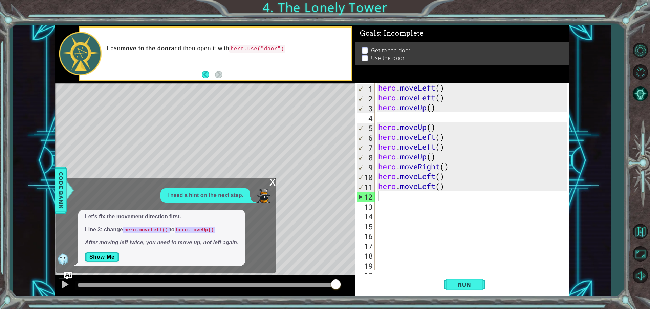
click at [236, 201] on div "I need a hint on the next step." at bounding box center [206, 195] width 90 height 15
click at [104, 255] on button "Show Me" at bounding box center [102, 256] width 34 height 11
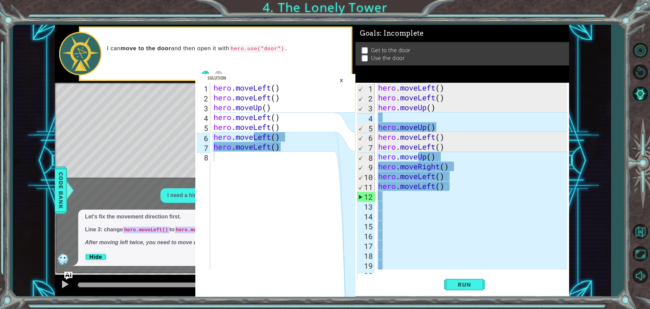
click at [344, 78] on div "×" at bounding box center [341, 81] width 11 height 12
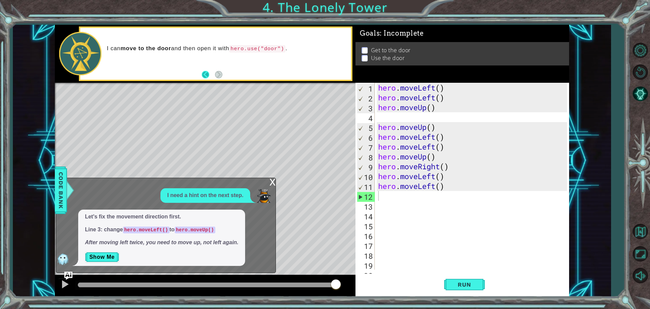
drag, startPoint x: 198, startPoint y: 74, endPoint x: 205, endPoint y: 73, distance: 6.9
click at [203, 73] on div "I can move to the door and then open it with hero.use("door") ." at bounding box center [215, 54] width 271 height 52
click at [205, 73] on button "Back" at bounding box center [208, 74] width 13 height 7
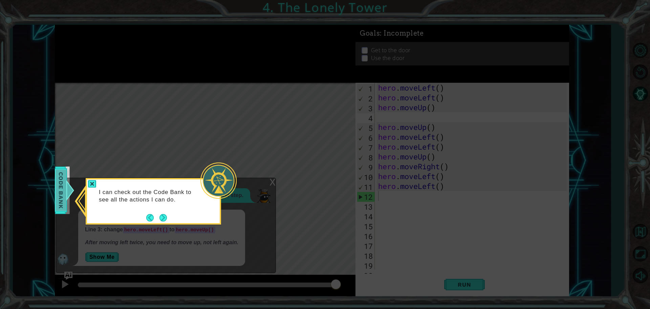
click at [55, 183] on div "Code Bank" at bounding box center [61, 189] width 12 height 47
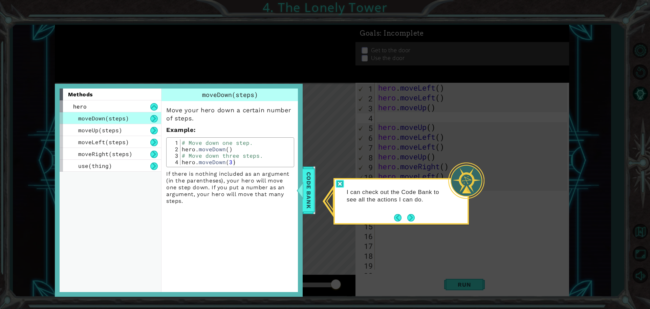
click at [339, 184] on div at bounding box center [340, 184] width 8 height 8
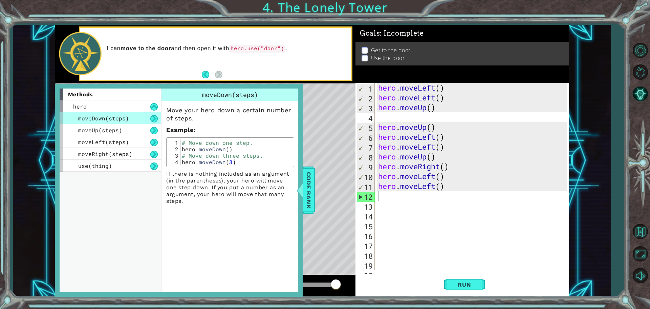
click at [328, 143] on div "Level Map" at bounding box center [211, 183] width 313 height 200
click at [312, 174] on span "Code Bank" at bounding box center [308, 189] width 11 height 41
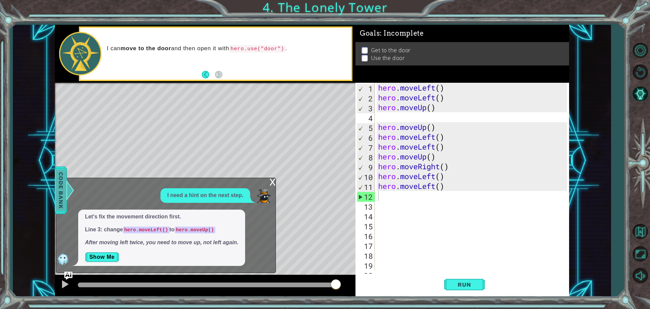
click at [65, 178] on span "Code Bank" at bounding box center [60, 189] width 11 height 41
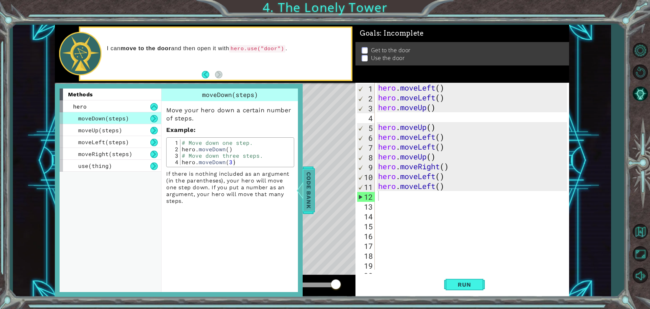
click at [307, 192] on span "Code Bank" at bounding box center [308, 189] width 11 height 41
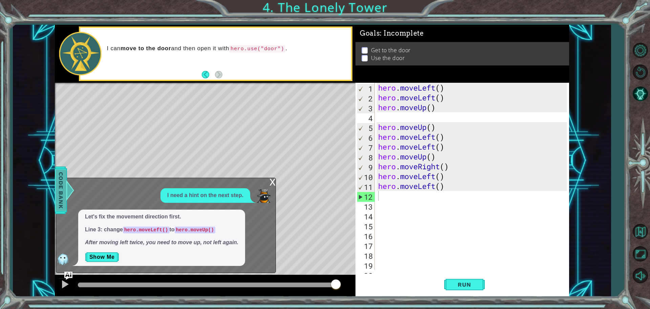
click at [66, 184] on div at bounding box center [70, 190] width 8 height 20
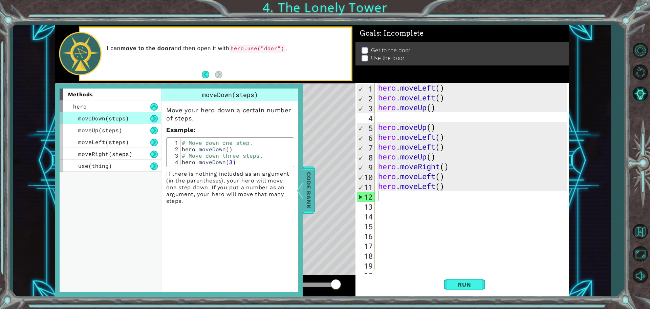
click at [309, 178] on span "Code Bank" at bounding box center [309, 189] width 11 height 41
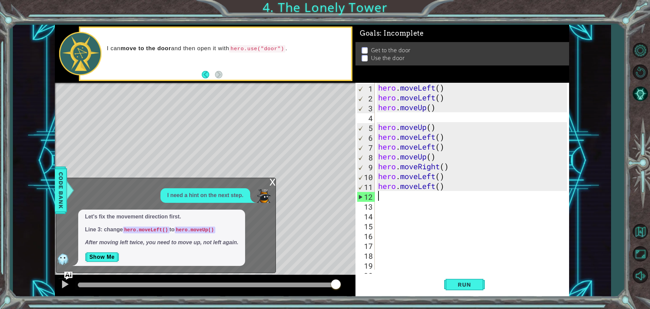
click at [381, 193] on div "hero . moveLeft ( ) hero . moveLeft ( ) hero . moveUp ( ) hero . moveUp ( ) her…" at bounding box center [474, 186] width 194 height 206
type textarea "m"
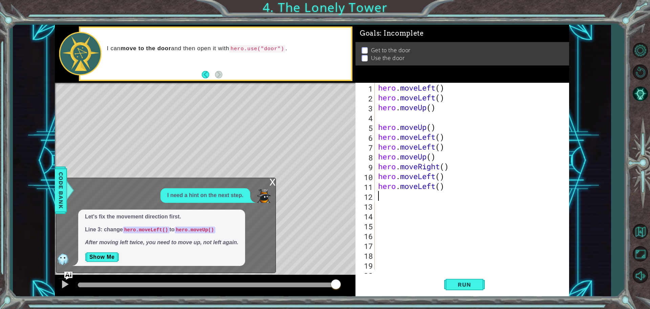
type textarea "m"
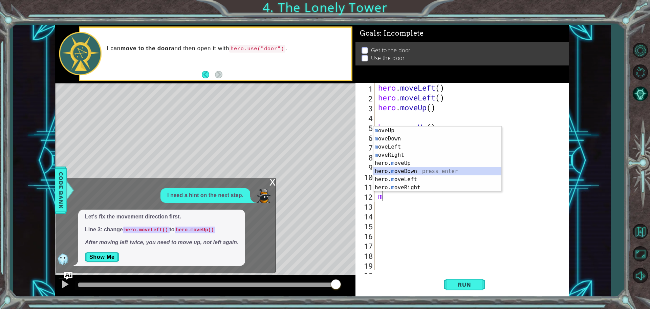
click at [412, 174] on div "m oveUp press enter m oveDown press enter m oveLeft press enter m oveRight pres…" at bounding box center [438, 166] width 128 height 81
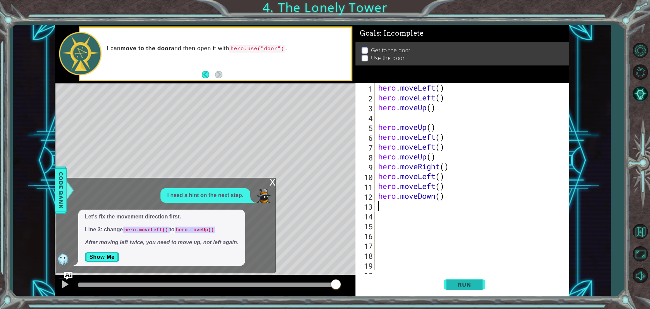
click at [461, 288] on button "Run" at bounding box center [464, 283] width 41 height 21
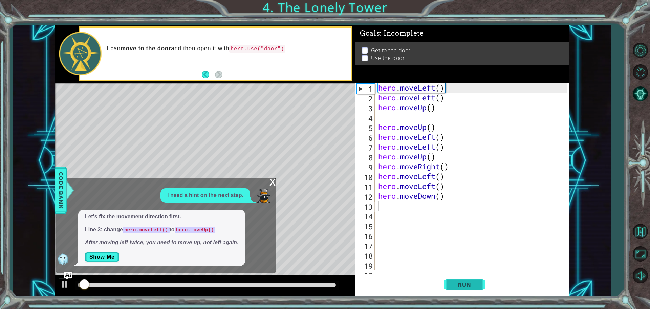
click at [461, 288] on button "Run" at bounding box center [464, 283] width 41 height 21
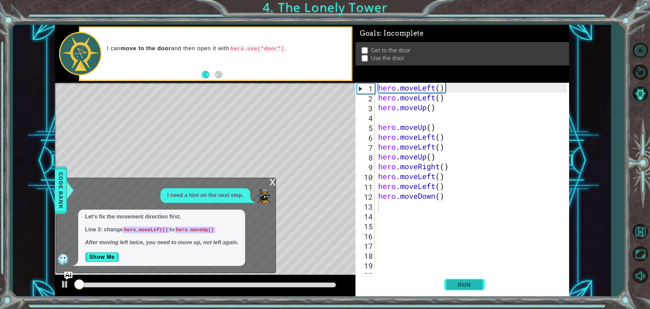
click at [461, 288] on button "Run" at bounding box center [464, 283] width 41 height 21
click at [448, 279] on button "Run" at bounding box center [464, 283] width 41 height 21
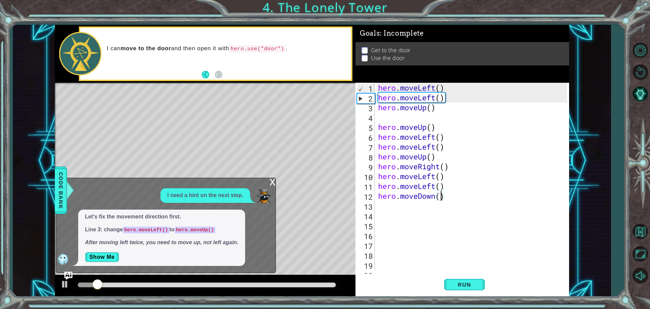
click at [442, 193] on div "hero . moveLeft ( ) hero . moveLeft ( ) hero . moveUp ( ) hero . moveUp ( ) her…" at bounding box center [474, 186] width 194 height 206
click at [453, 197] on div "hero . moveLeft ( ) hero . moveLeft ( ) hero . moveUp ( ) hero . moveUp ( ) her…" at bounding box center [474, 186] width 194 height 206
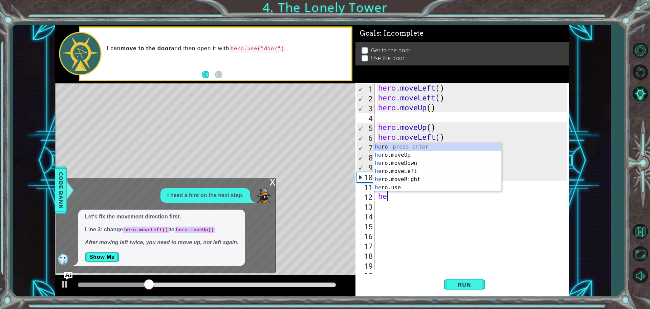
type textarea "h"
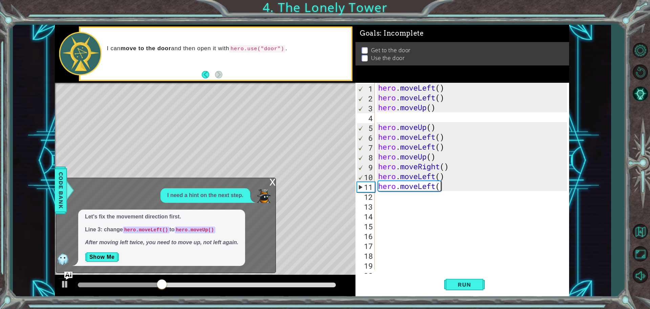
type textarea "hero.moveLeft"
click at [398, 209] on div "hero . moveLeft ( ) hero . moveLeft ( ) hero . moveUp ( ) hero . moveUp ( ) her…" at bounding box center [474, 186] width 194 height 206
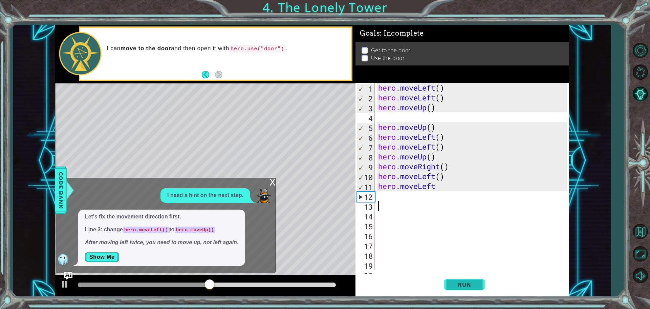
click at [464, 286] on span "Run" at bounding box center [464, 284] width 27 height 7
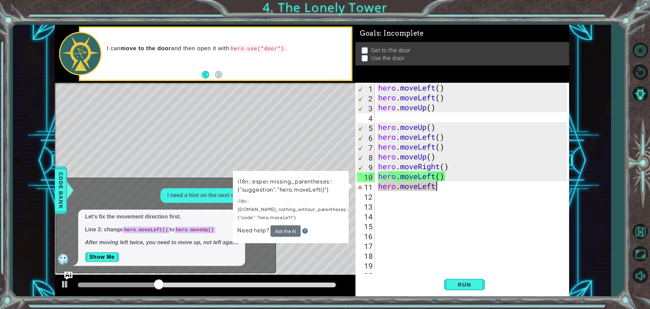
click at [440, 186] on div "hero . moveLeft ( ) hero . moveLeft ( ) hero . moveUp ( ) hero . moveUp ( ) her…" at bounding box center [474, 186] width 194 height 206
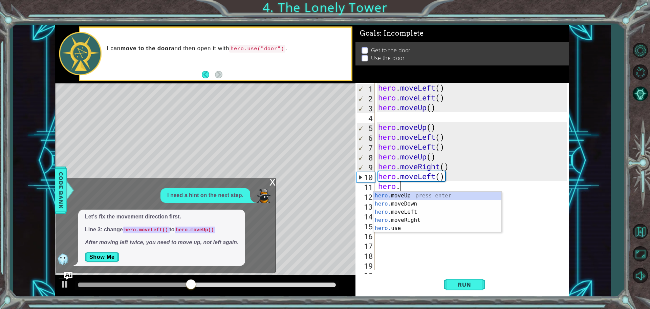
type textarea "hero."
click at [420, 210] on div "hero. moveUp press enter hero. moveDown press enter hero. moveLeft press enter …" at bounding box center [438, 219] width 128 height 57
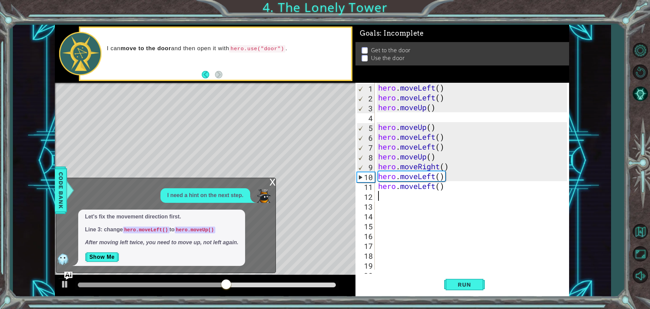
click at [381, 200] on div "hero . moveLeft ( ) hero . moveLeft ( ) hero . moveUp ( ) hero . moveUp ( ) her…" at bounding box center [474, 186] width 194 height 206
type textarea "m"
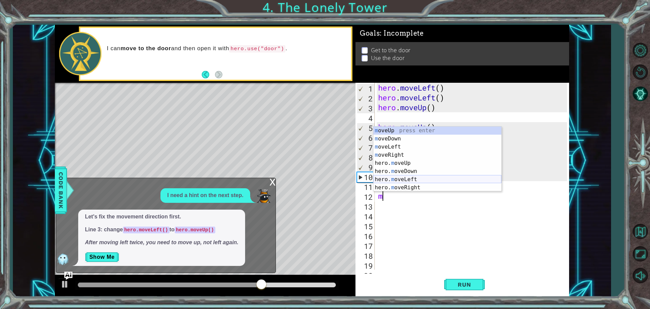
click at [429, 178] on div "m oveUp press enter m oveDown press enter m oveLeft press enter m oveRight pres…" at bounding box center [438, 166] width 128 height 81
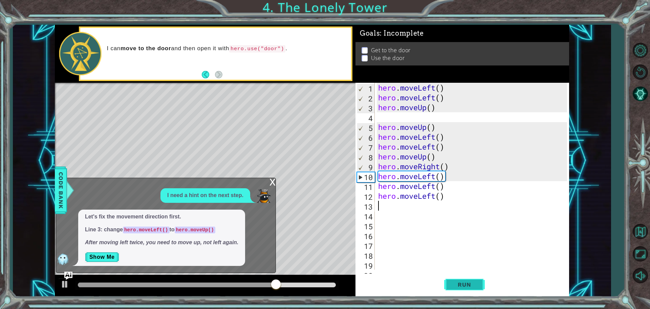
click at [470, 285] on span "Run" at bounding box center [464, 284] width 27 height 7
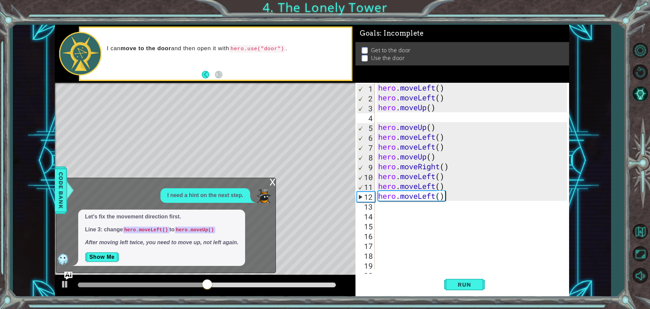
click at [452, 200] on div "hero . moveLeft ( ) hero . moveLeft ( ) hero . moveUp ( ) hero . moveUp ( ) her…" at bounding box center [474, 186] width 194 height 206
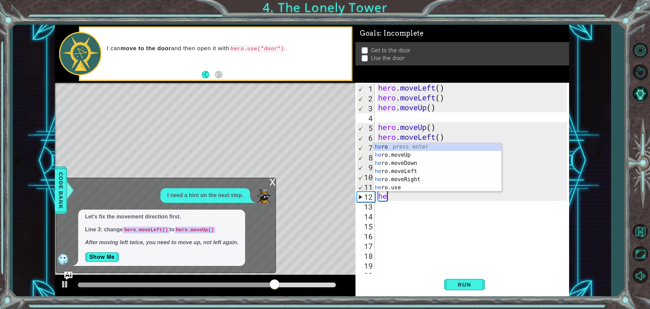
type textarea "h"
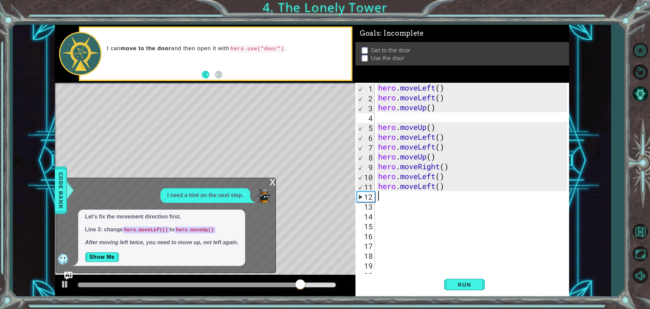
click at [381, 193] on div "hero . moveLeft ( ) hero . moveLeft ( ) hero . moveUp ( ) hero . moveUp ( ) her…" at bounding box center [474, 186] width 194 height 206
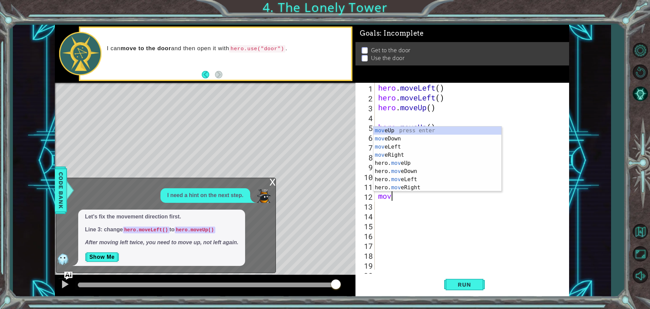
scroll to position [0, 0]
type textarea "m"
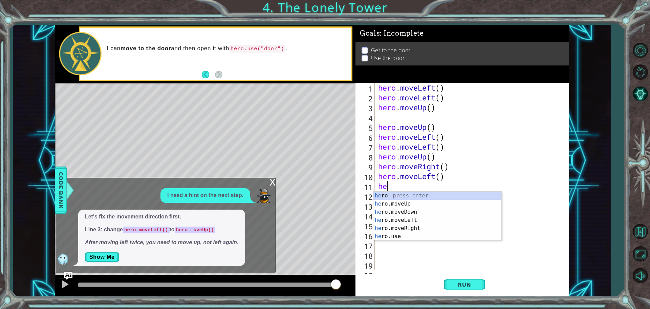
type textarea "h"
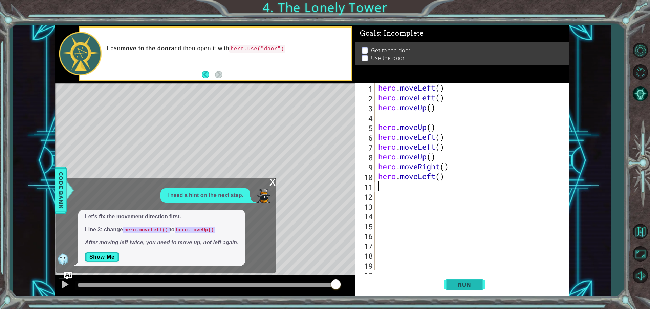
click at [469, 286] on span "Run" at bounding box center [464, 284] width 27 height 7
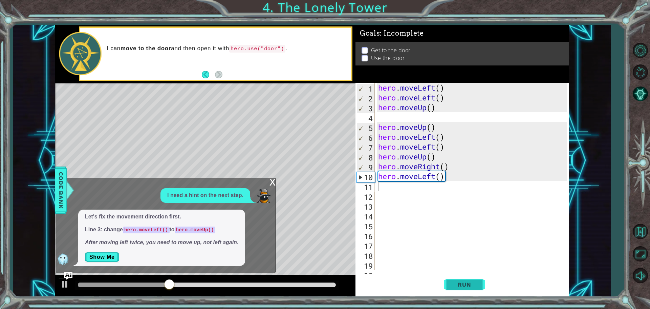
click at [455, 286] on span "Run" at bounding box center [464, 284] width 27 height 7
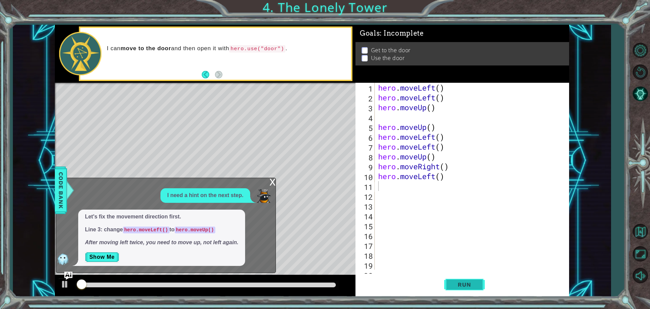
click at [455, 286] on span "Run" at bounding box center [464, 284] width 27 height 7
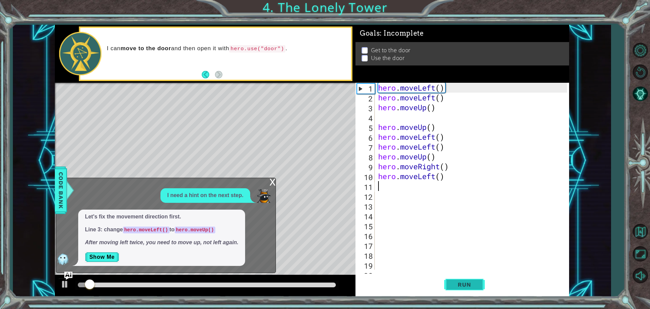
click at [470, 287] on span "Run" at bounding box center [464, 284] width 27 height 7
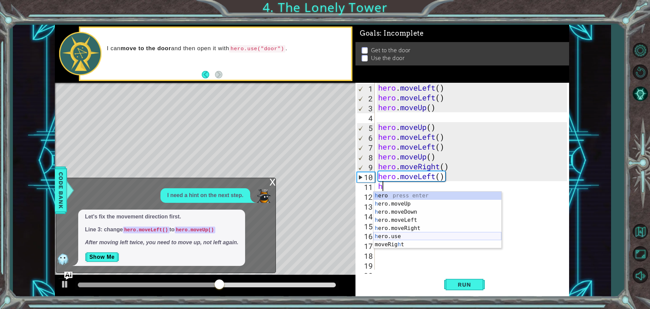
click at [388, 233] on div "h ero press enter h ero.moveUp press enter h ero.moveDown press enter h ero.mov…" at bounding box center [438, 227] width 128 height 73
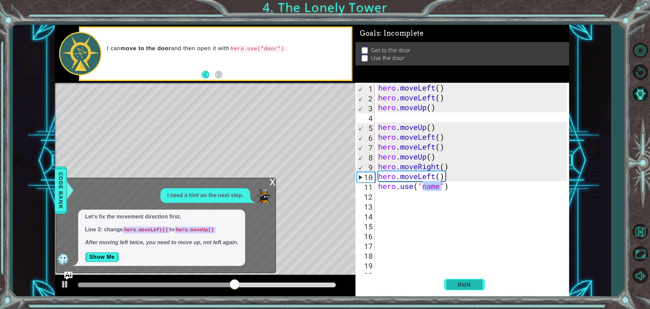
click at [470, 275] on button "Run" at bounding box center [464, 283] width 41 height 21
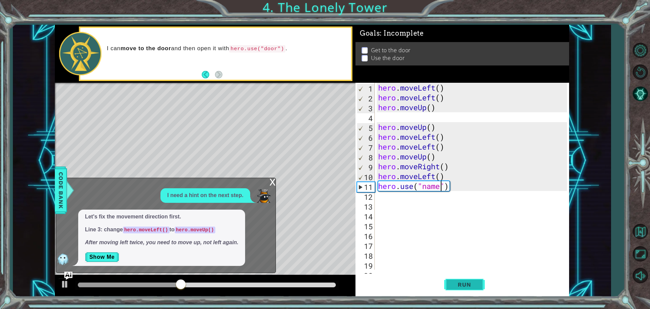
click at [454, 275] on button "Run" at bounding box center [464, 283] width 41 height 21
click at [458, 285] on span "Run" at bounding box center [464, 284] width 27 height 7
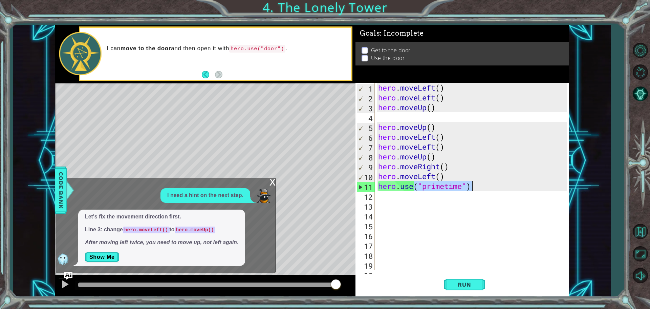
click at [474, 189] on div "hero . moveLeft ( ) hero . moveLeft ( ) hero . moveUp ( ) hero . moveUp ( ) her…" at bounding box center [474, 186] width 194 height 206
click at [473, 187] on div "hero . moveLeft ( ) hero . moveLeft ( ) hero . moveUp ( ) hero . moveUp ( ) her…" at bounding box center [472, 176] width 190 height 187
click at [474, 283] on span "Run" at bounding box center [464, 284] width 27 height 7
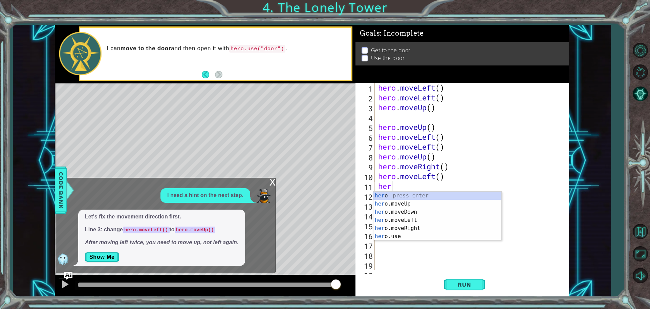
scroll to position [0, 0]
type textarea "h"
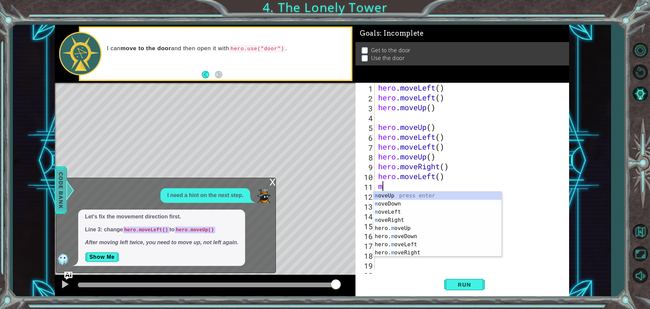
type textarea "m"
click at [57, 184] on span "Code Bank" at bounding box center [61, 189] width 11 height 41
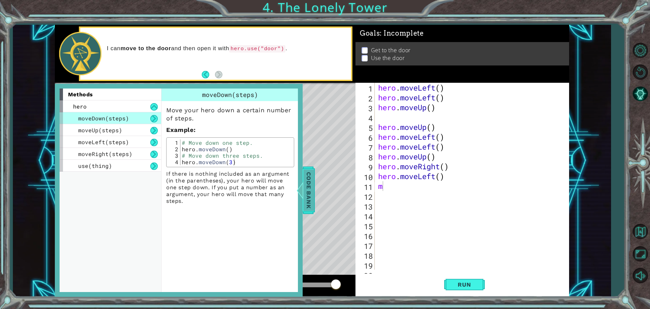
click at [311, 168] on div "Code Bank" at bounding box center [309, 189] width 12 height 47
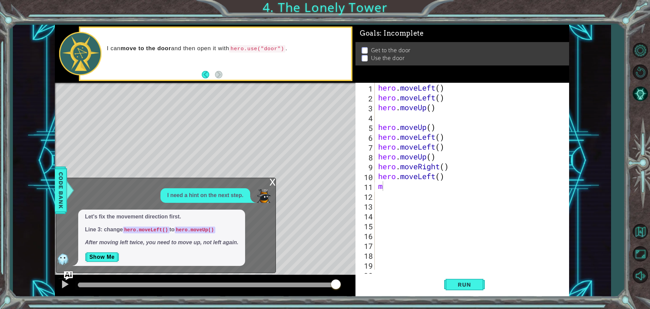
click at [68, 277] on img "Ask AI" at bounding box center [68, 275] width 9 height 9
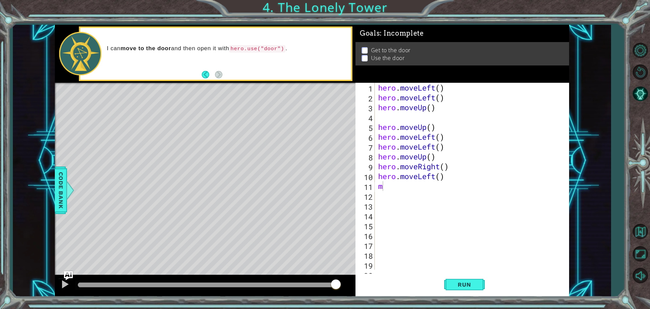
click at [68, 277] on img "Ask AI" at bounding box center [68, 275] width 9 height 9
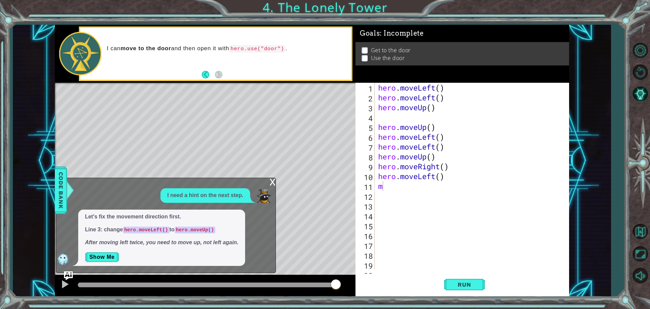
click at [69, 272] on img "Ask AI" at bounding box center [68, 275] width 9 height 9
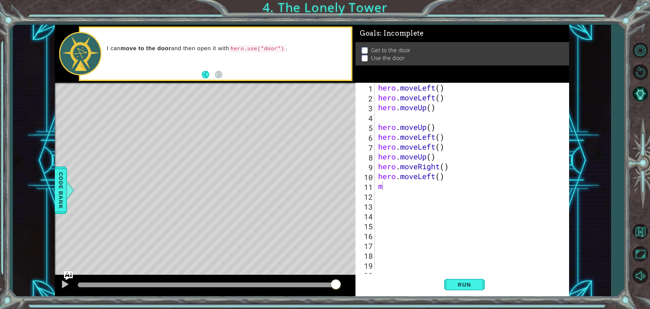
click at [69, 272] on img "Ask AI" at bounding box center [68, 275] width 9 height 9
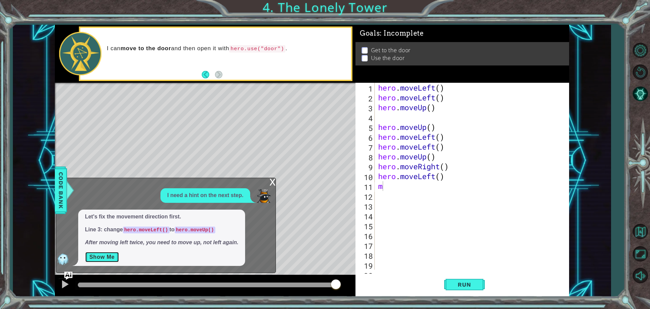
click at [103, 260] on button "Show Me" at bounding box center [102, 256] width 34 height 11
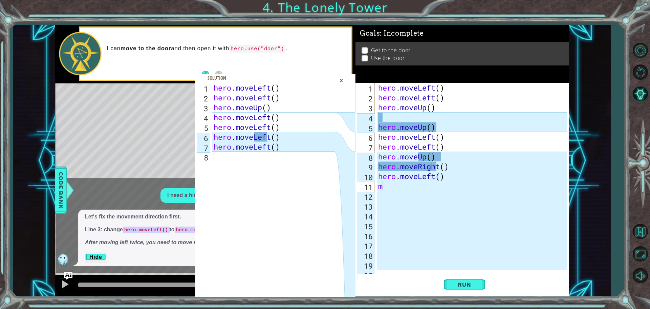
click at [333, 137] on div "hero . moveLeft ( ) hero . moveLeft ( ) hero . moveUp ( ) hero . moveLeft ( ) h…" at bounding box center [275, 186] width 126 height 206
click at [307, 98] on div "hero . moveLeft ( ) hero . moveLeft ( ) hero . moveUp ( ) hero . moveLeft ( ) h…" at bounding box center [275, 186] width 126 height 206
drag, startPoint x: 307, startPoint y: 98, endPoint x: 298, endPoint y: 100, distance: 9.4
click at [299, 106] on div "hero . moveLeft ( ) hero . moveLeft ( ) hero . moveUp ( ) hero . moveLeft ( ) h…" at bounding box center [275, 186] width 126 height 206
click at [306, 70] on div "hero.moveLeft() hero.moveUp() 1 2 3 4 5 6 7 8 hero . moveLeft ( ) hero . moveLe…" at bounding box center [275, 161] width 160 height 272
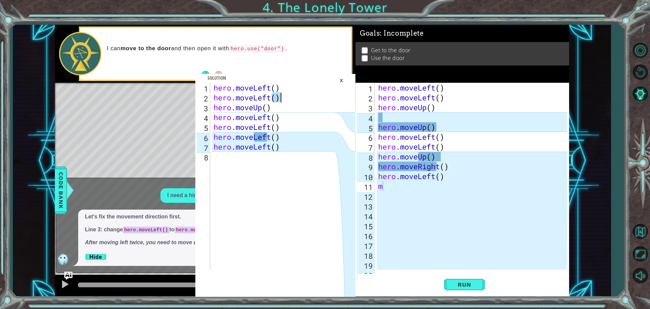
type textarea "hero.moveLeft()"
click at [343, 75] on div "×" at bounding box center [341, 81] width 11 height 12
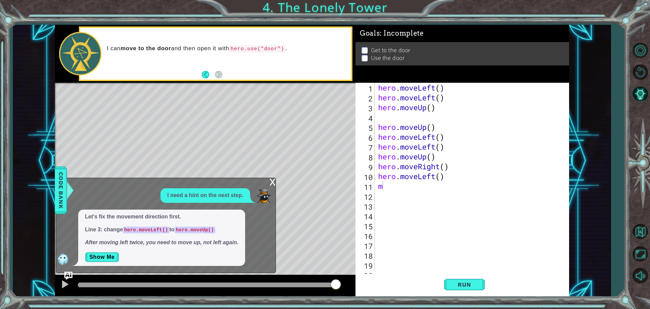
click at [276, 178] on div "Level Map" at bounding box center [211, 183] width 313 height 200
click at [270, 182] on div "x" at bounding box center [273, 181] width 6 height 7
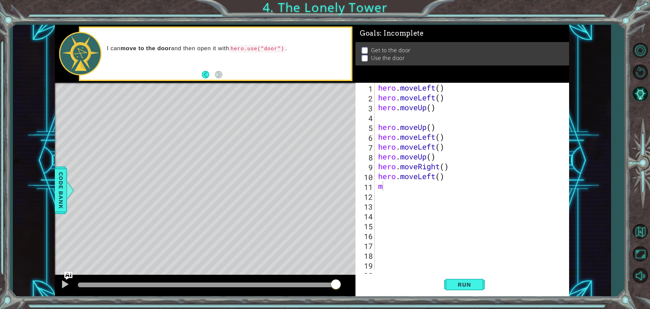
click at [250, 143] on div "Level Map" at bounding box center [211, 183] width 313 height 200
drag, startPoint x: 250, startPoint y: 143, endPoint x: 250, endPoint y: 148, distance: 5.1
click at [250, 146] on div "Level Map" at bounding box center [211, 183] width 313 height 200
click at [248, 160] on div "Level Map" at bounding box center [211, 183] width 313 height 200
click at [61, 284] on div at bounding box center [65, 283] width 9 height 9
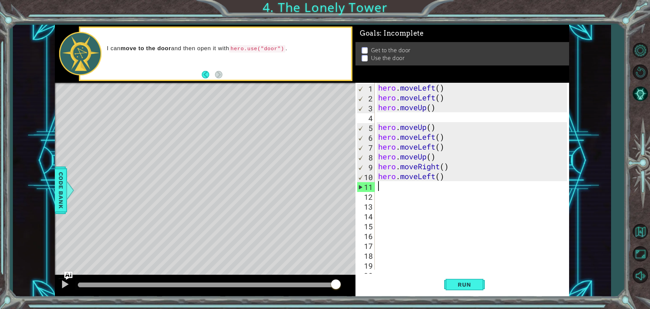
type textarea "hero.moveLeft()"
